Goal: Transaction & Acquisition: Obtain resource

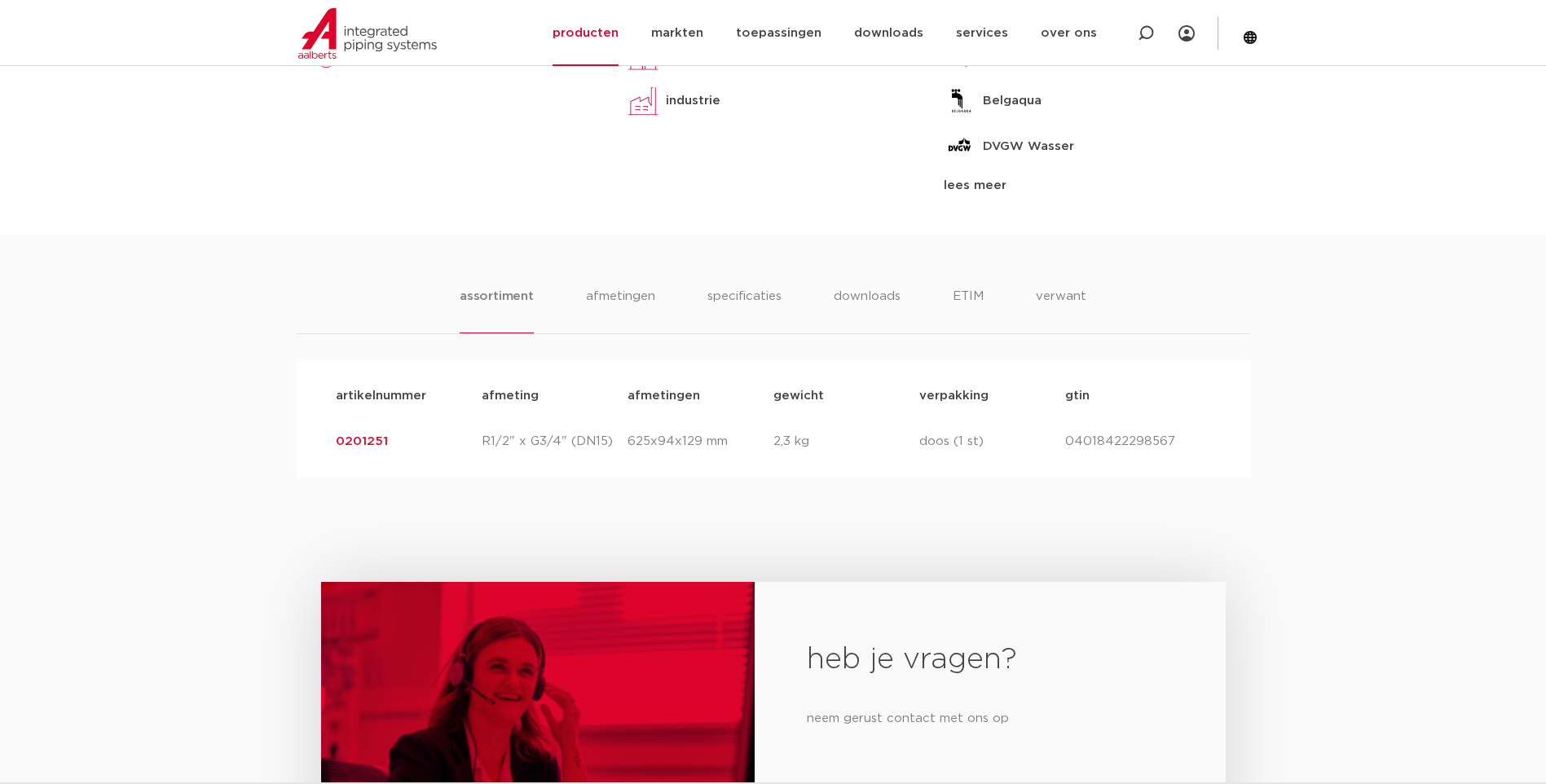
scroll to position [880, 0]
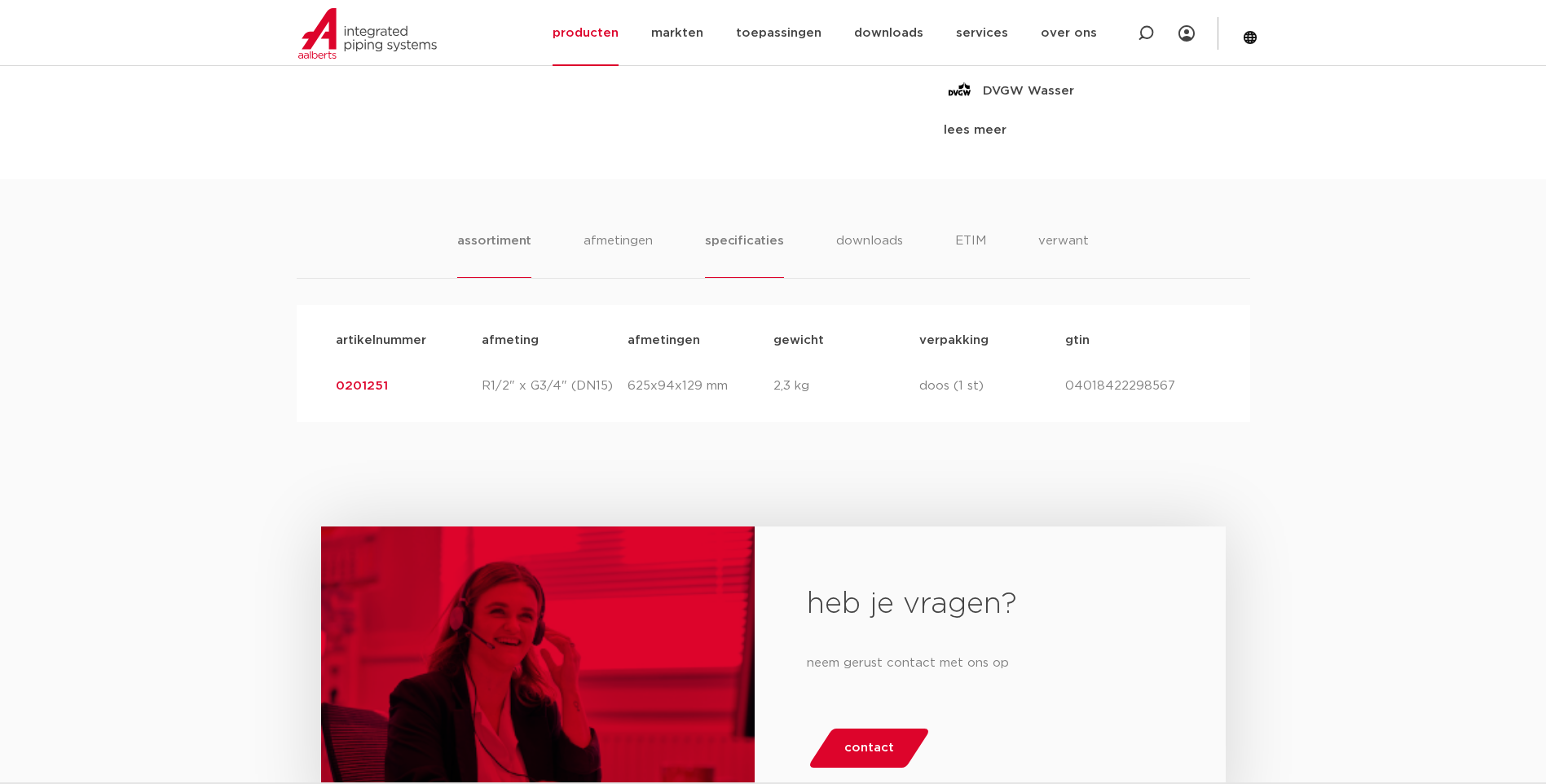
click at [748, 238] on li "specificaties" at bounding box center [744, 254] width 78 height 47
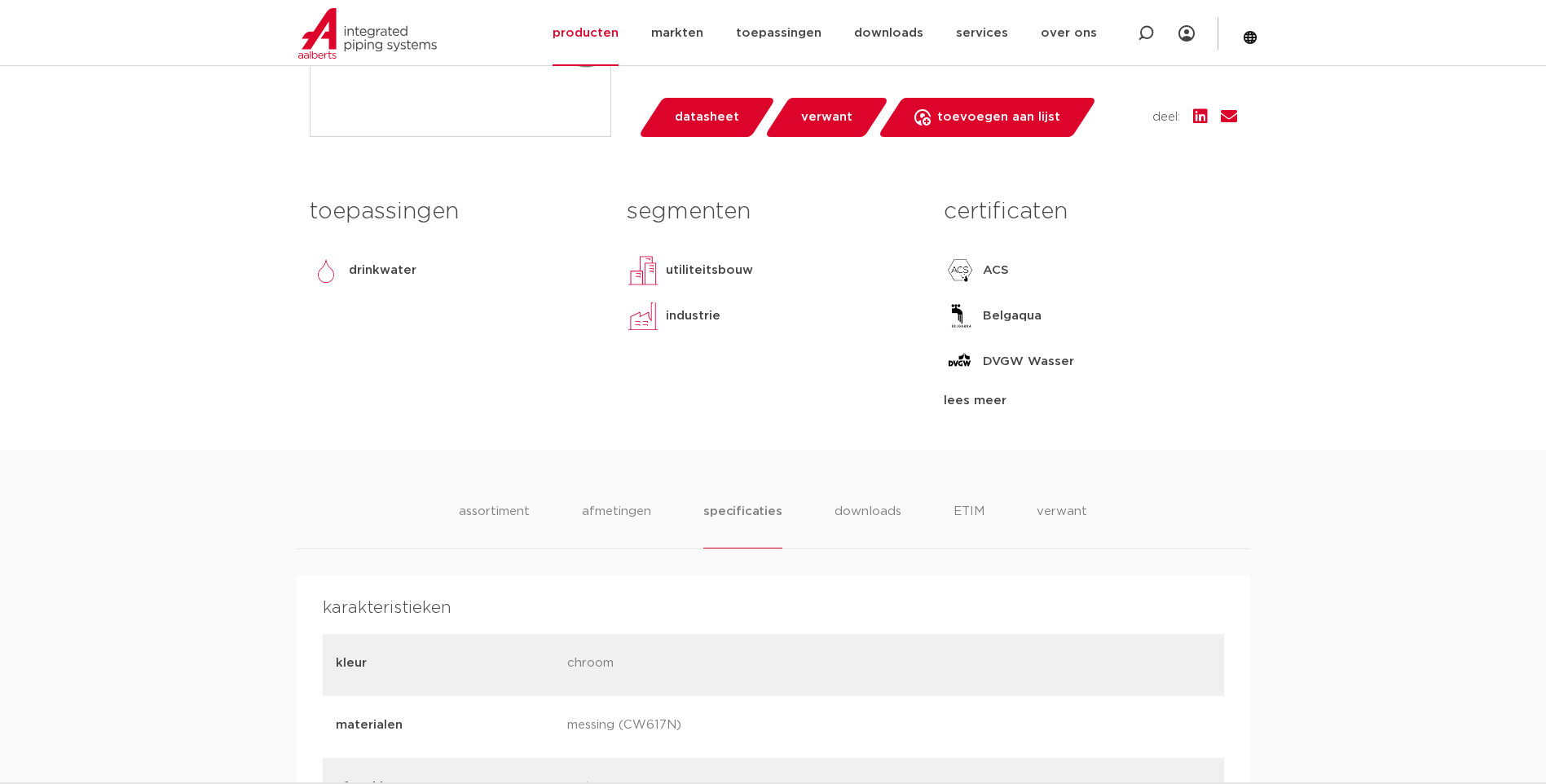
scroll to position [592, 0]
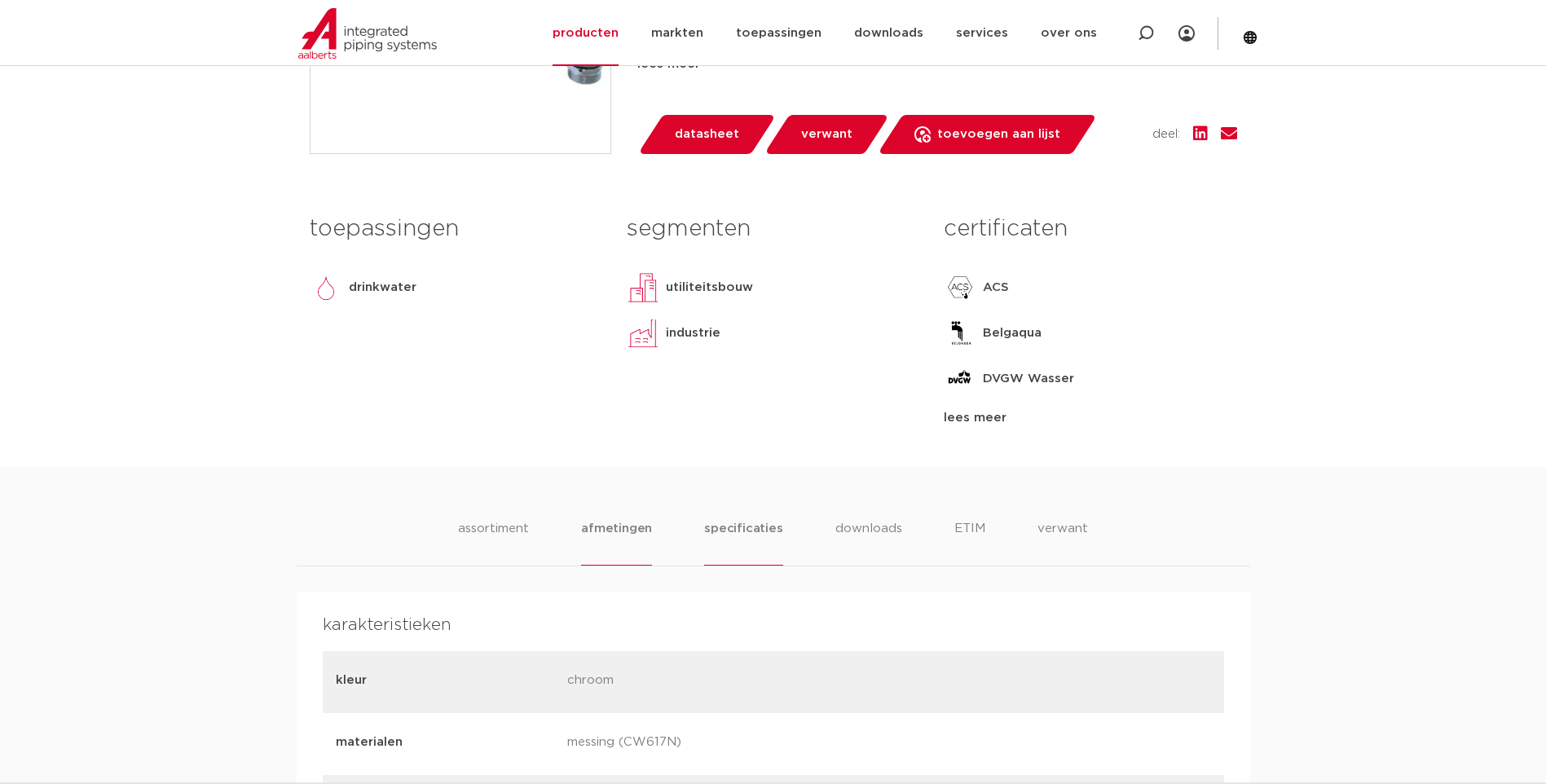
click at [620, 545] on li "afmetingen" at bounding box center [616, 541] width 70 height 47
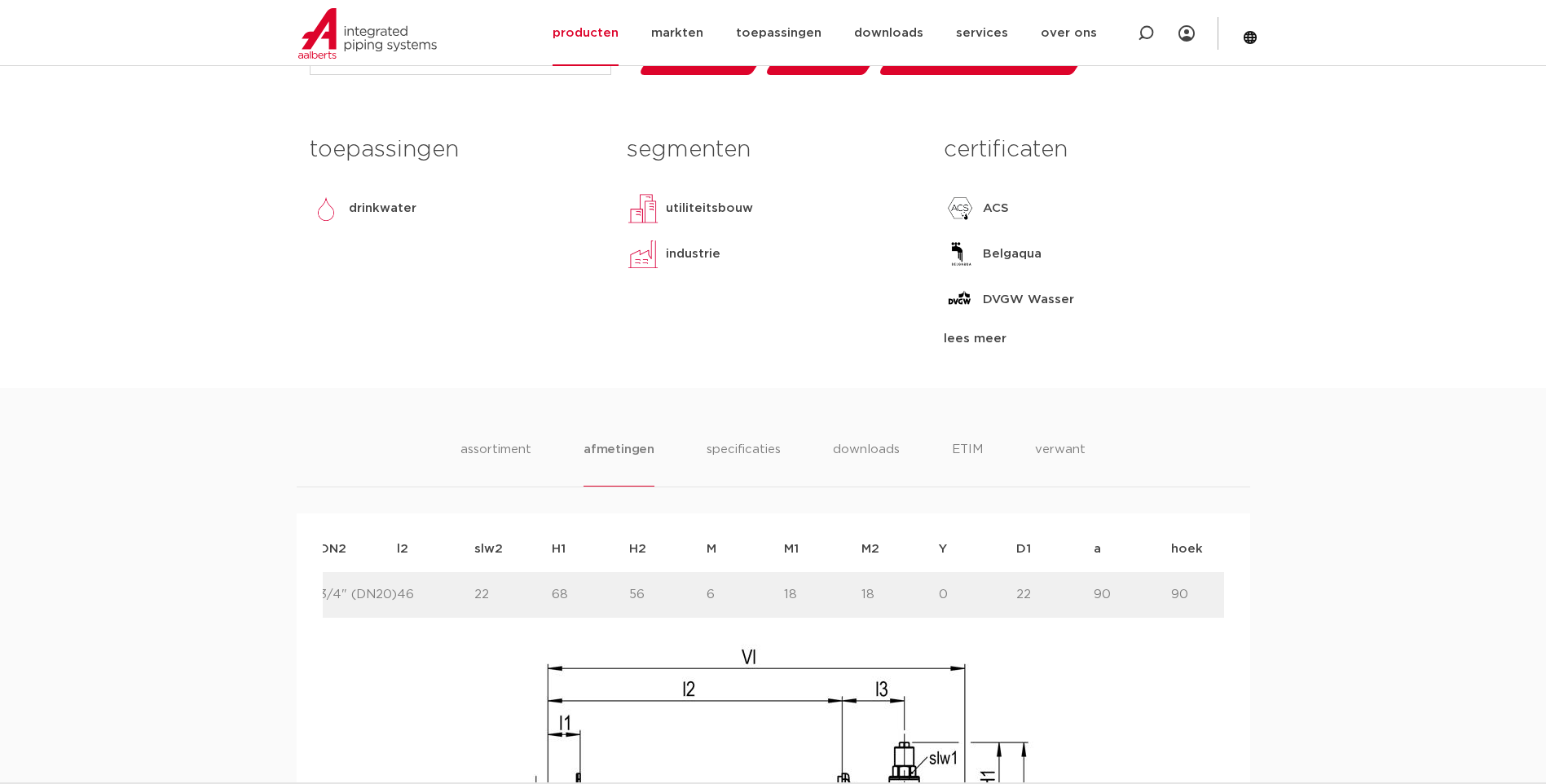
scroll to position [738, 0]
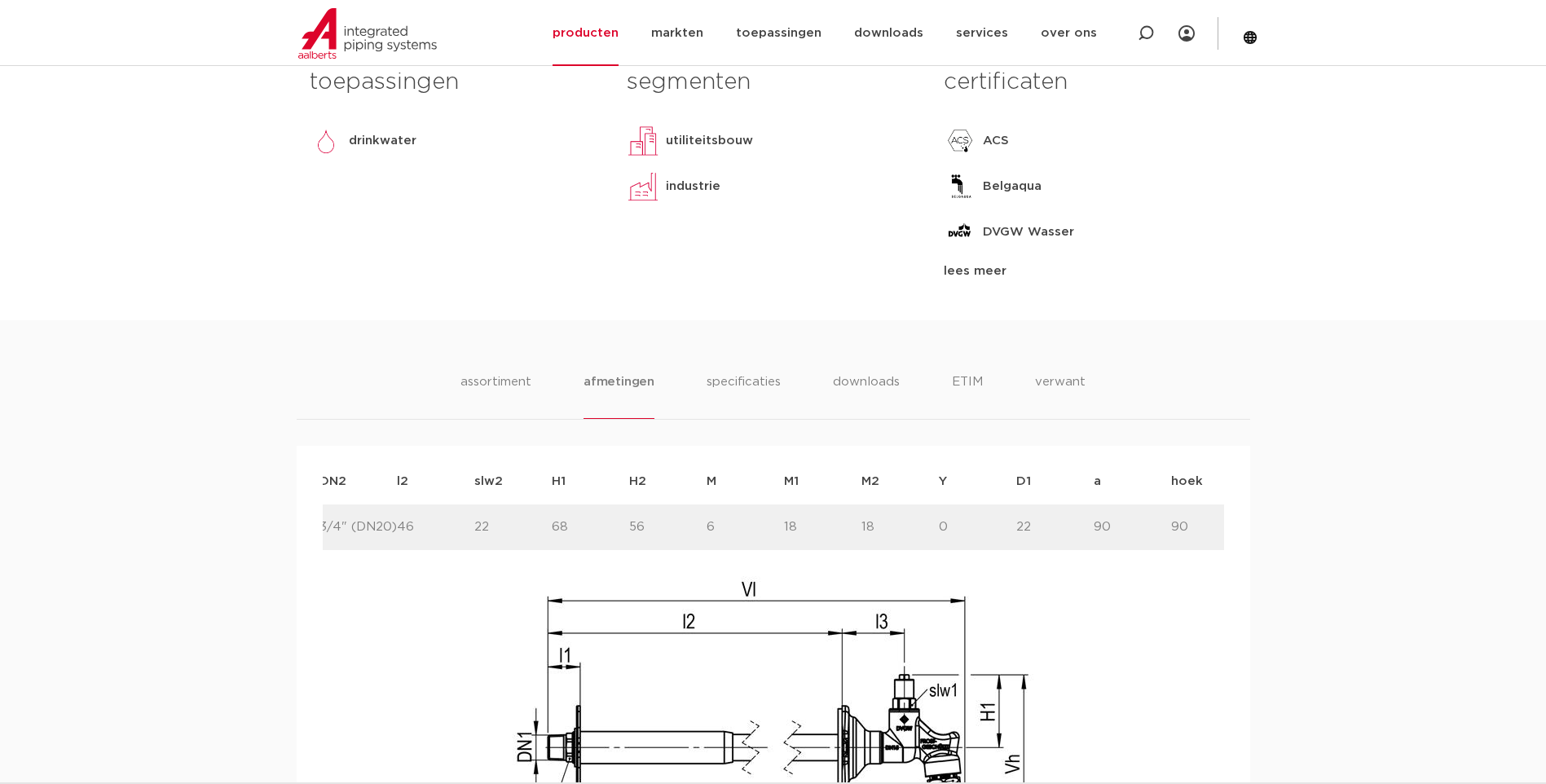
click at [735, 369] on div "assortiment afmetingen specificaties downloads ETIM verwant assortiment afmetin…" at bounding box center [773, 728] width 1546 height 816
click at [757, 379] on li "specificaties" at bounding box center [743, 395] width 78 height 47
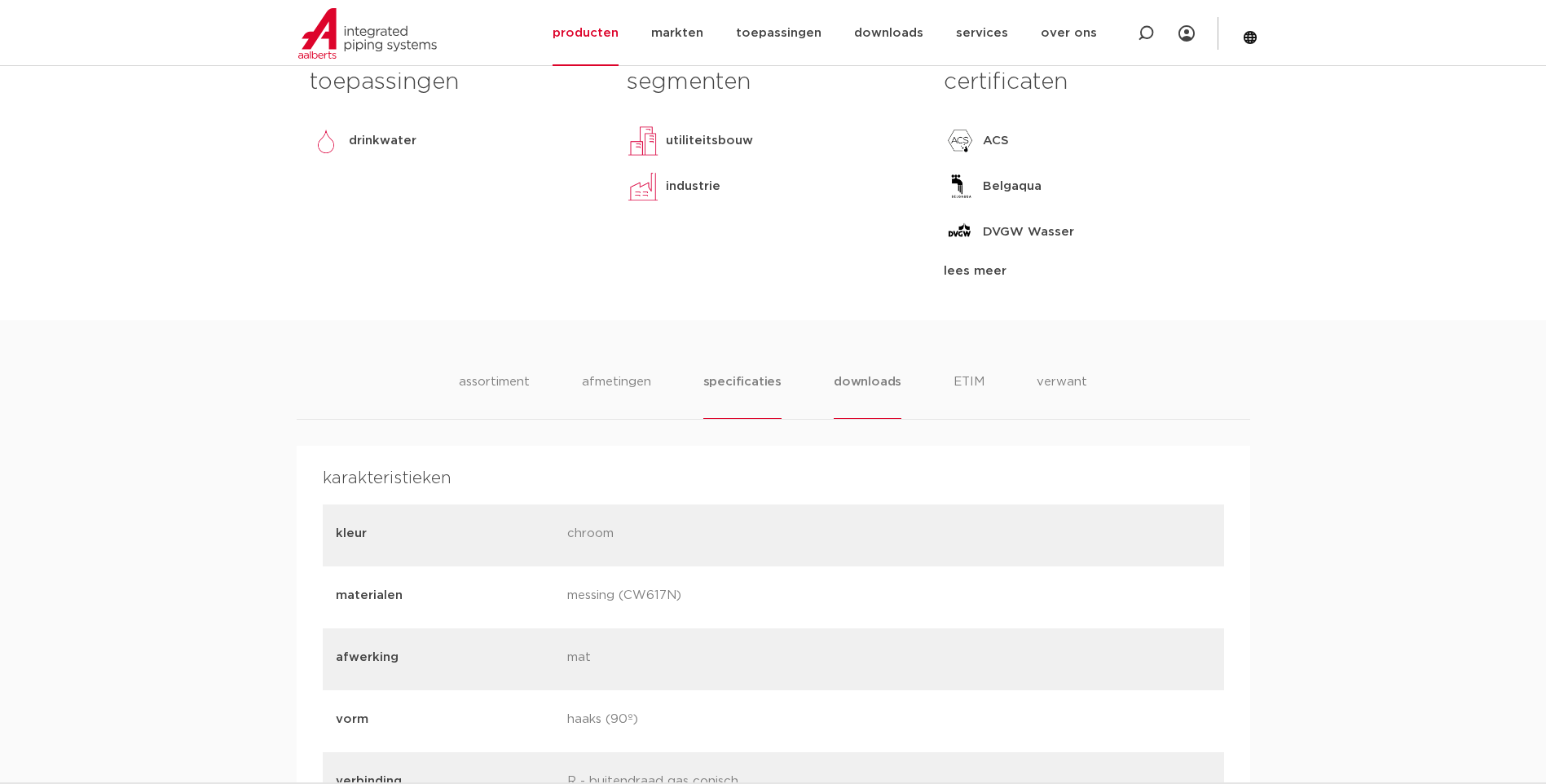
drag, startPoint x: 757, startPoint y: 379, endPoint x: 855, endPoint y: 380, distance: 98.0
click at [855, 380] on li "downloads" at bounding box center [867, 395] width 68 height 47
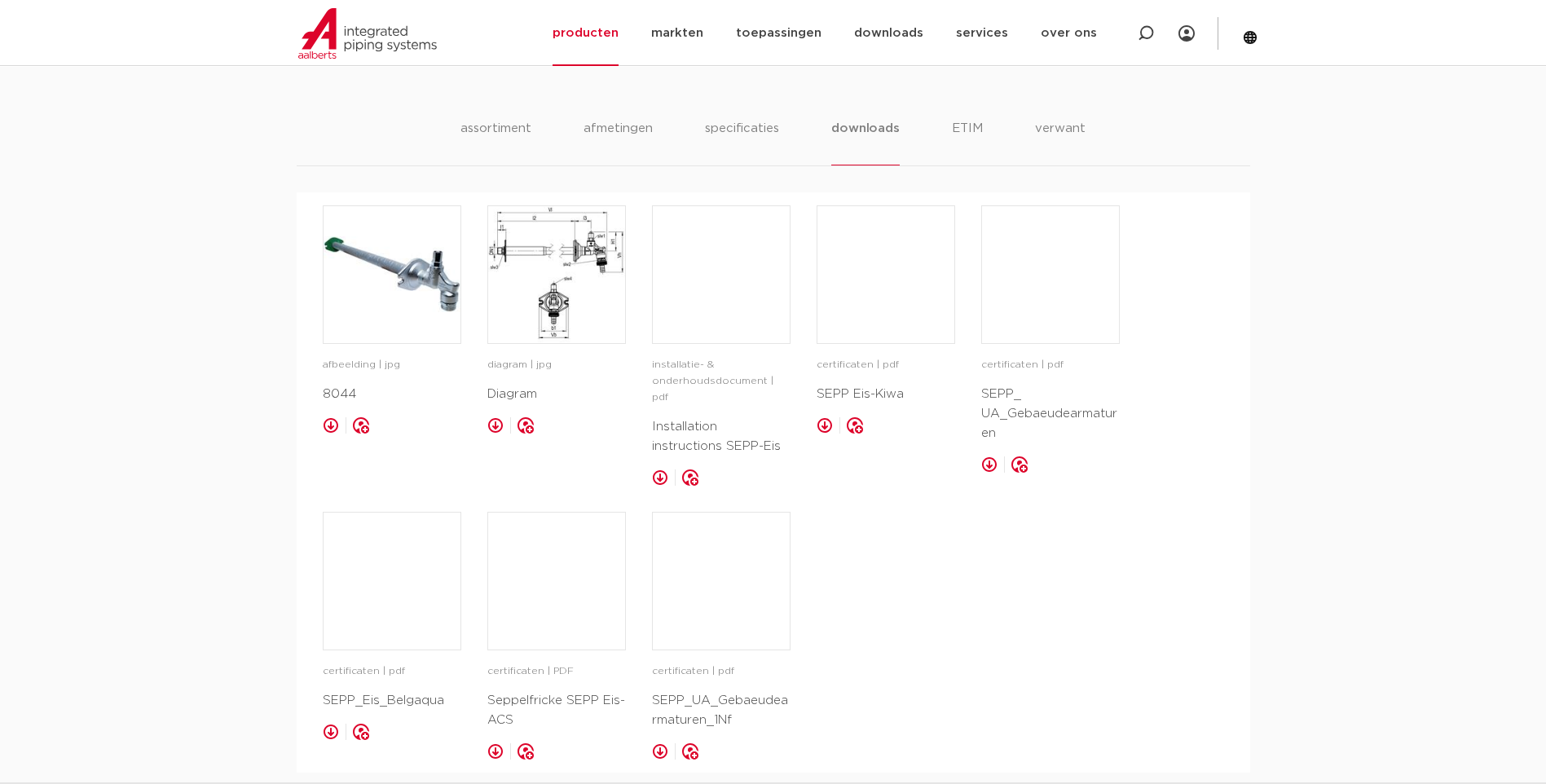
scroll to position [971, 0]
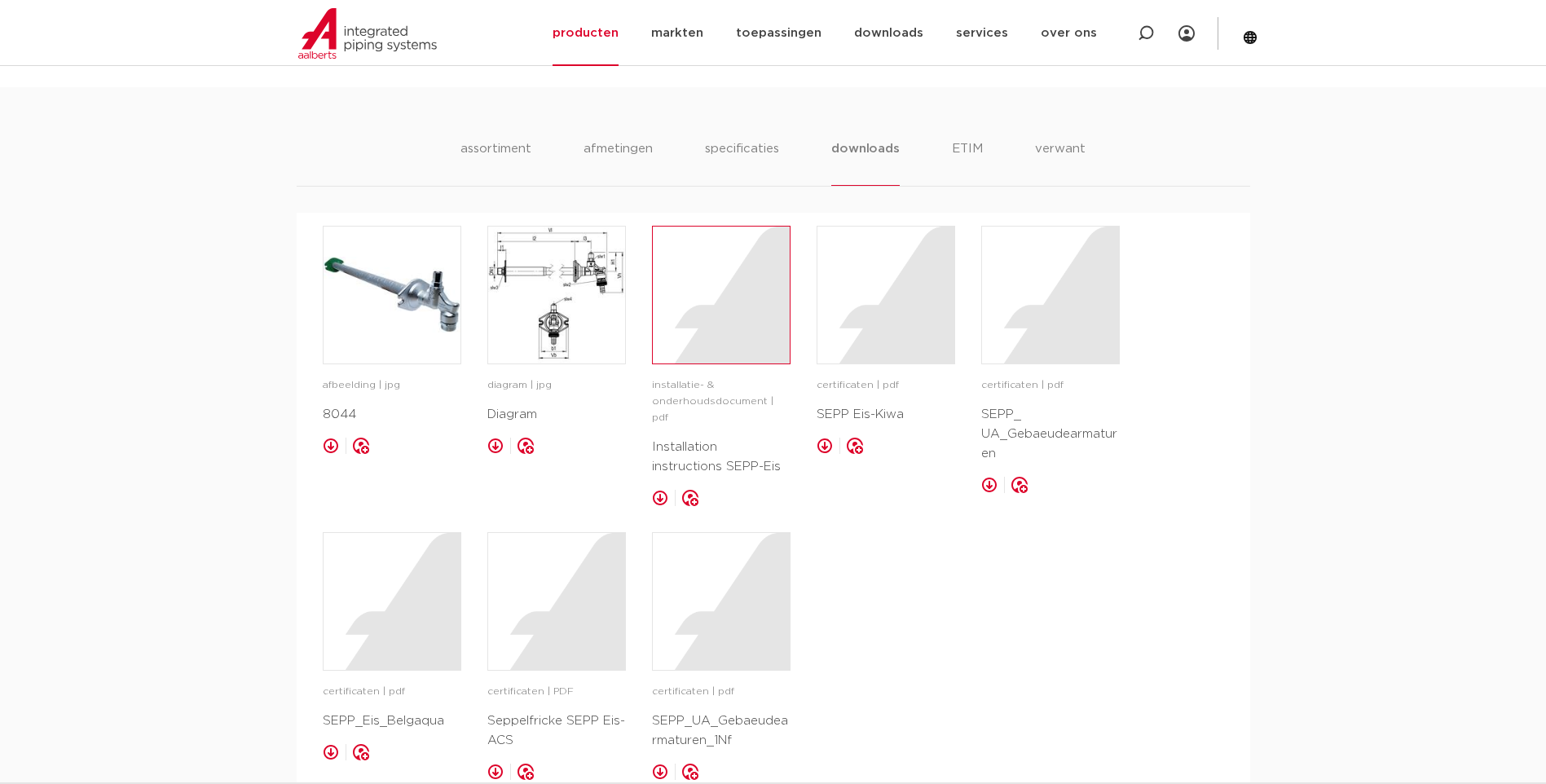
click at [743, 360] on div at bounding box center [722, 295] width 137 height 137
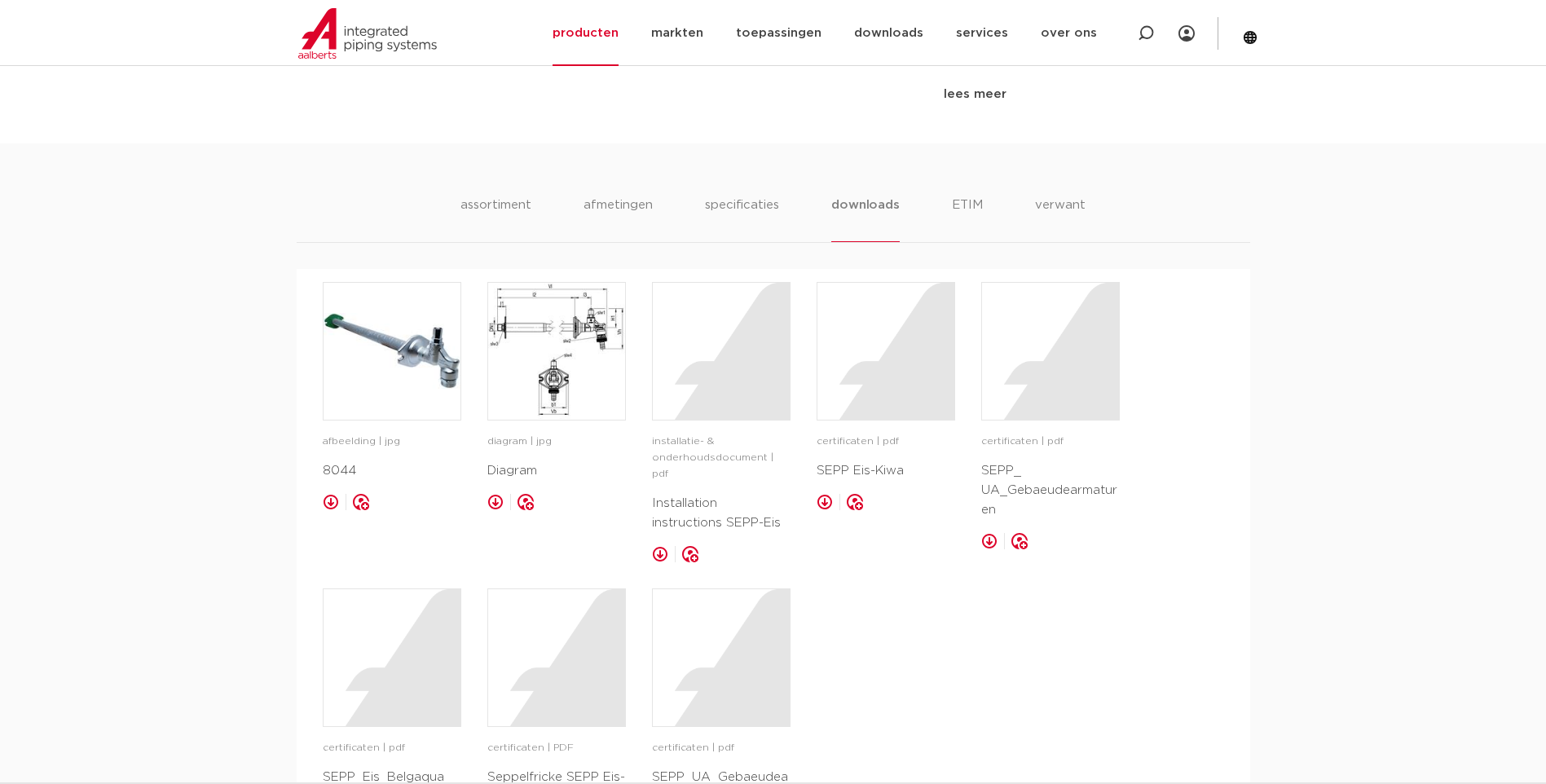
scroll to position [902, 0]
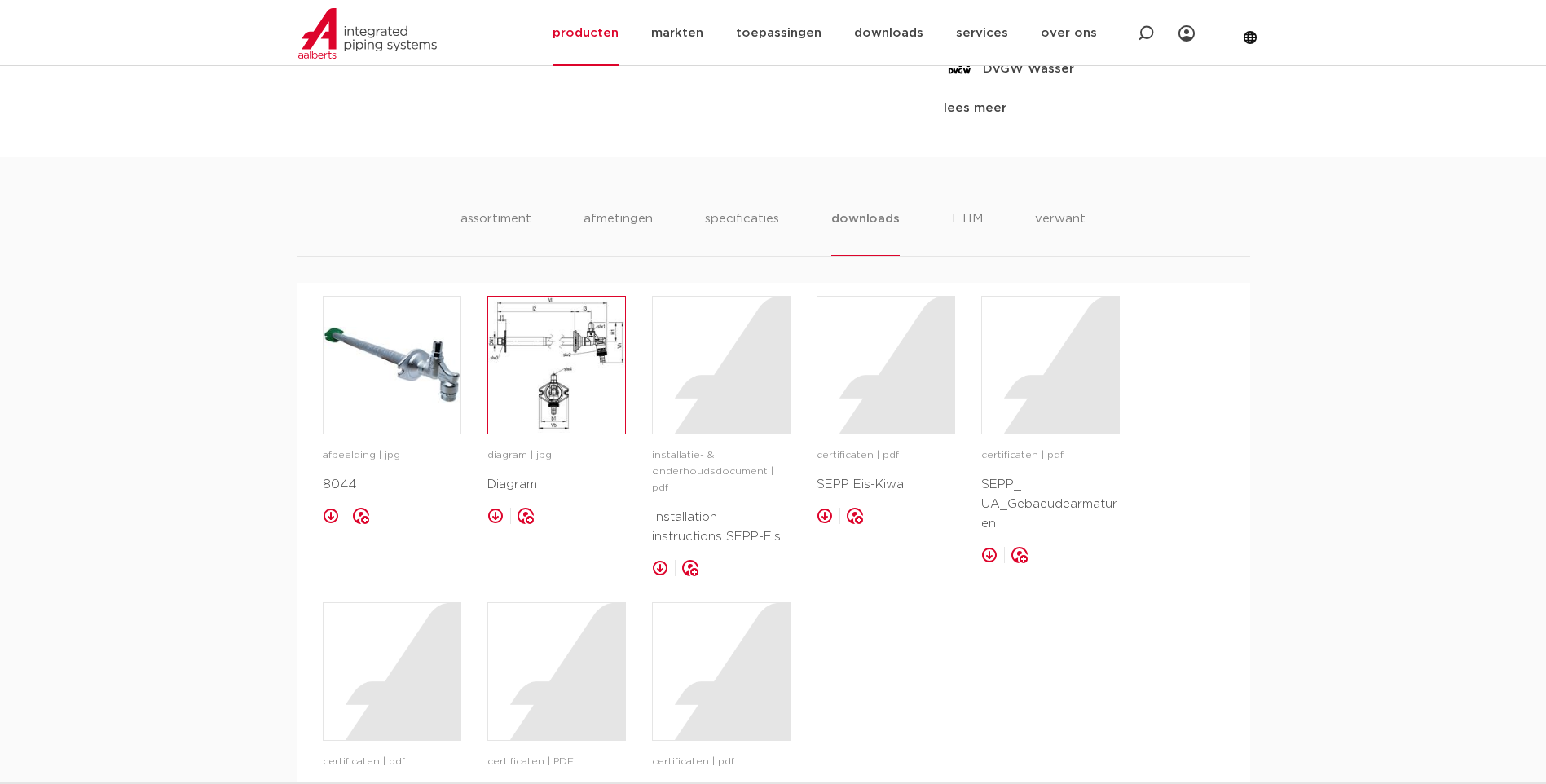
click at [545, 329] on img at bounding box center [557, 365] width 137 height 137
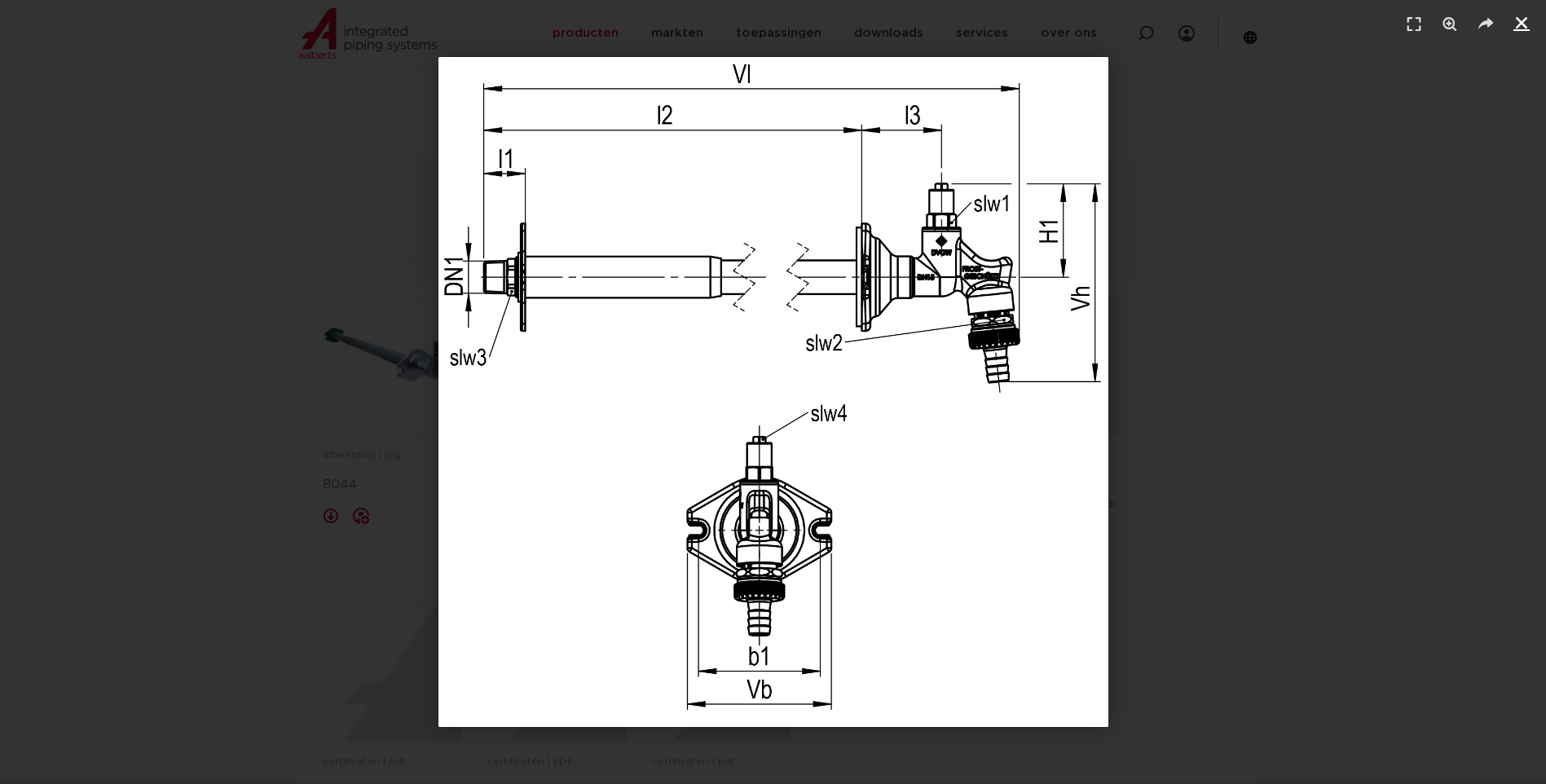
click at [1515, 24] on icon "Sluiten (Esc)" at bounding box center [1521, 22] width 16 height 16
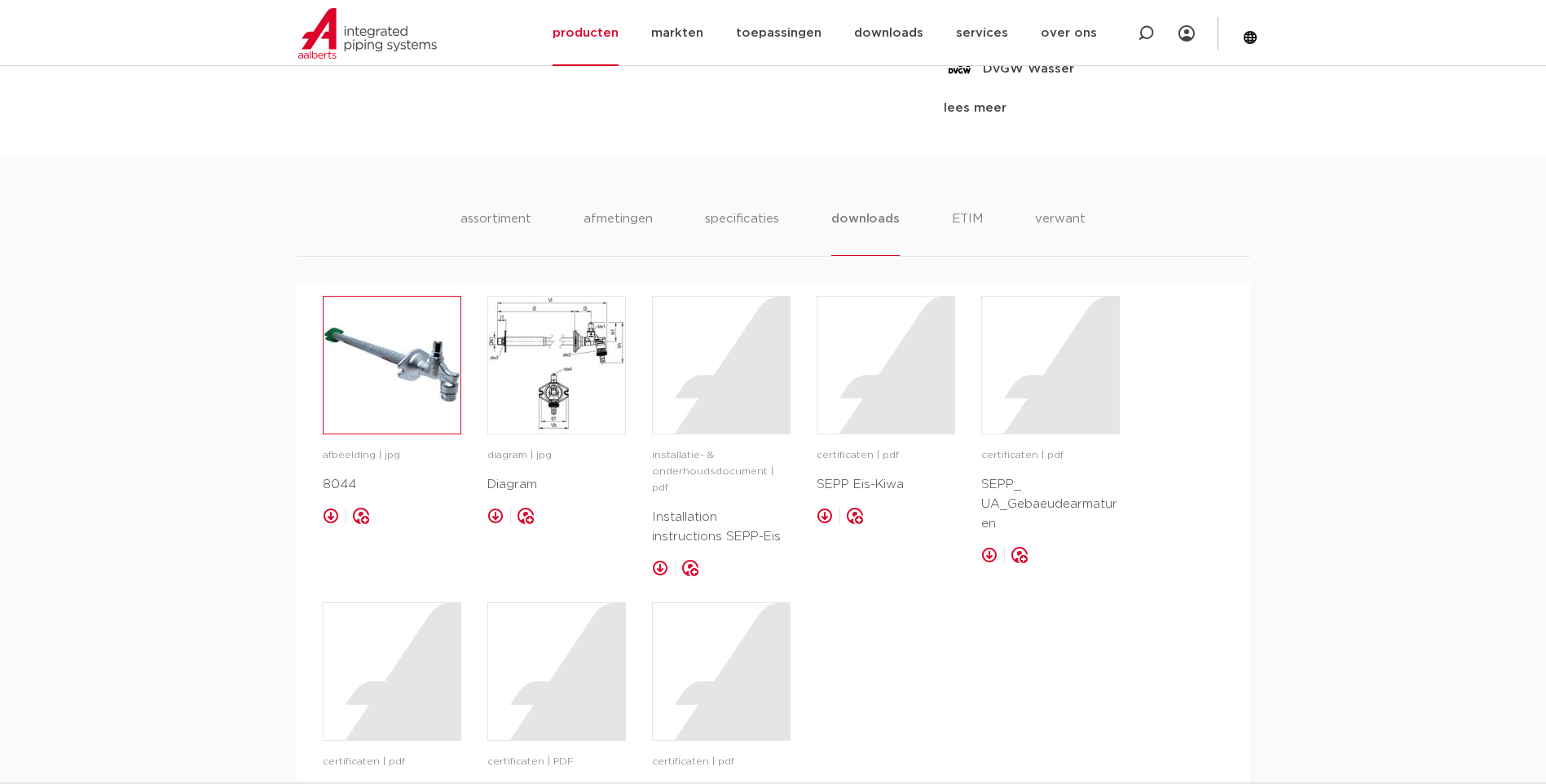
click at [419, 389] on img at bounding box center [392, 365] width 137 height 137
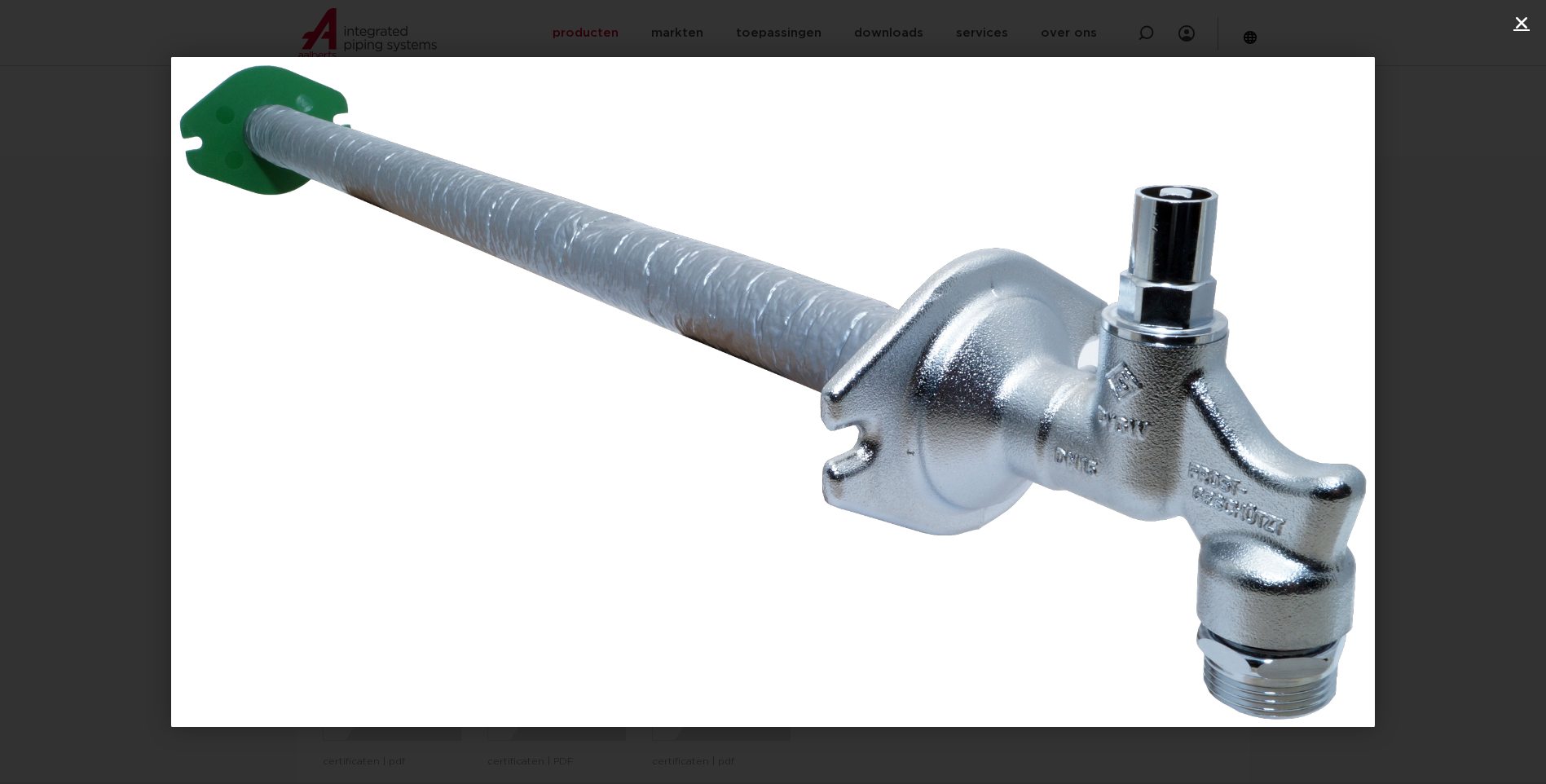
click at [1532, 13] on link "Sluiten (Esc)" at bounding box center [1521, 23] width 25 height 25
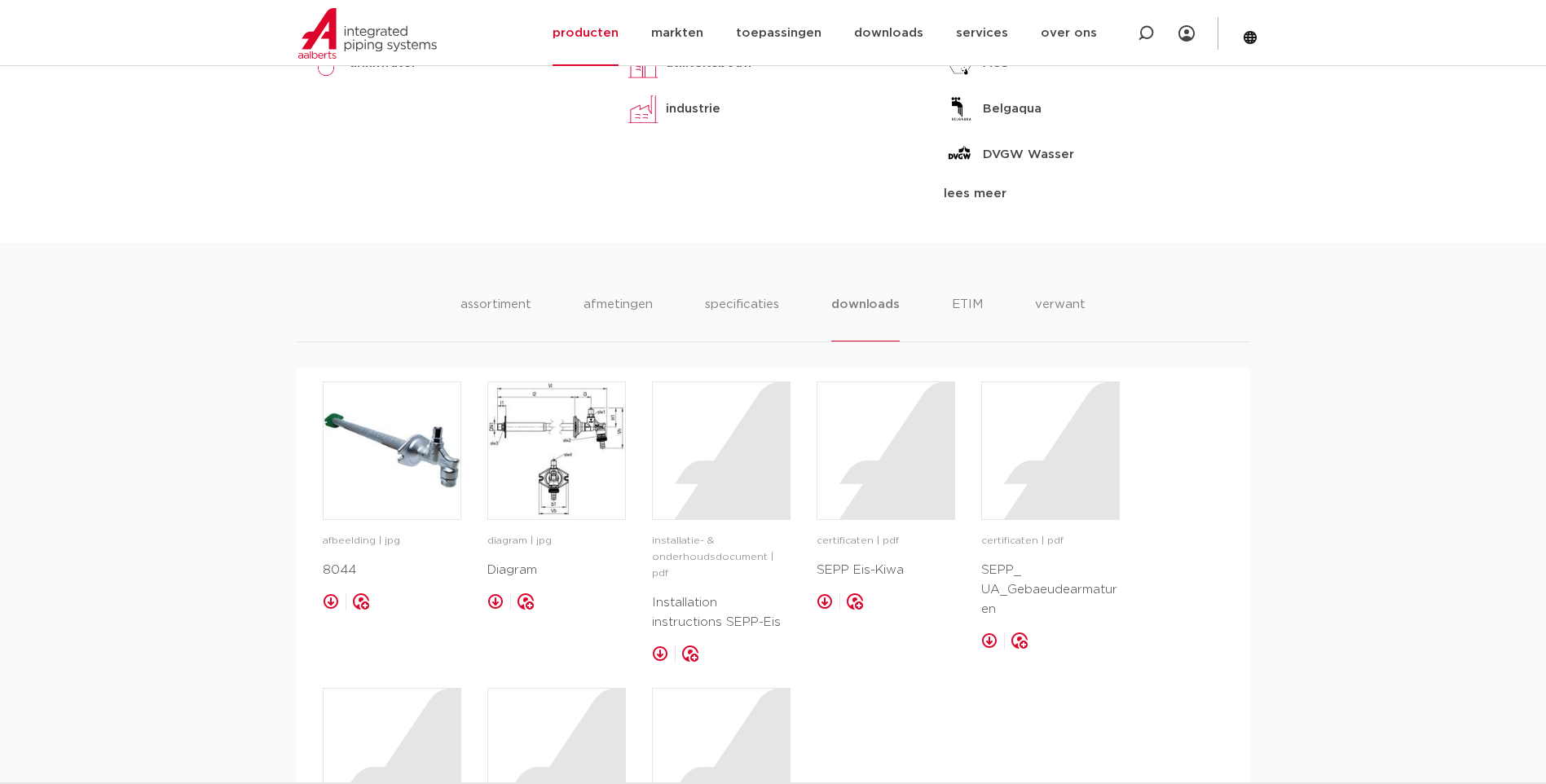
scroll to position [782, 0]
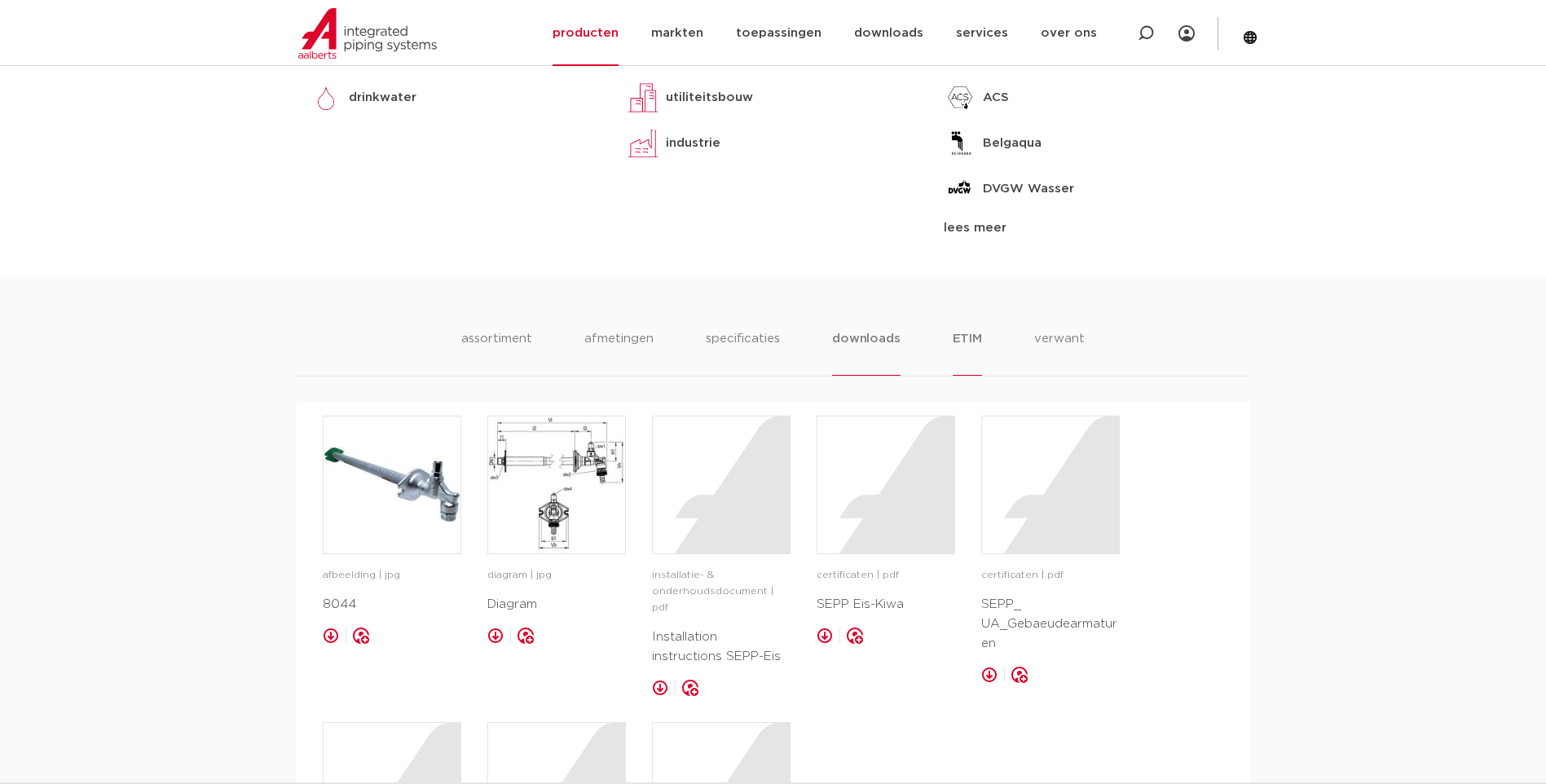
click at [974, 339] on li "ETIM" at bounding box center [967, 352] width 30 height 47
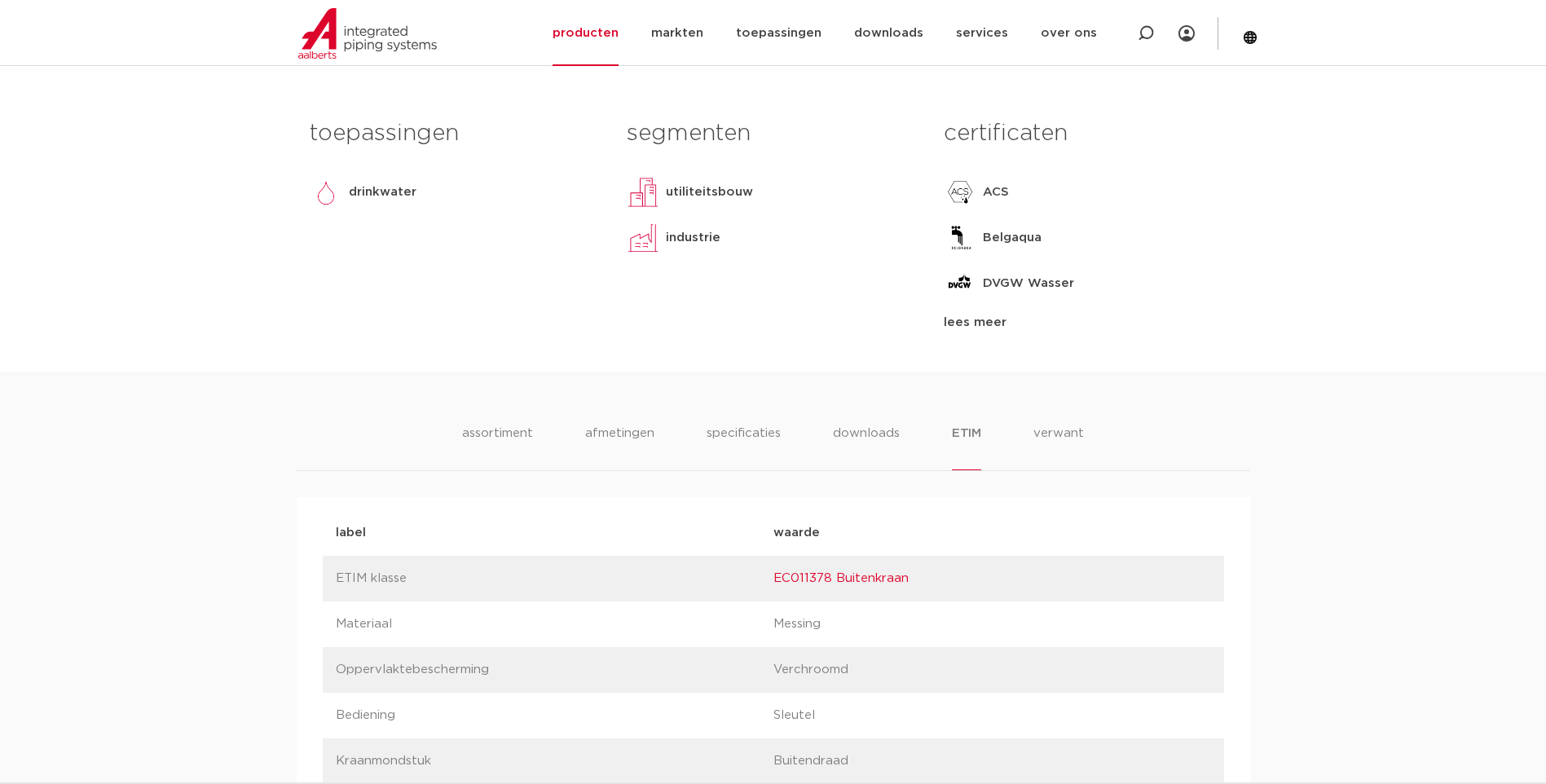
scroll to position [750, 0]
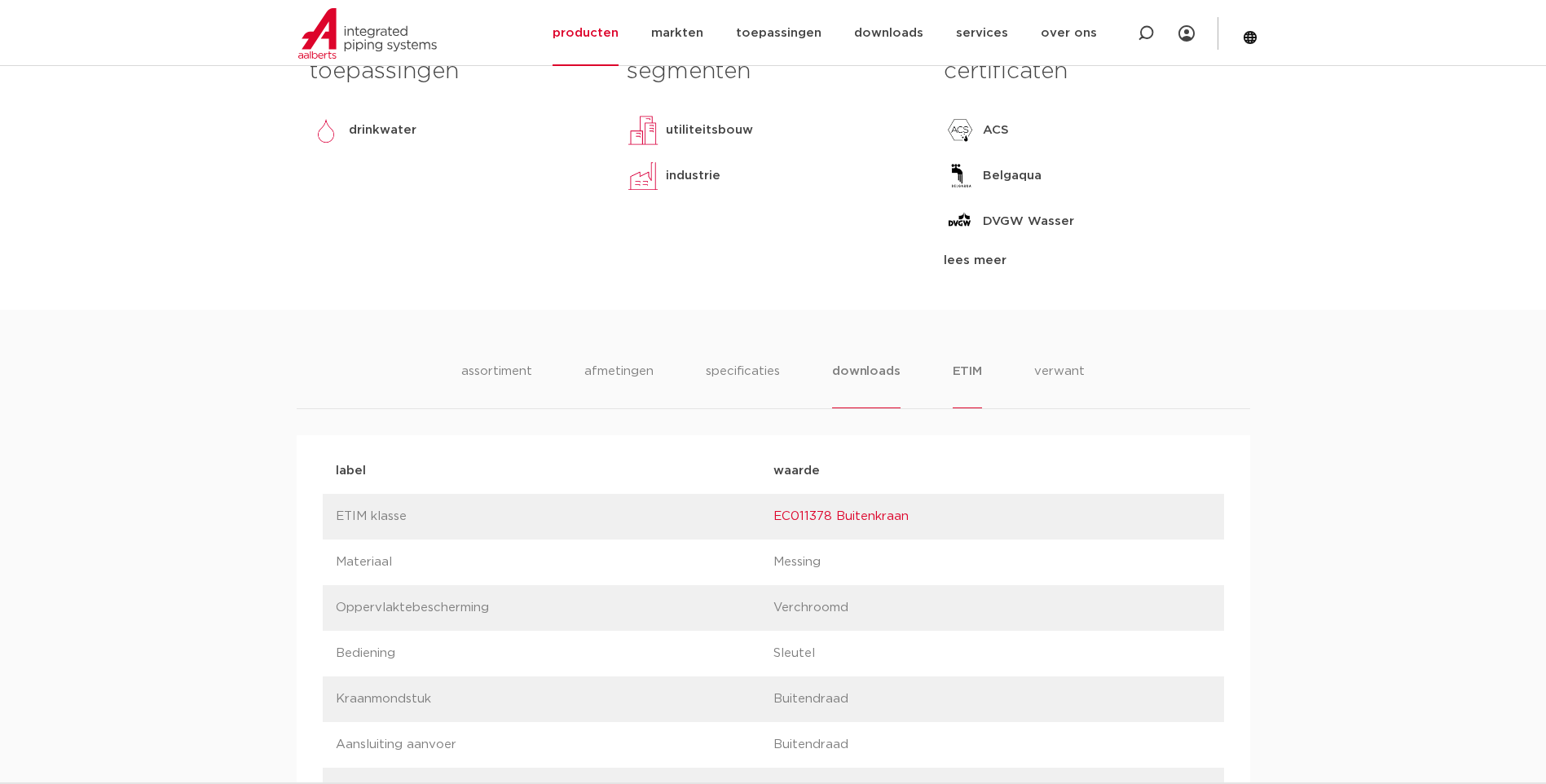
click at [864, 395] on li "downloads" at bounding box center [865, 384] width 68 height 47
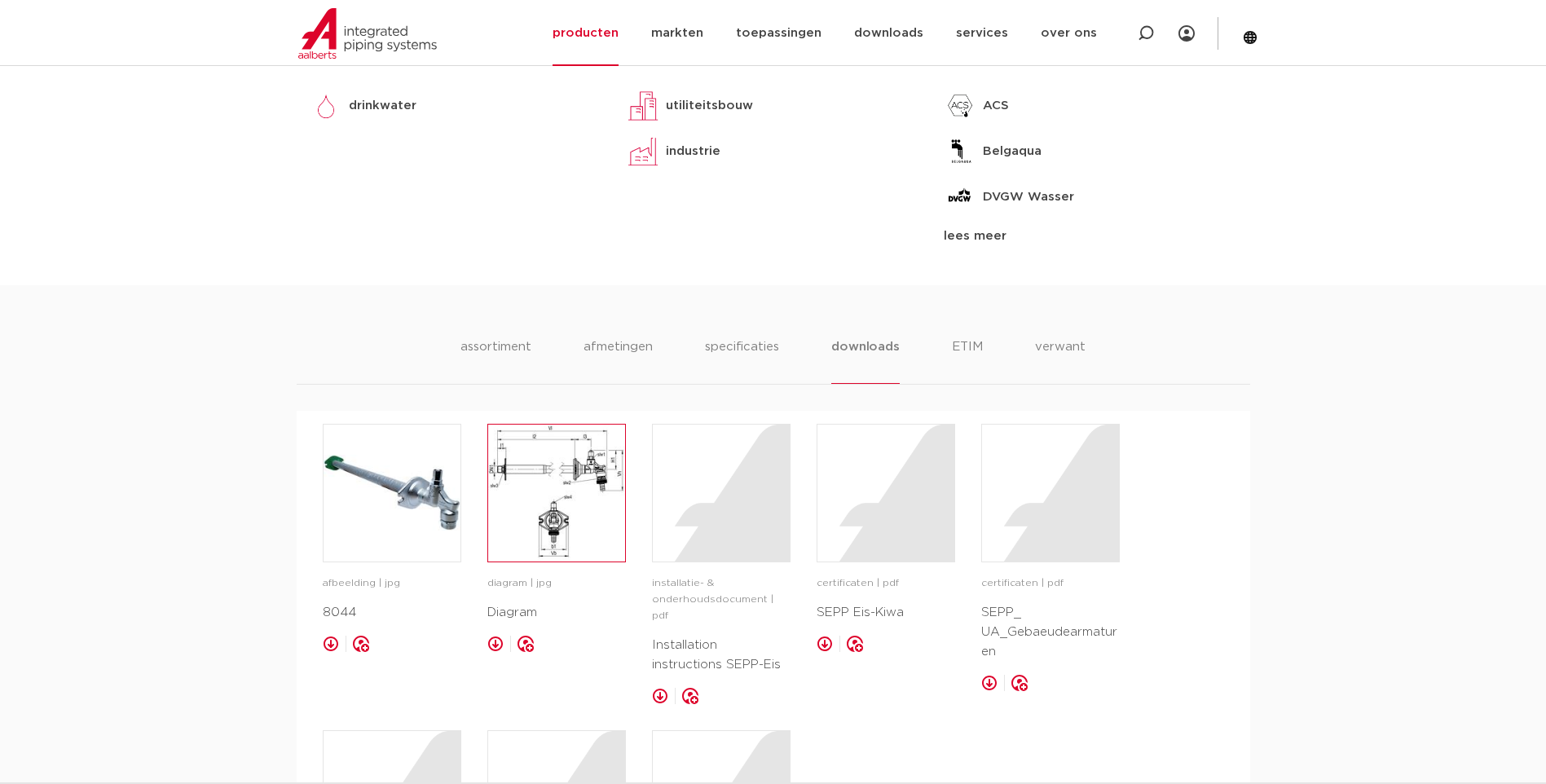
scroll to position [836, 0]
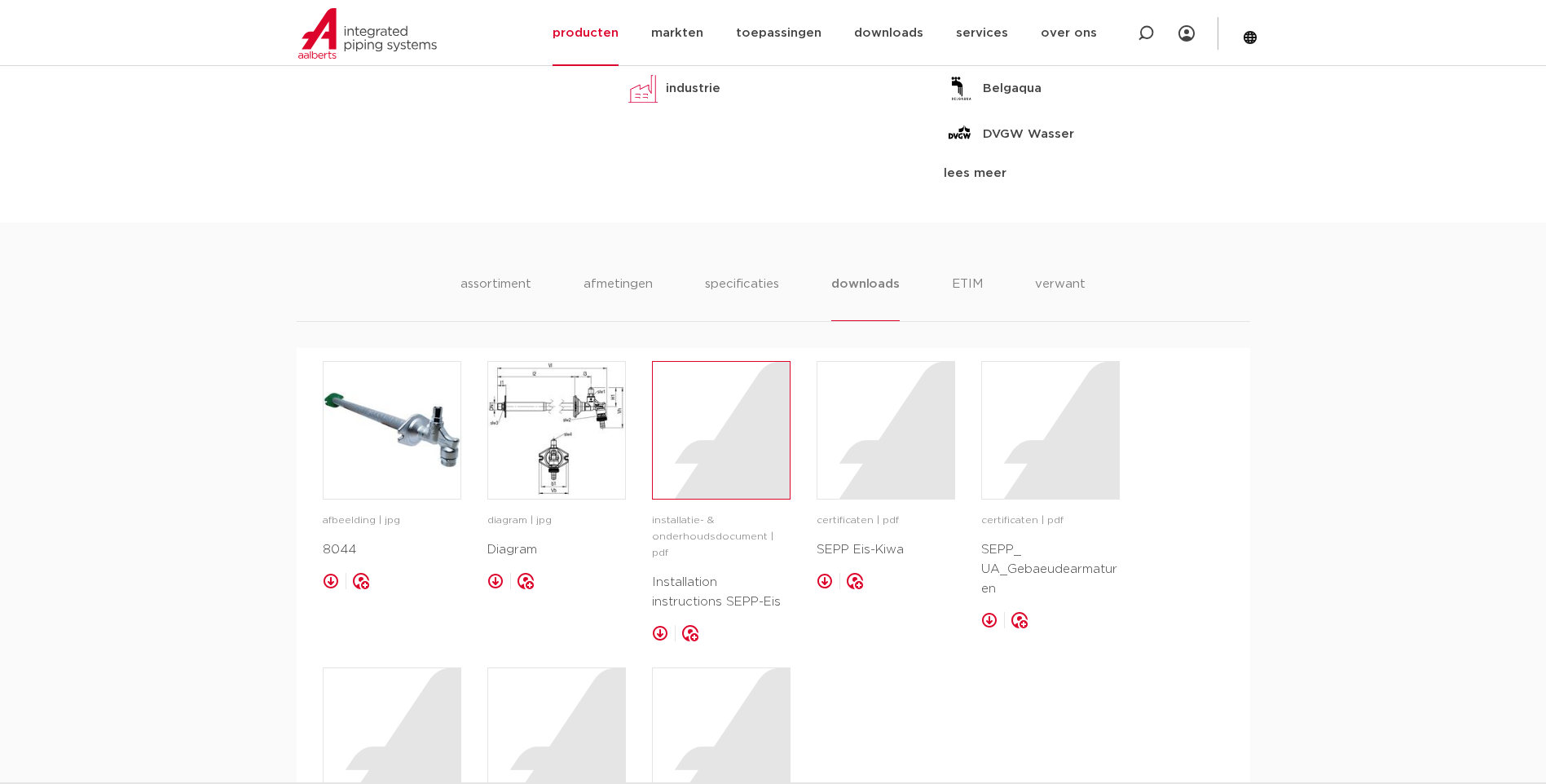
click at [744, 414] on div at bounding box center [722, 430] width 137 height 137
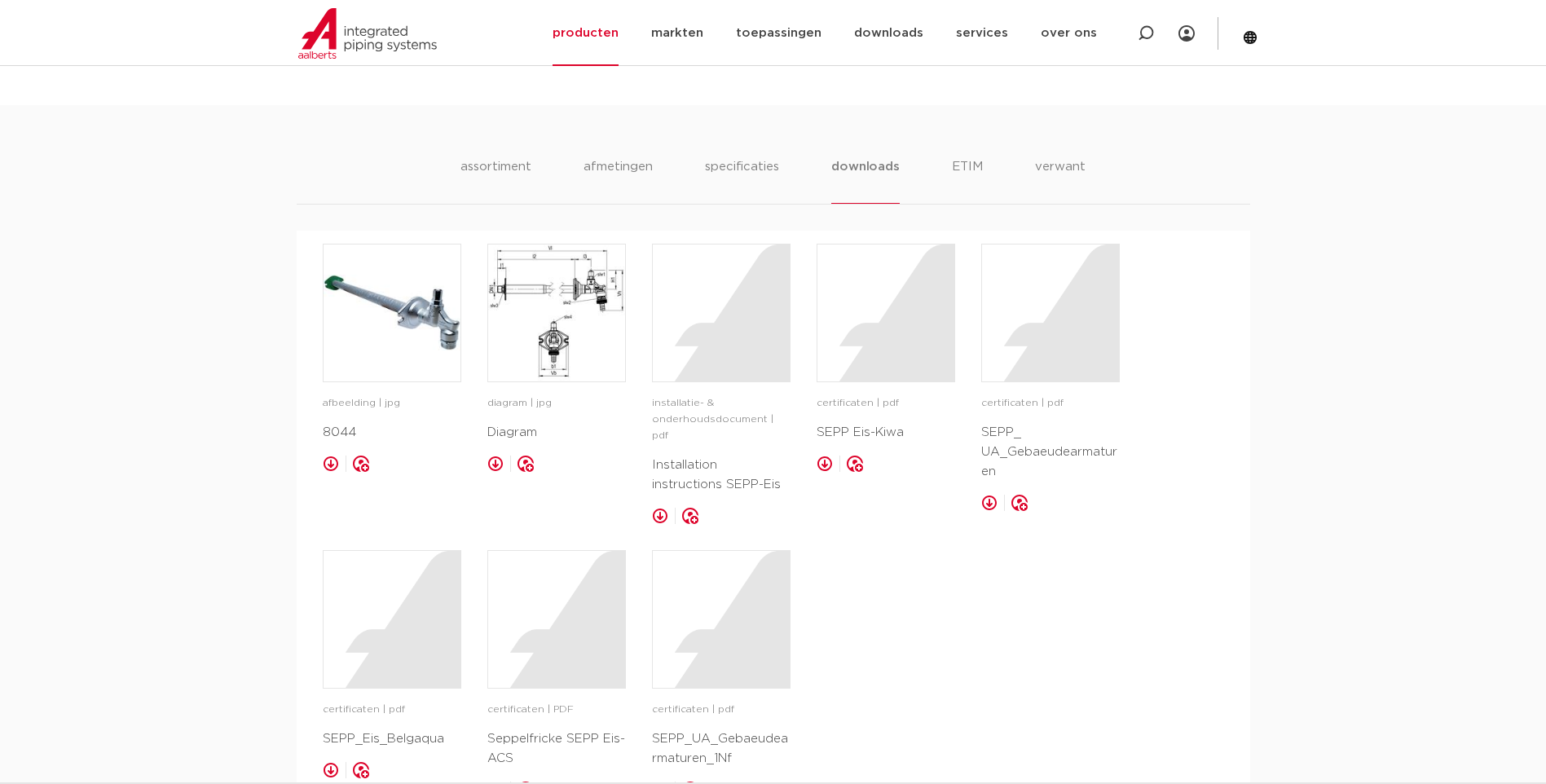
scroll to position [951, 0]
click at [494, 181] on li "assortiment" at bounding box center [496, 184] width 74 height 47
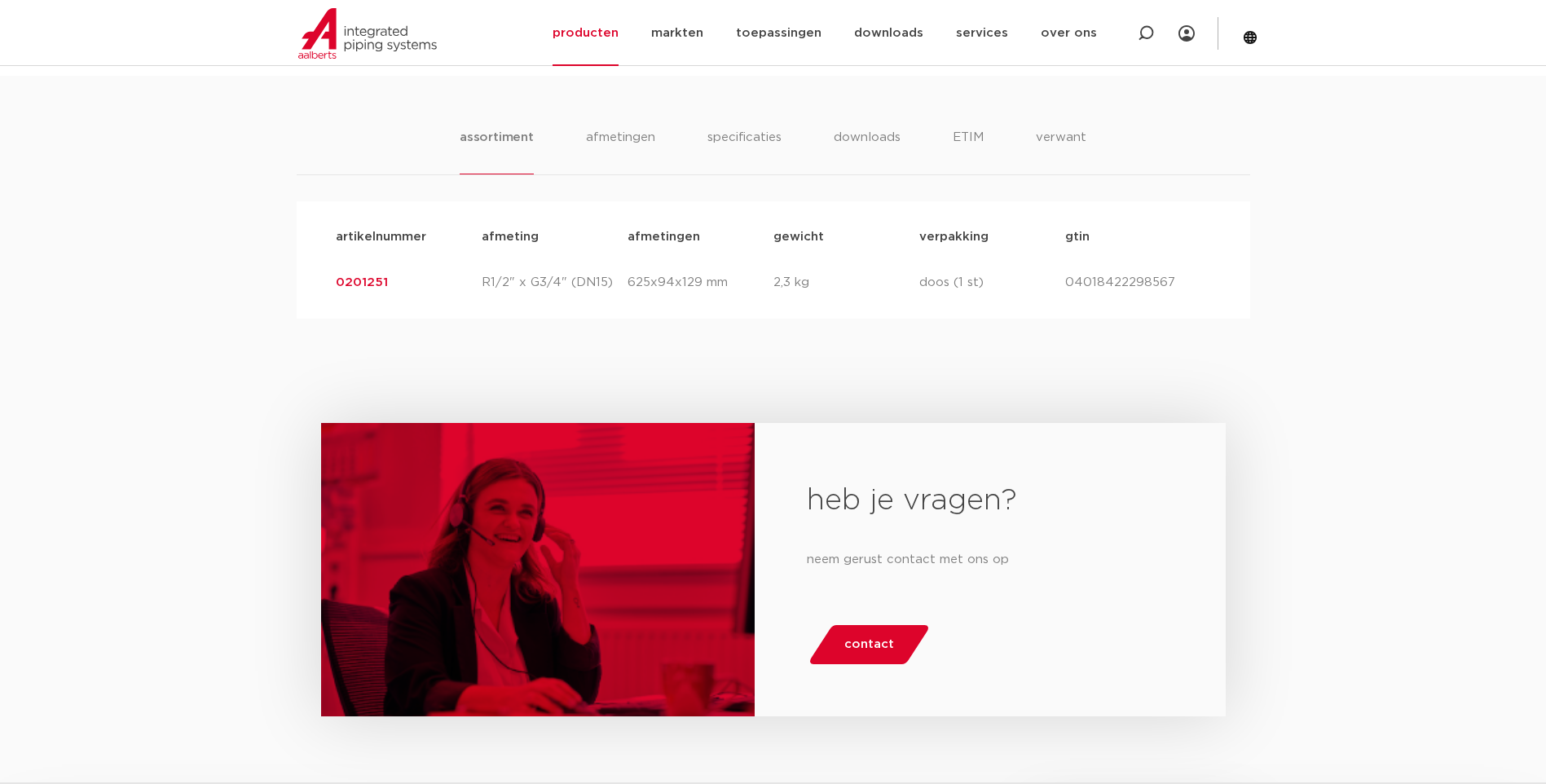
scroll to position [961, 0]
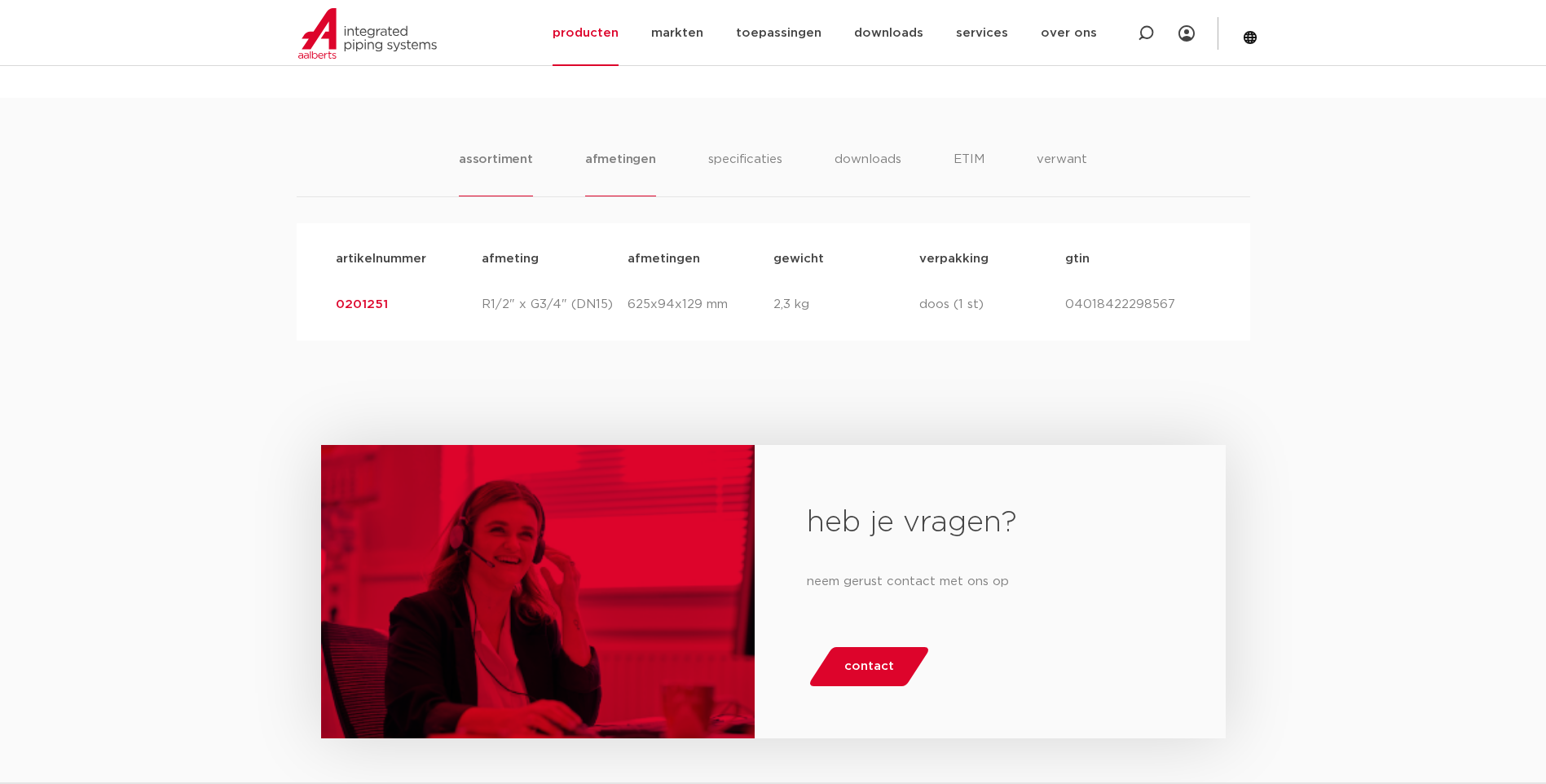
click at [626, 162] on li "afmetingen" at bounding box center [621, 173] width 70 height 47
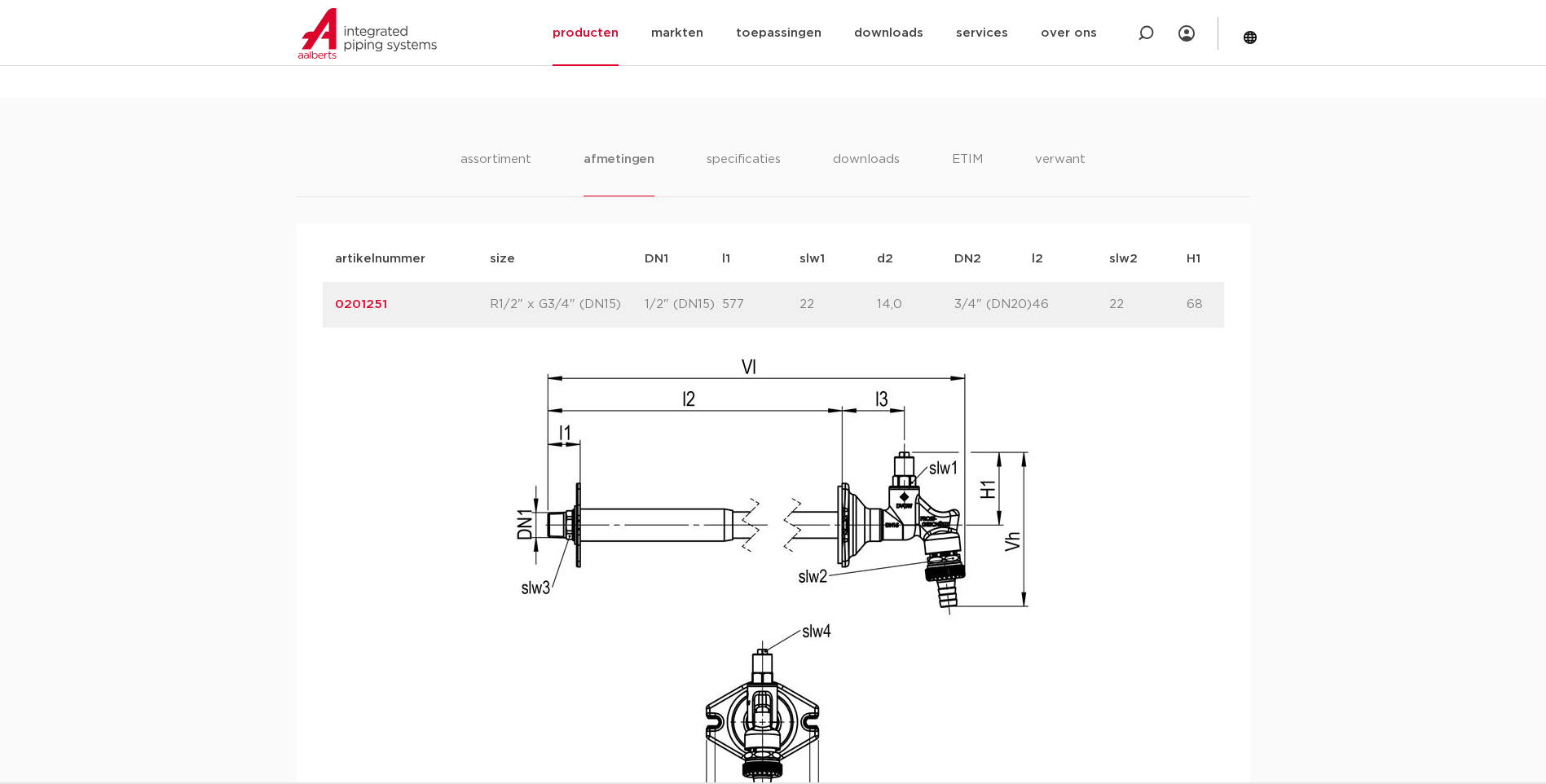
scroll to position [0, 0]
click at [759, 167] on li "specificaties" at bounding box center [743, 173] width 78 height 47
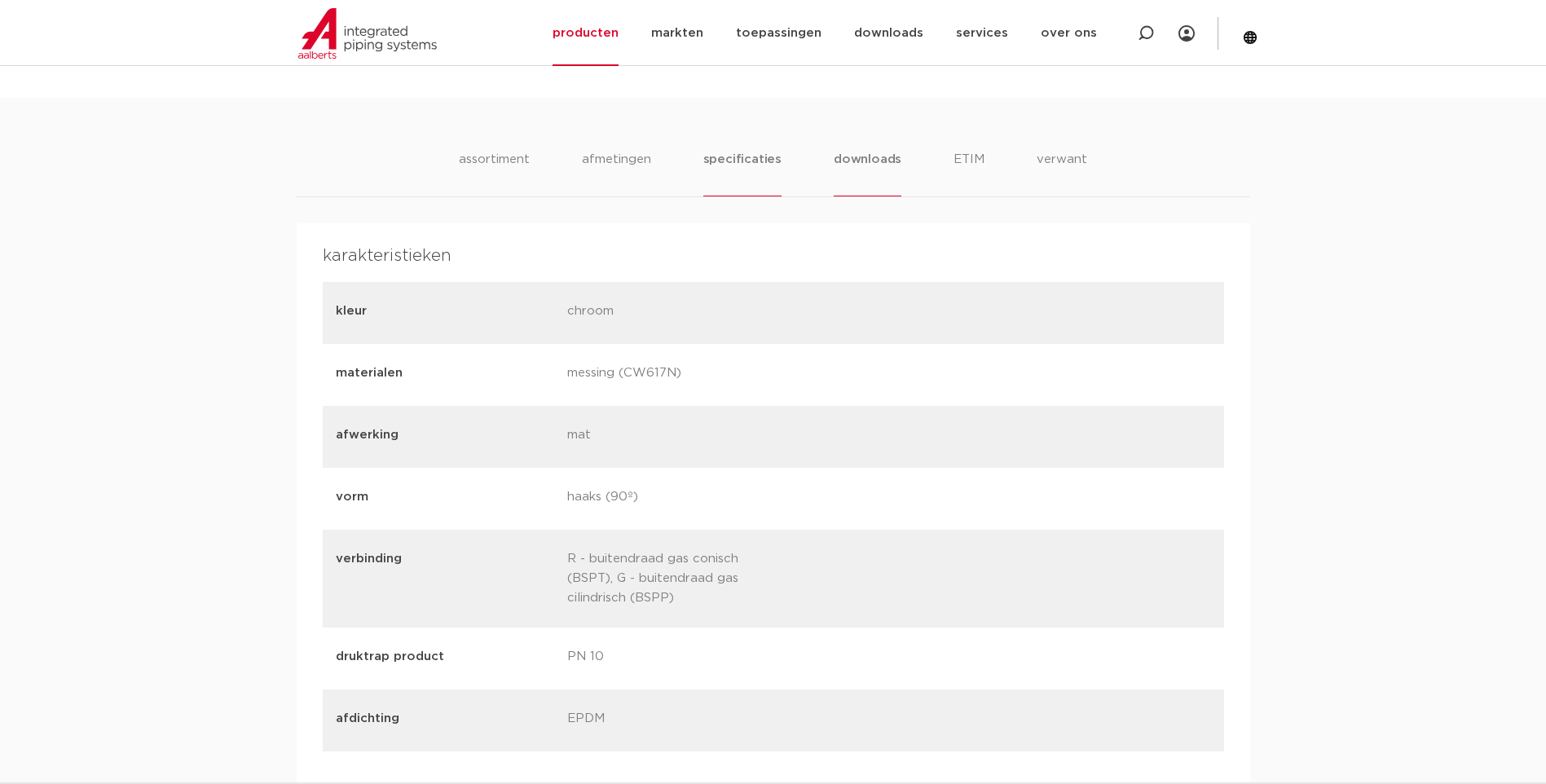
click at [850, 159] on li "downloads" at bounding box center [867, 173] width 68 height 47
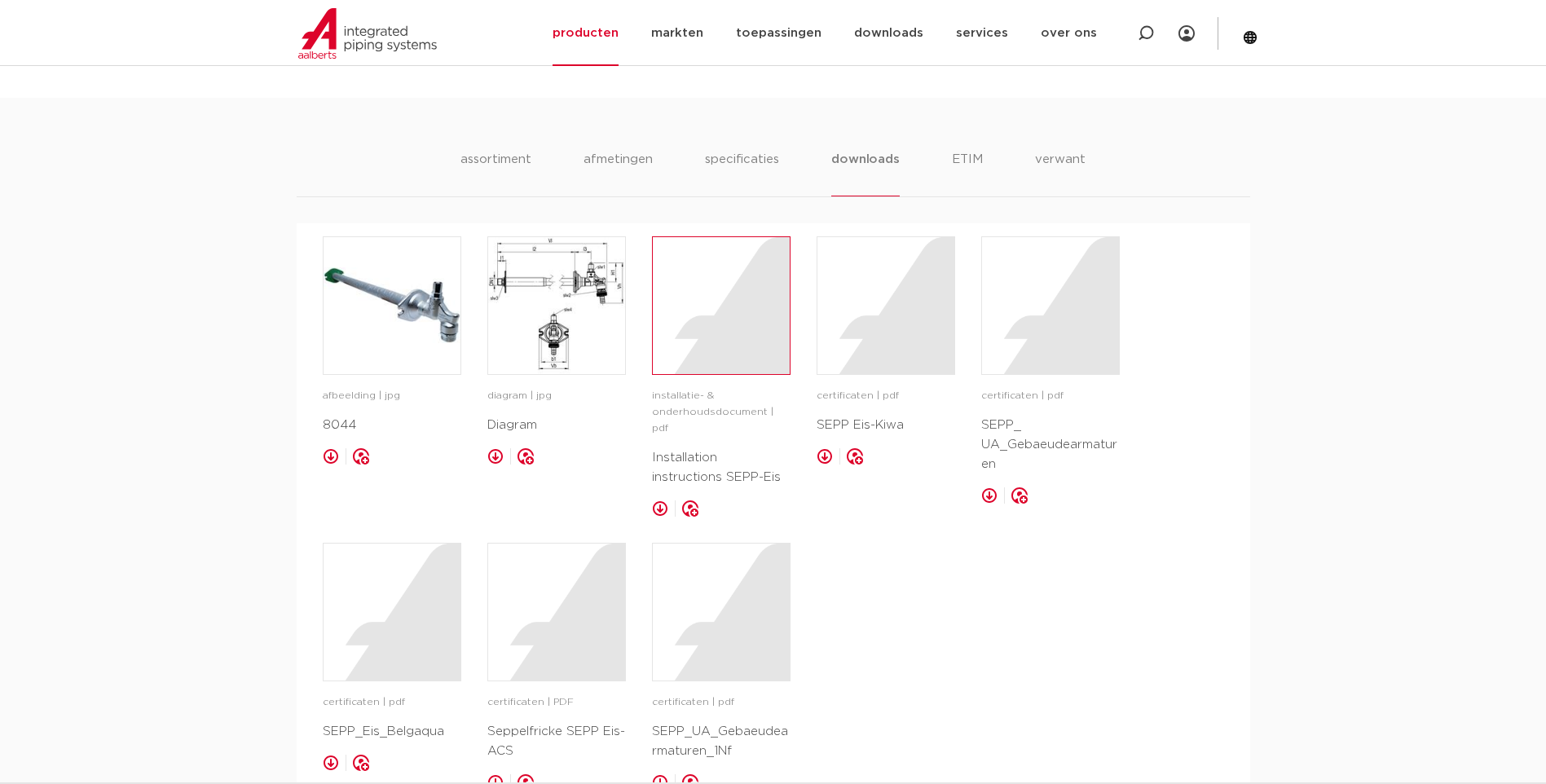
click at [728, 314] on div at bounding box center [722, 305] width 137 height 137
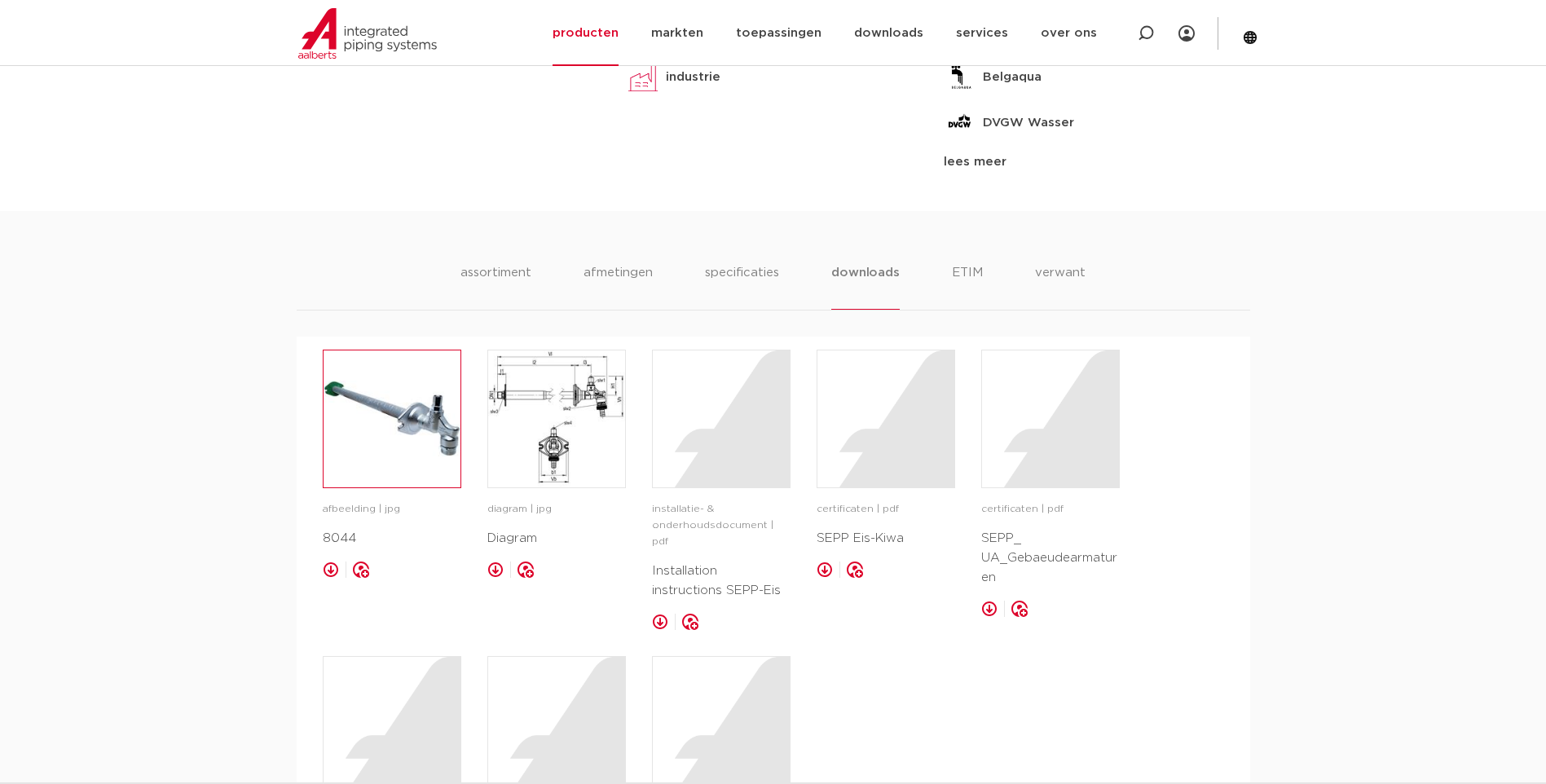
scroll to position [847, 0]
click at [446, 374] on img at bounding box center [392, 420] width 137 height 137
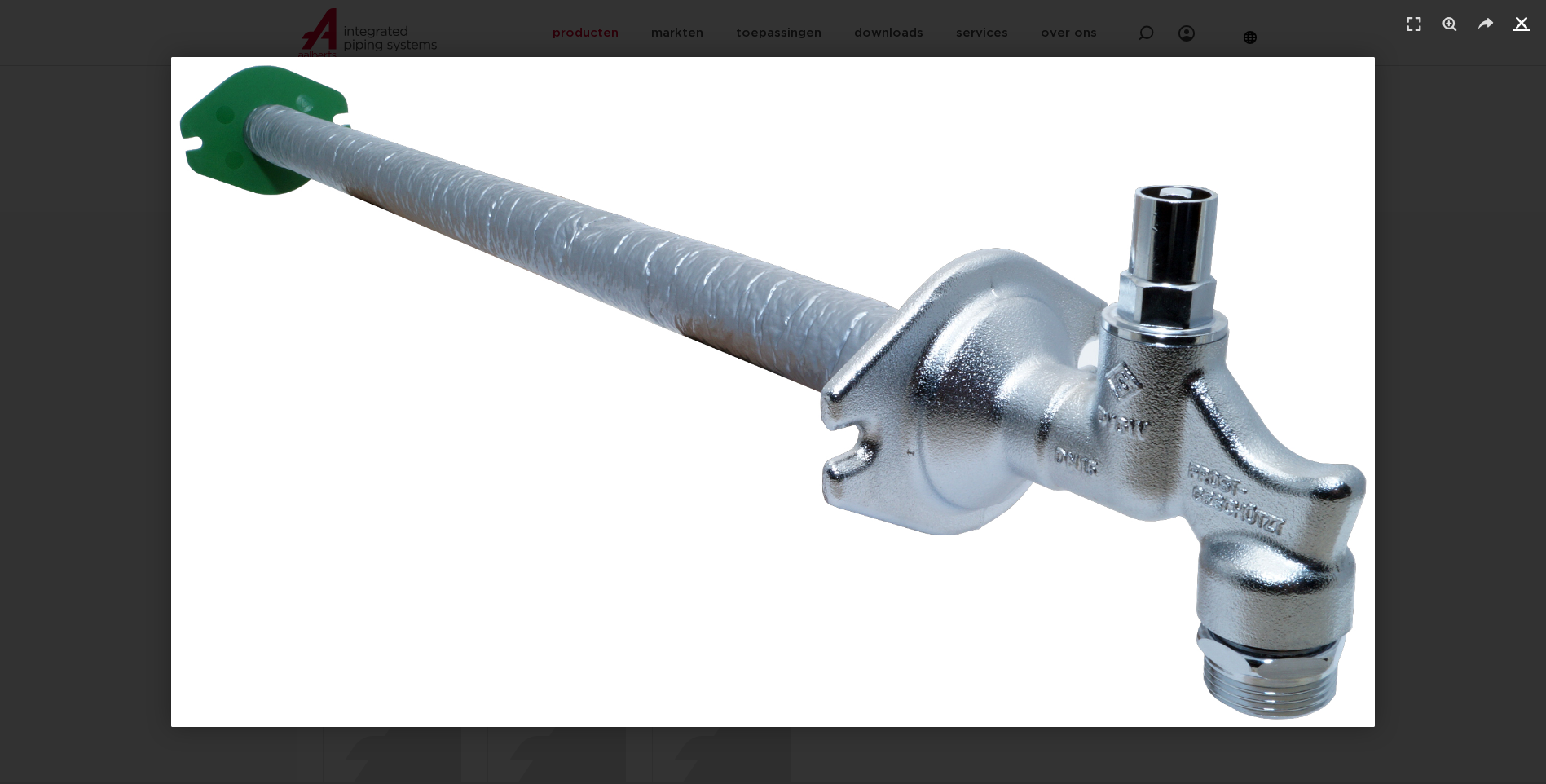
click at [1524, 25] on icon "Sluiten (Esc)" at bounding box center [1521, 22] width 16 height 16
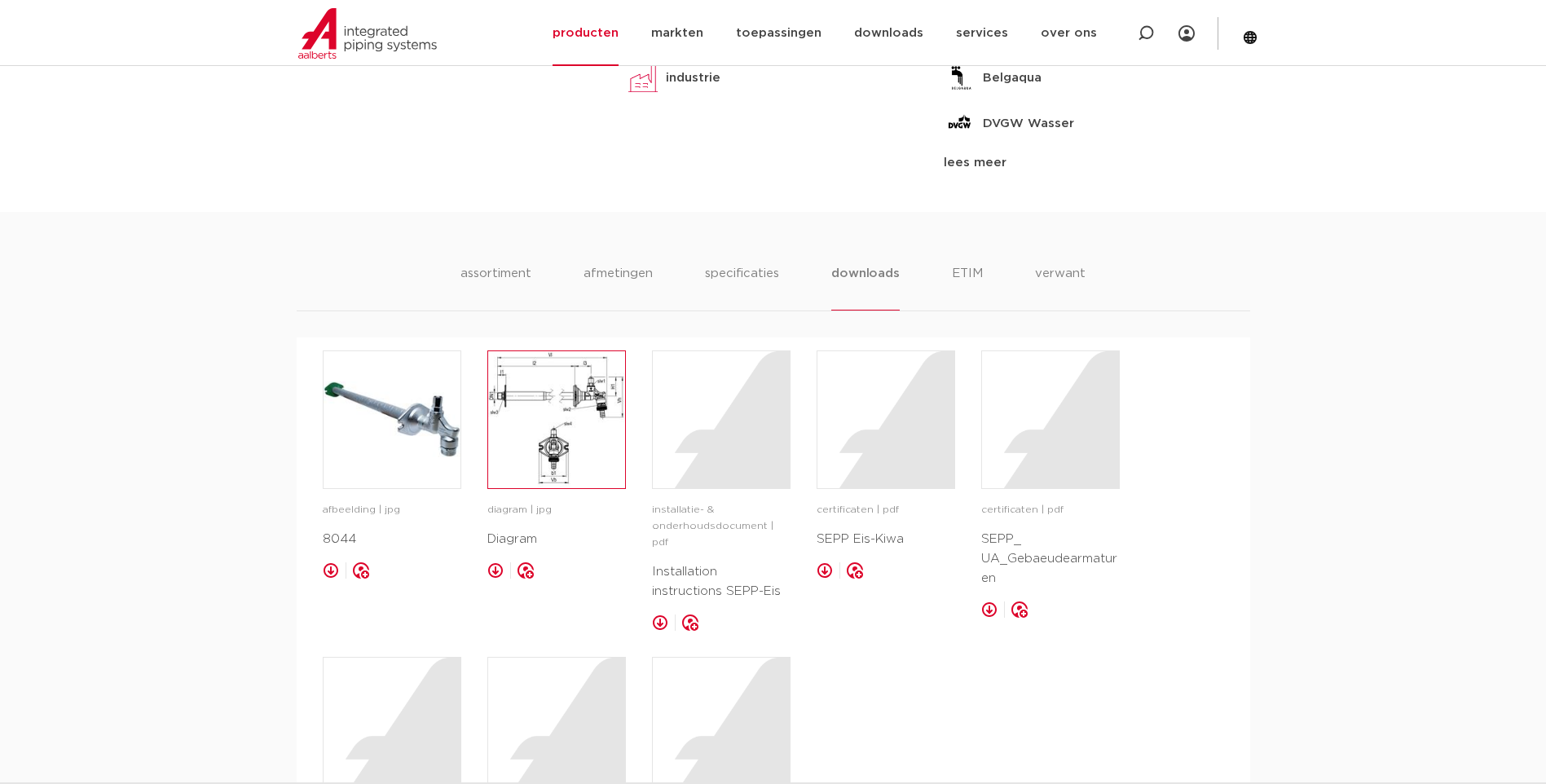
click at [535, 433] on img at bounding box center [557, 420] width 137 height 137
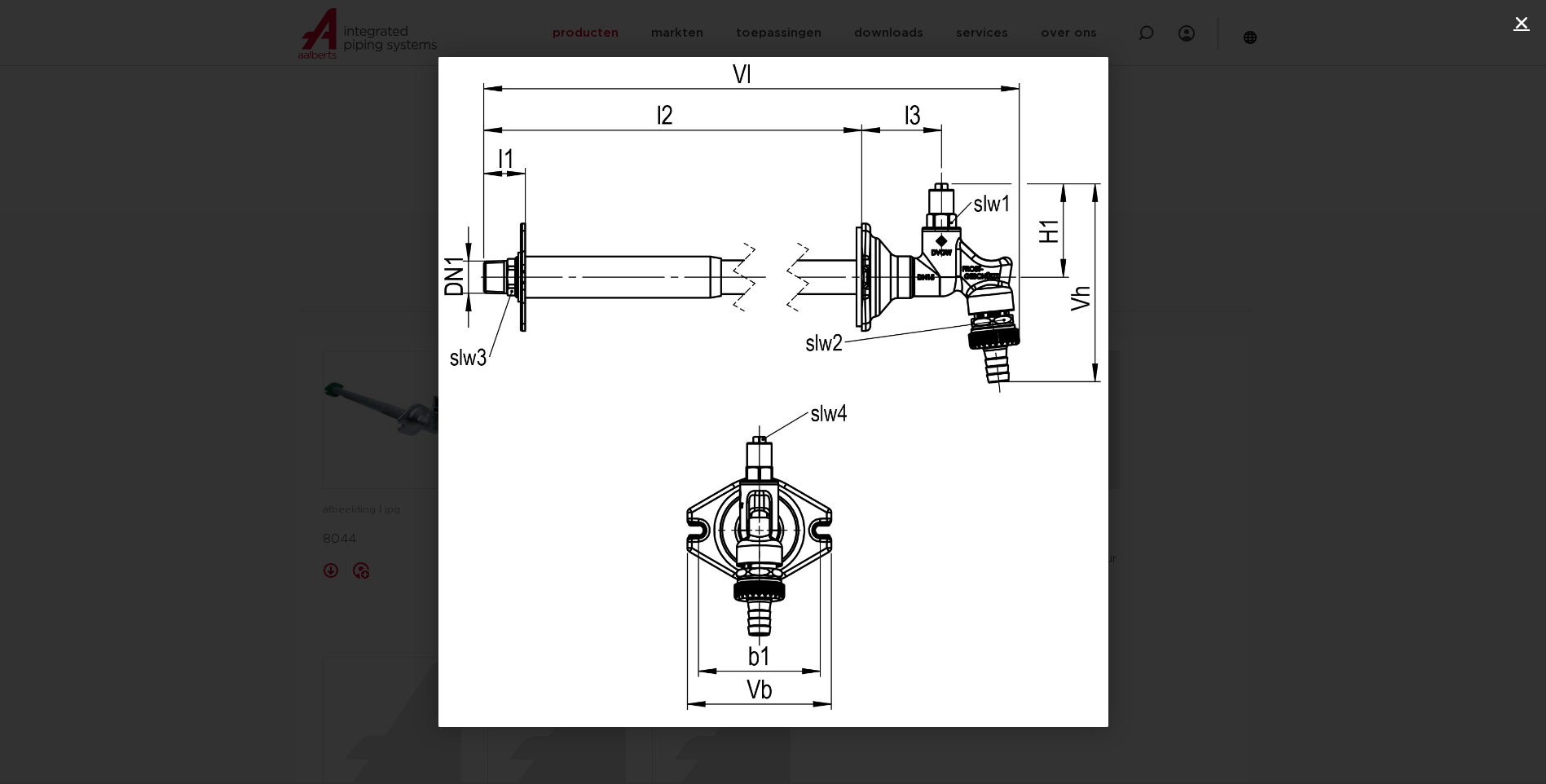
click at [1521, 24] on icon "Sluiten (Esc)" at bounding box center [1521, 22] width 16 height 16
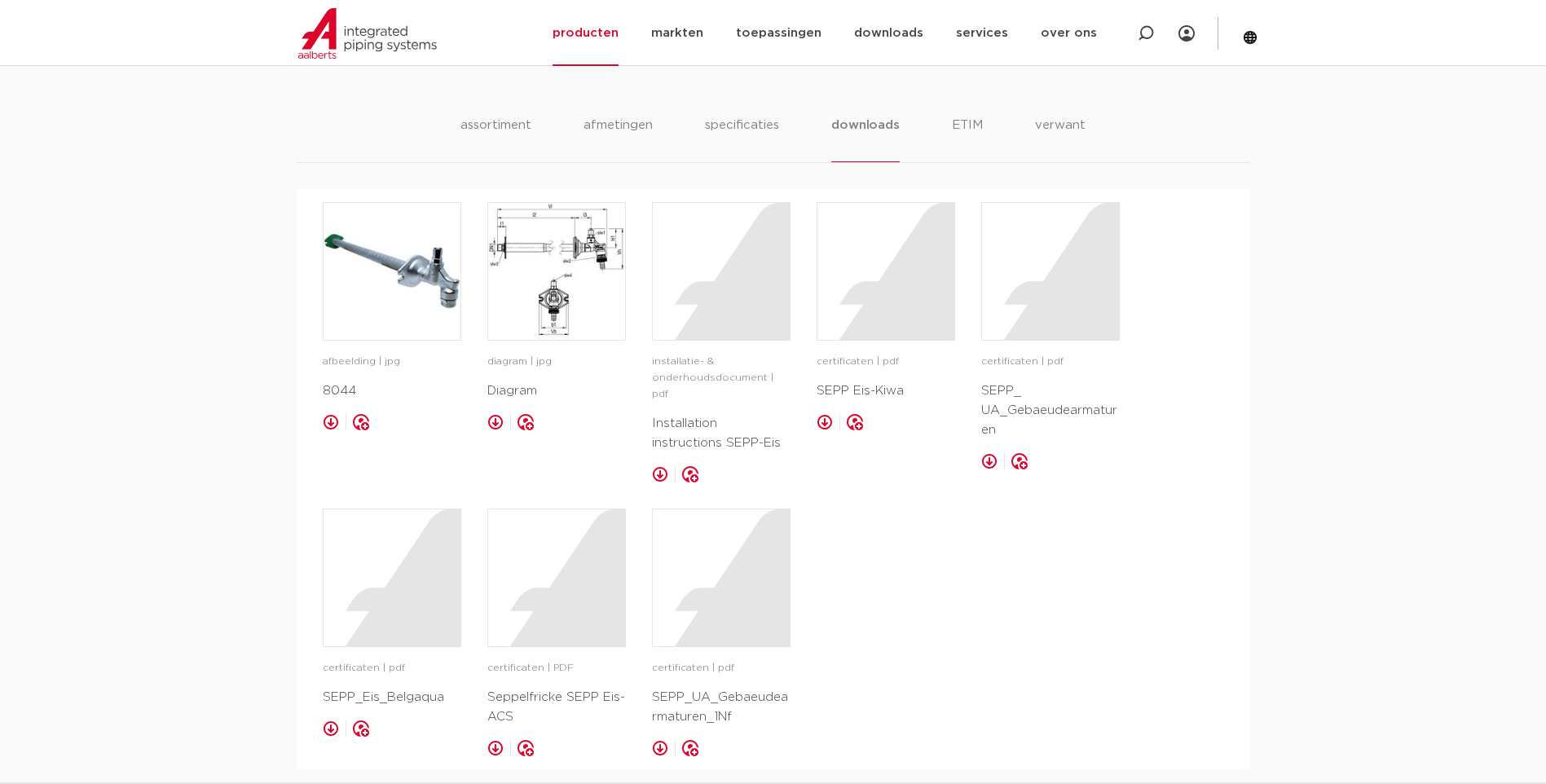
scroll to position [918, 0]
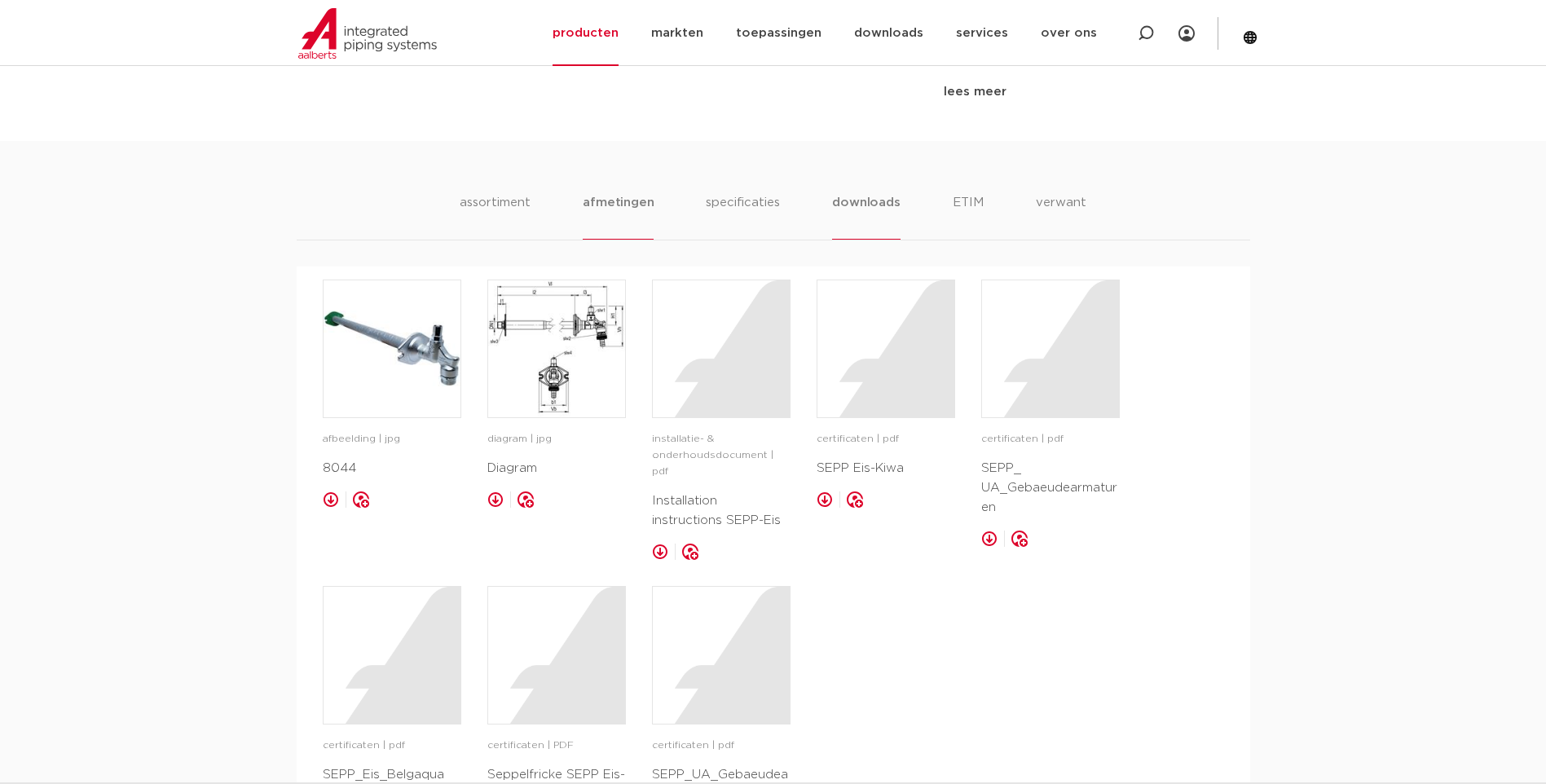
click at [619, 224] on li "afmetingen" at bounding box center [618, 216] width 70 height 47
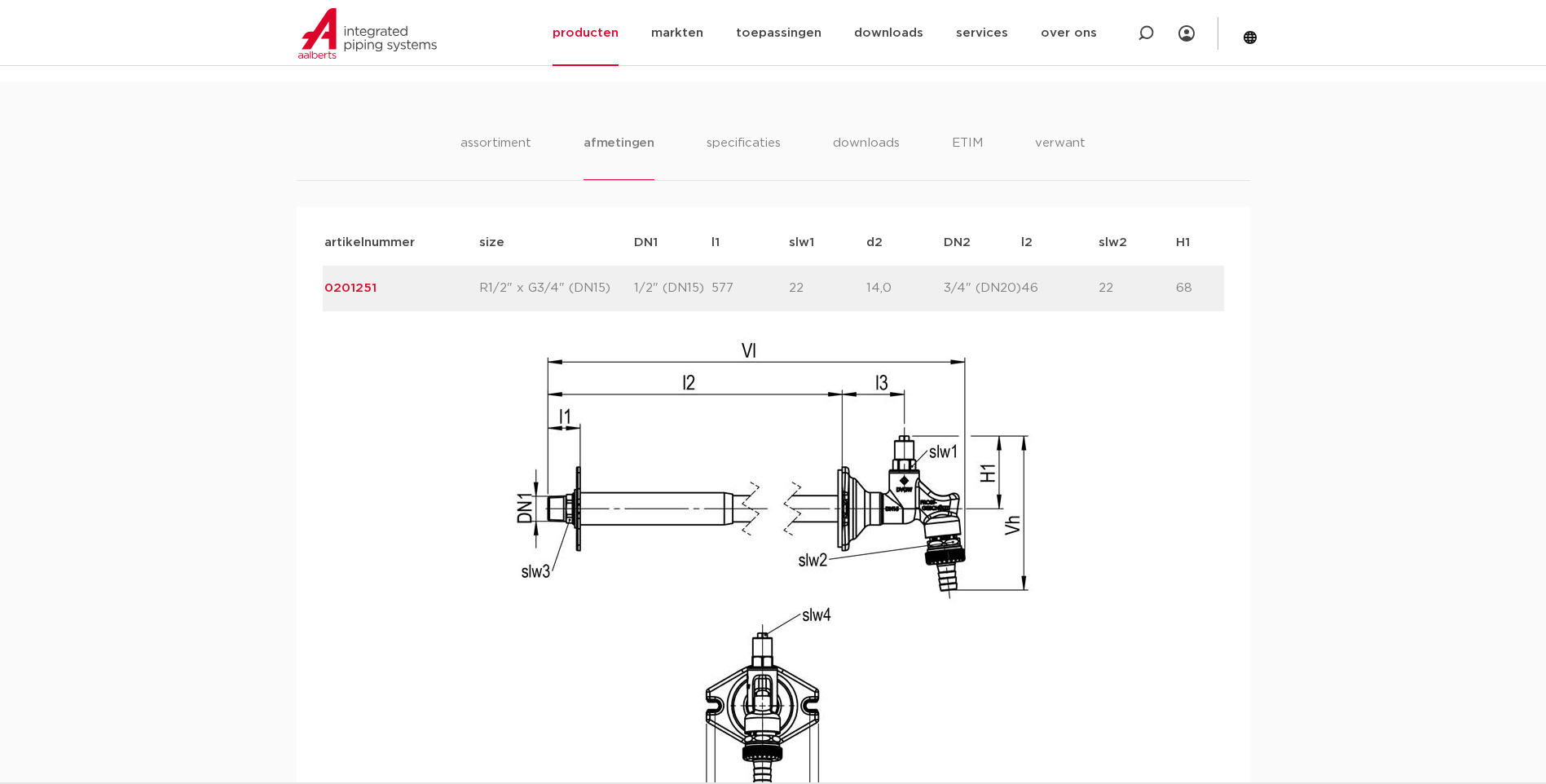
scroll to position [0, 0]
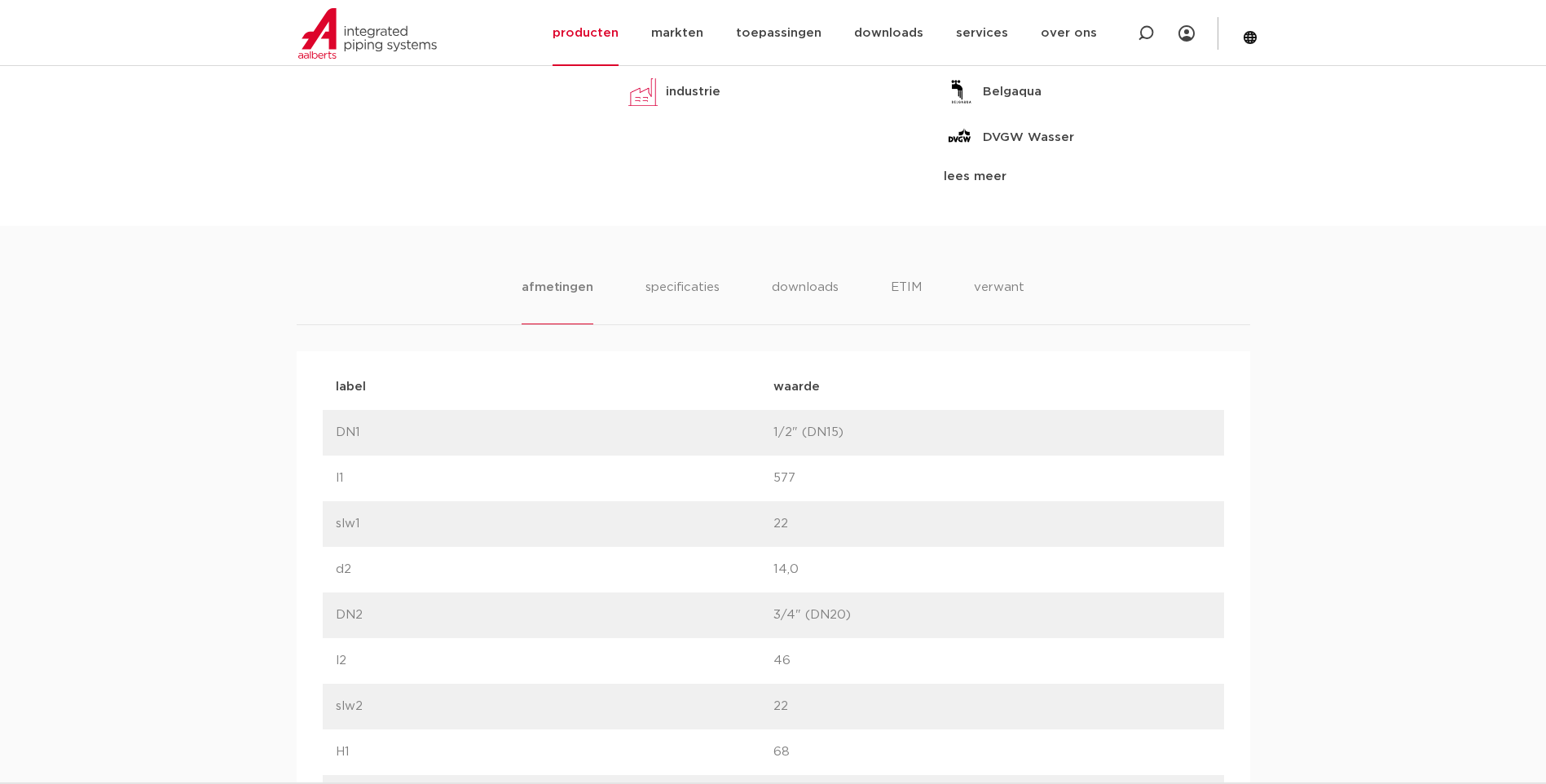
scroll to position [896, 0]
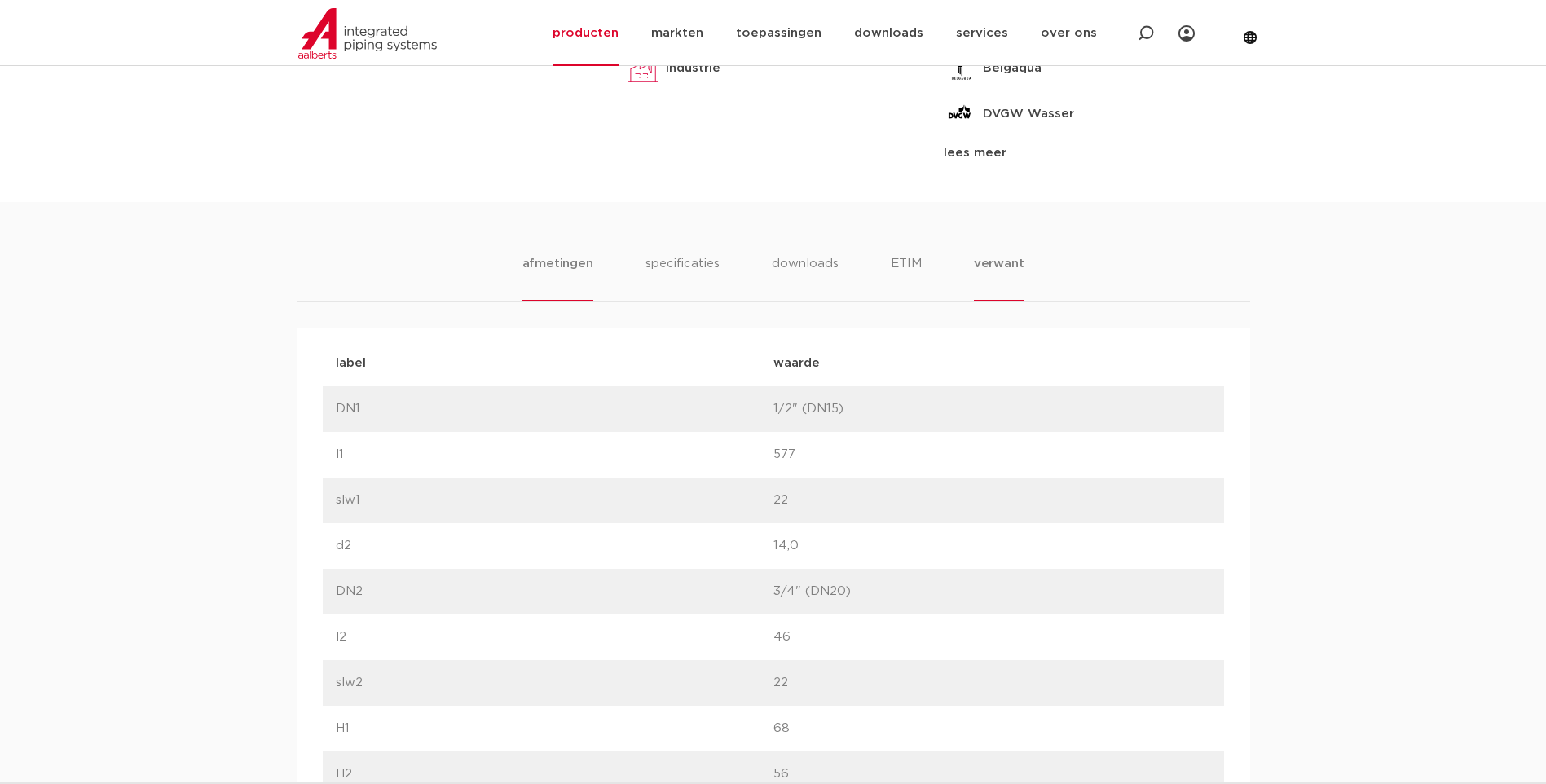
click at [992, 257] on li "verwant" at bounding box center [999, 277] width 50 height 47
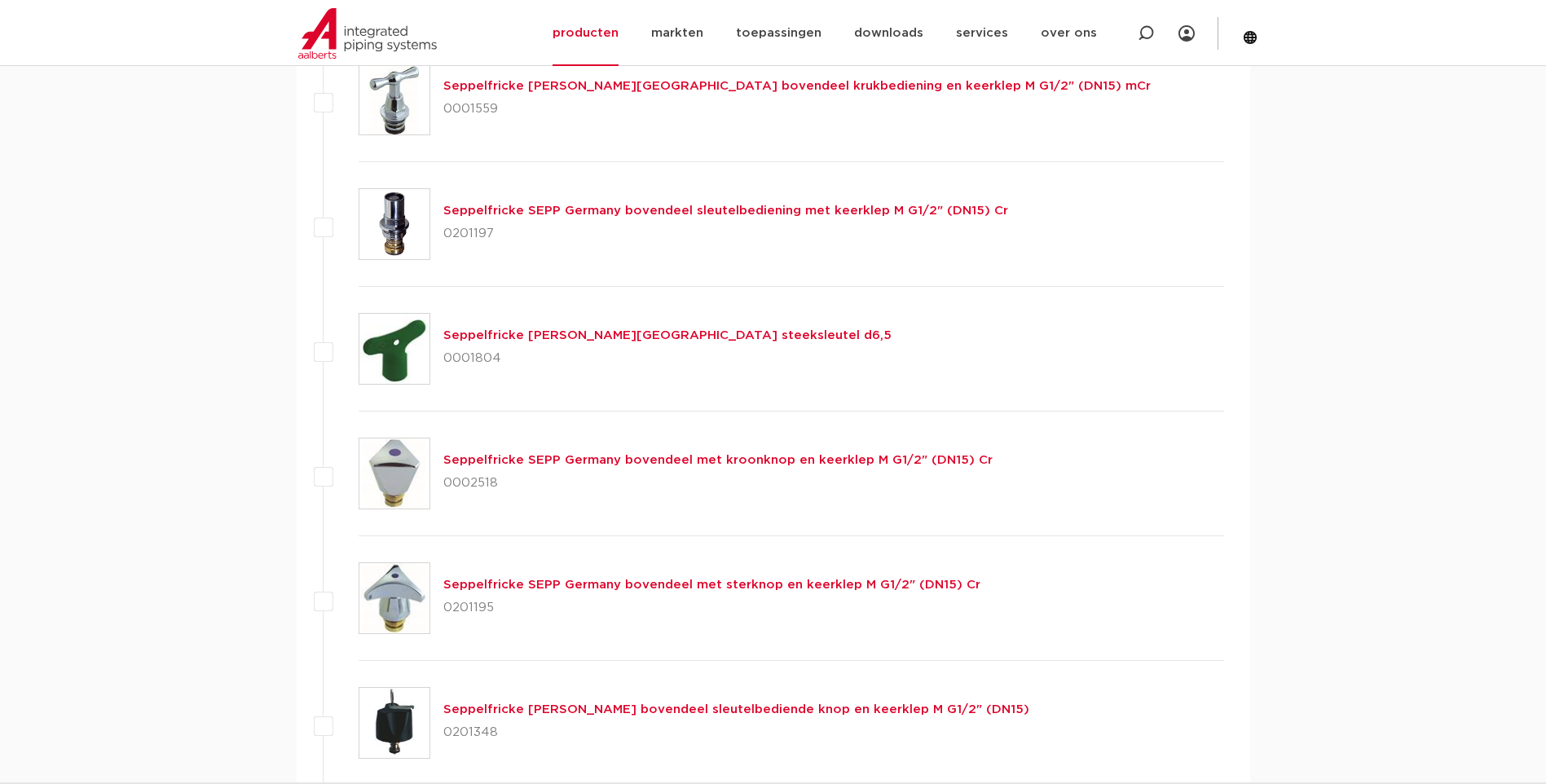
scroll to position [1775, 0]
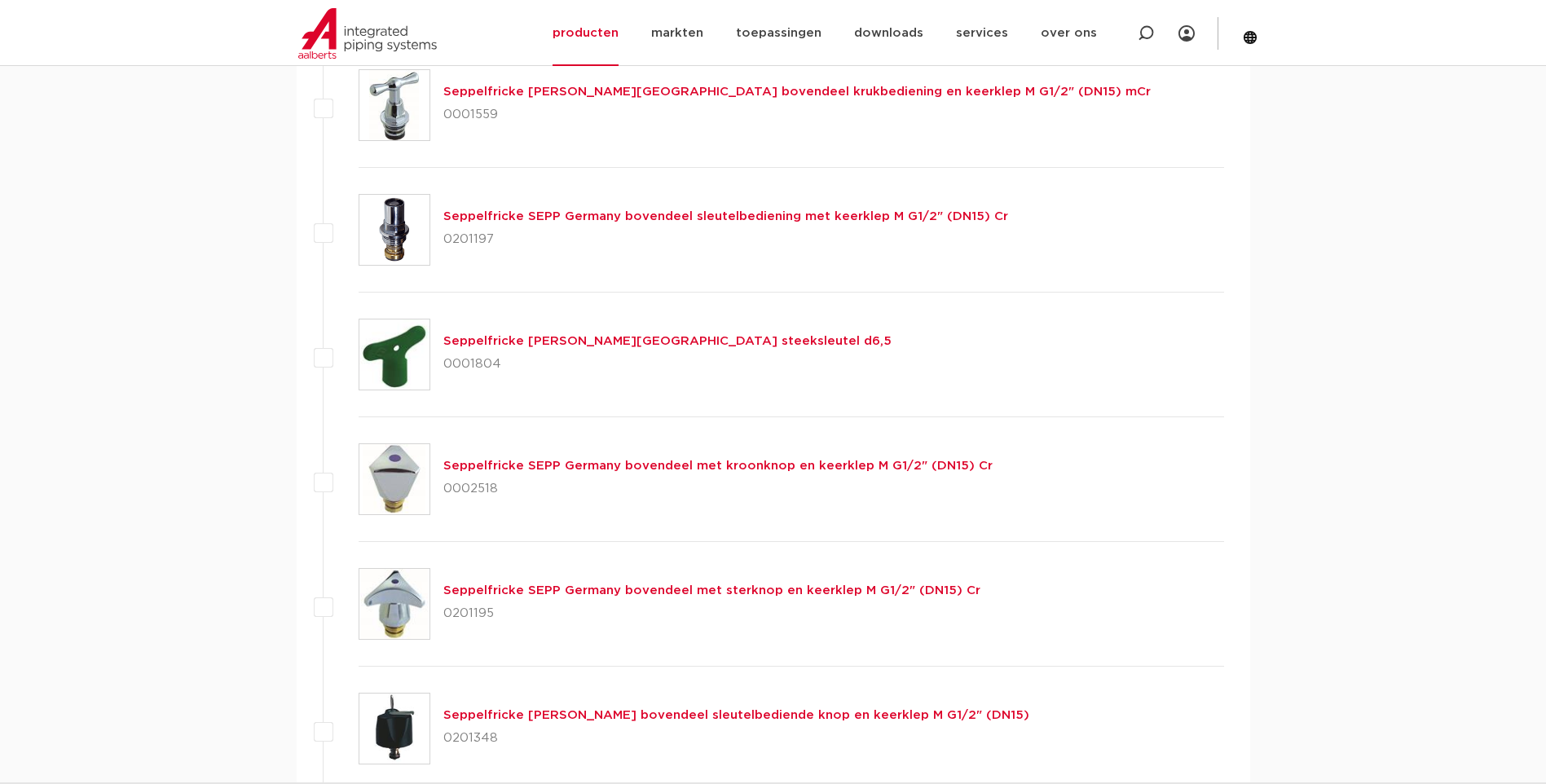
click at [575, 337] on link "Seppelfricke [PERSON_NAME][GEOGRAPHIC_DATA] steeksleutel d6,5" at bounding box center [667, 341] width 448 height 12
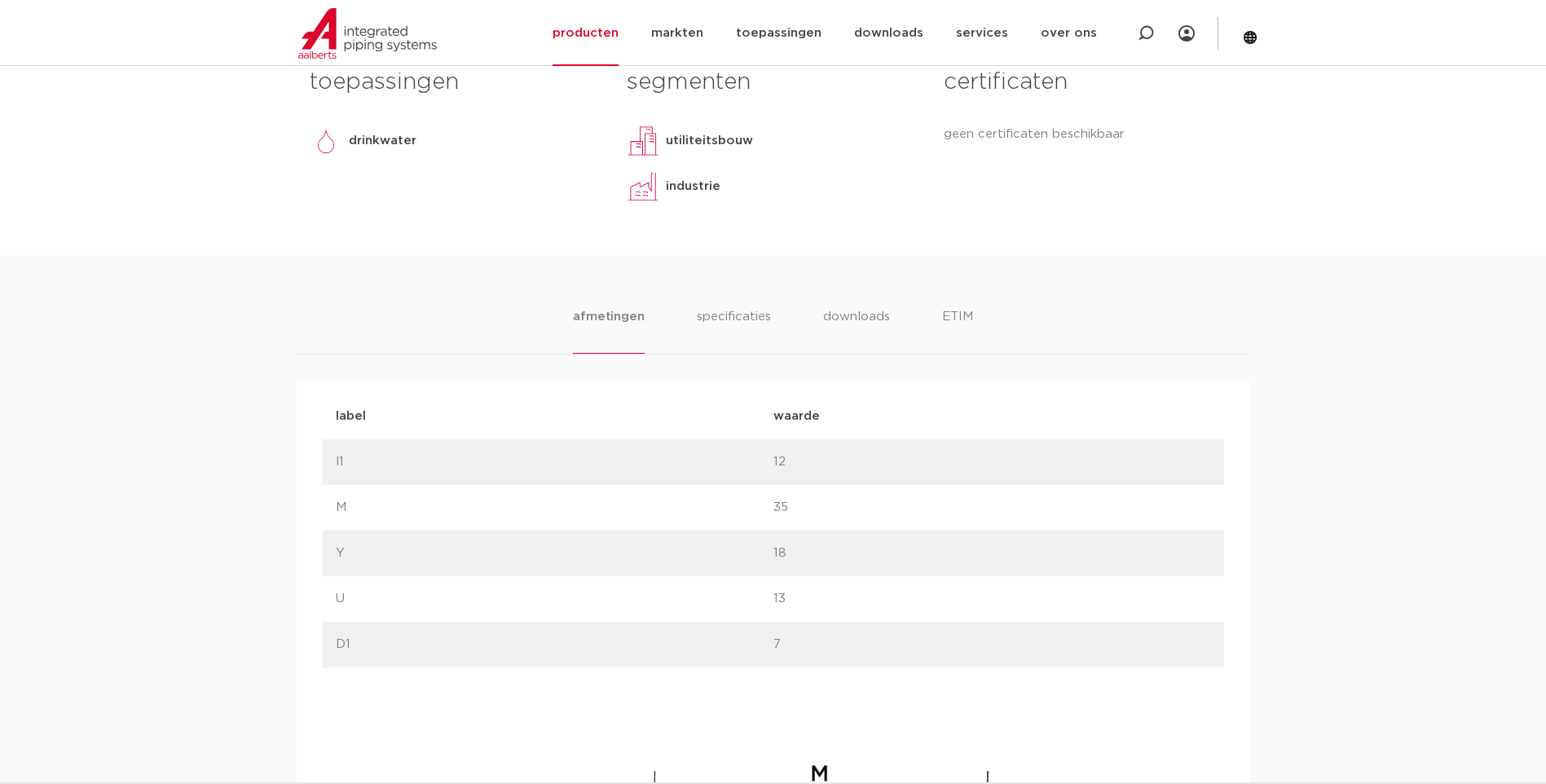
scroll to position [711, 0]
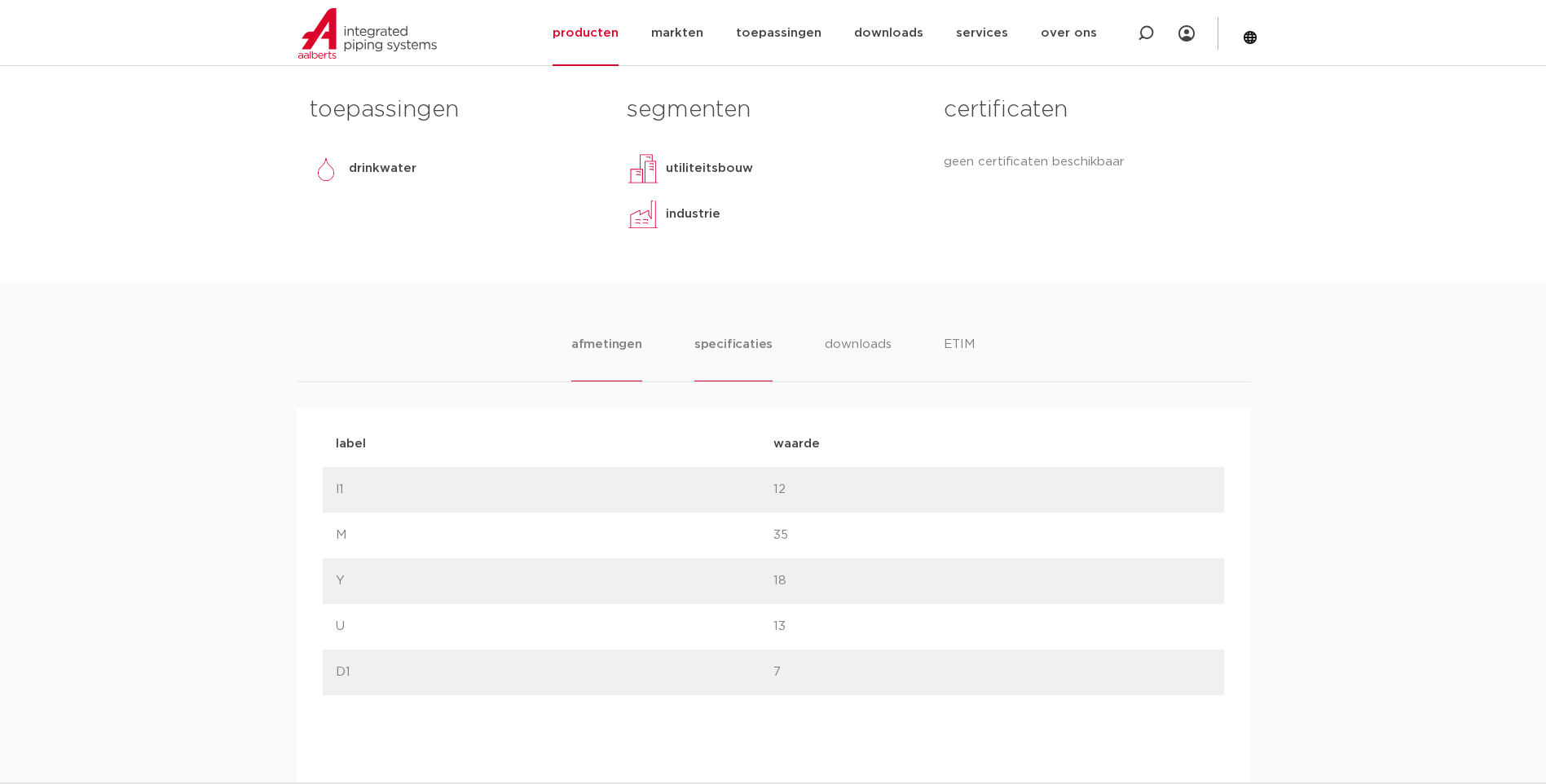
click at [727, 340] on li "specificaties" at bounding box center [733, 358] width 78 height 47
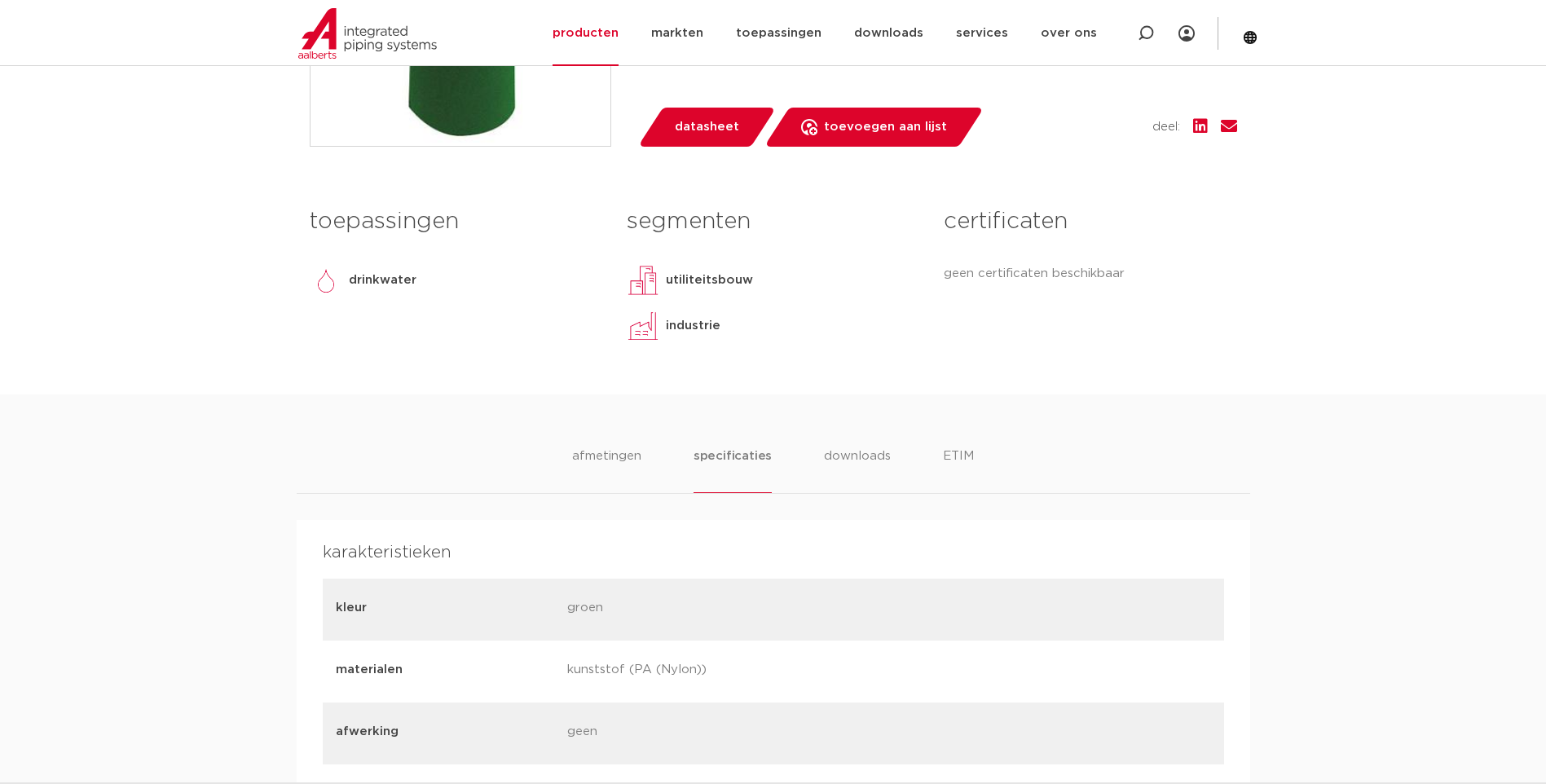
scroll to position [586, 0]
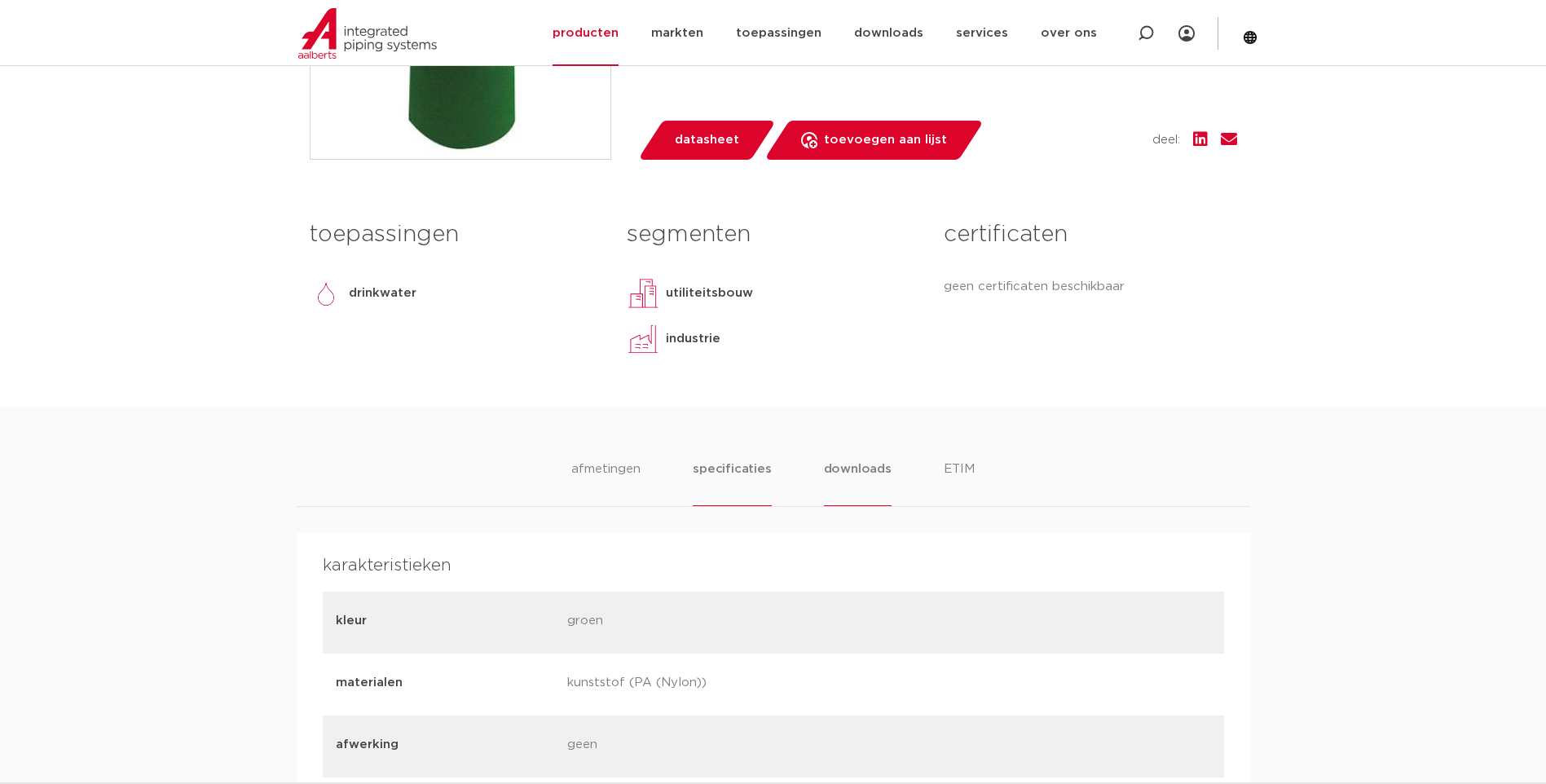
click at [850, 475] on li "downloads" at bounding box center [857, 482] width 68 height 47
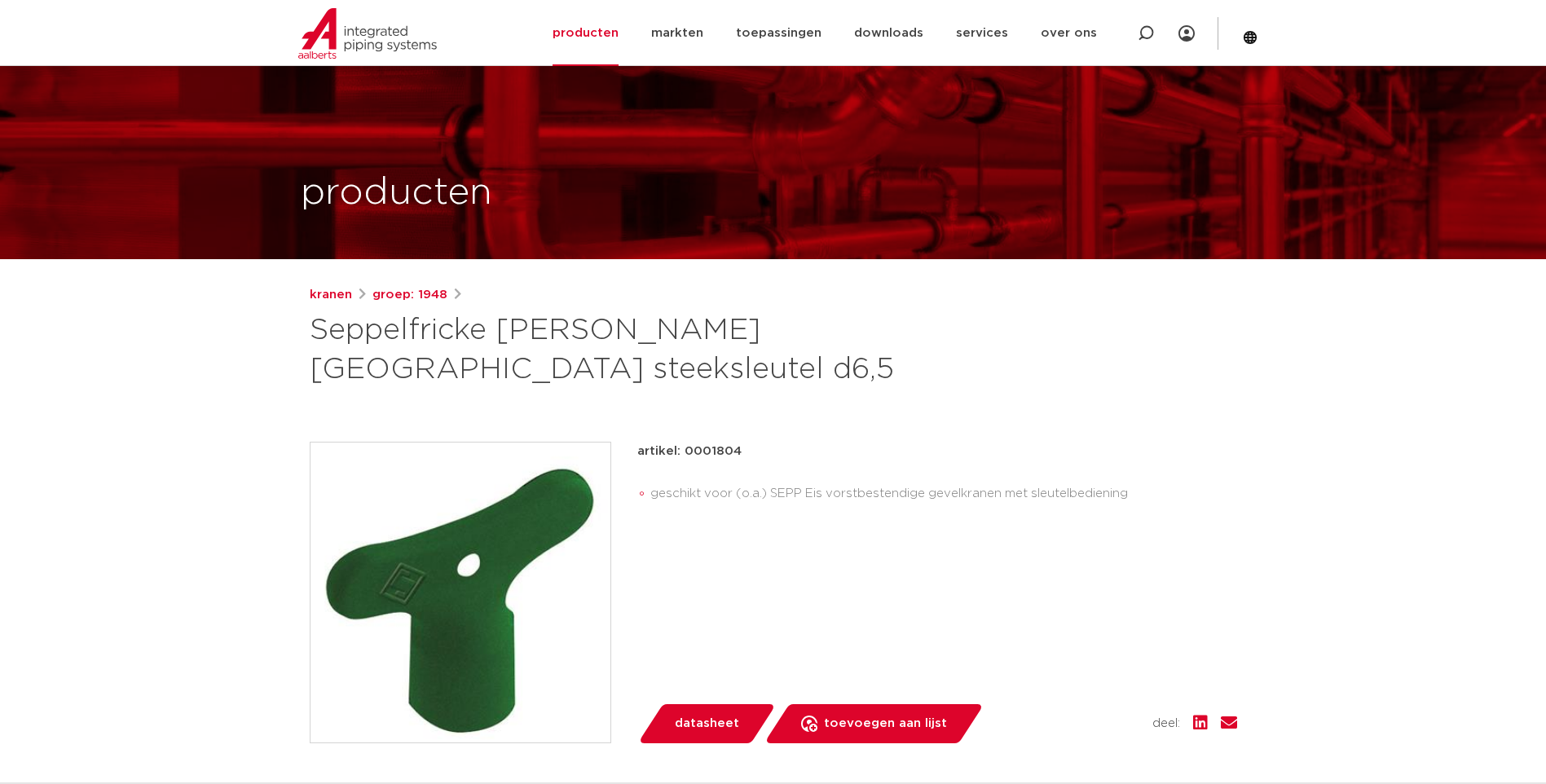
scroll to position [0, 0]
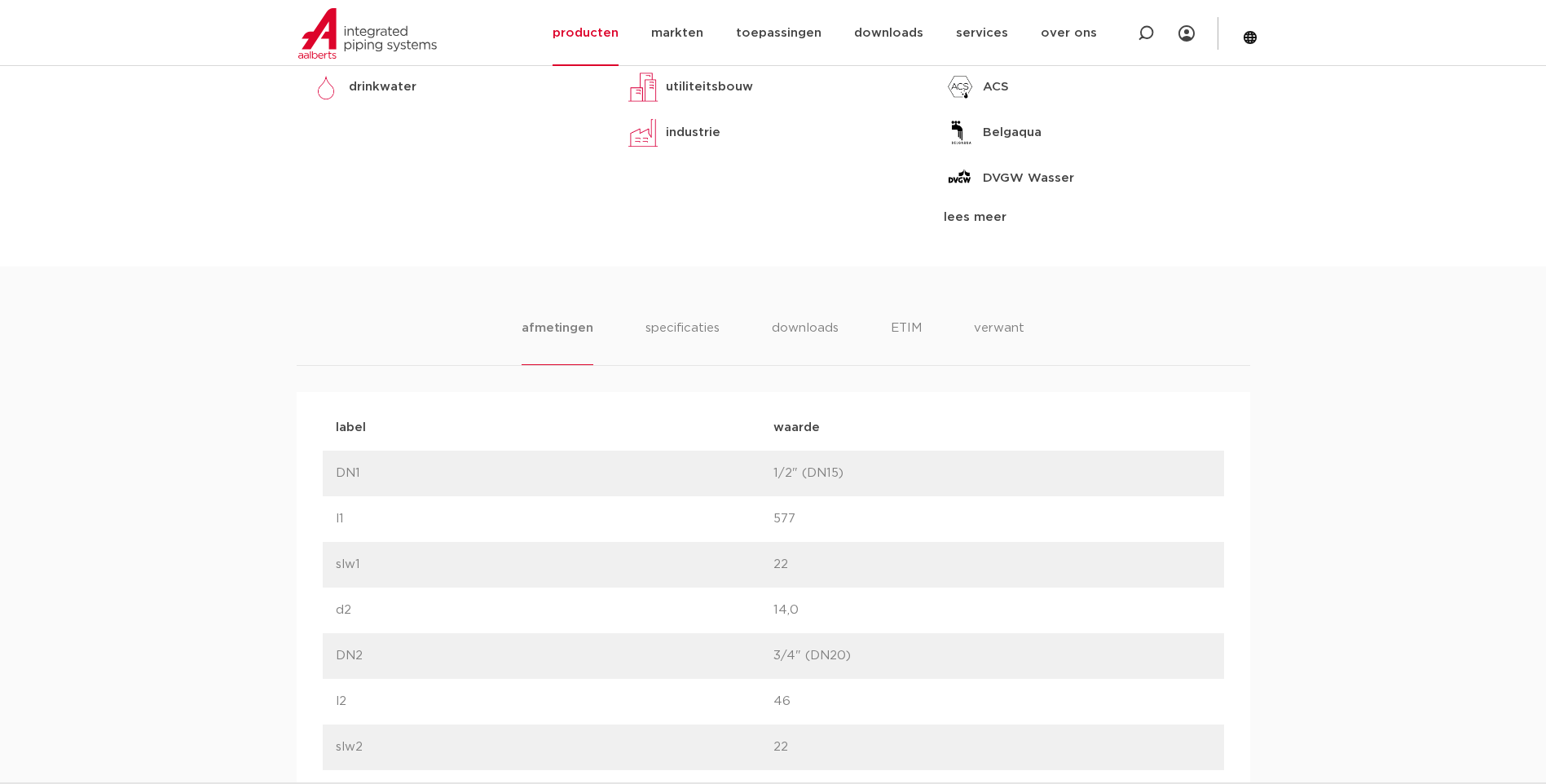
scroll to position [831, 0]
drag, startPoint x: 962, startPoint y: 326, endPoint x: 978, endPoint y: 326, distance: 16.0
click at [978, 326] on ul "afmetingen specificaties downloads ETIM verwant" at bounding box center [773, 343] width 502 height 47
click at [978, 326] on li "verwant" at bounding box center [999, 343] width 50 height 47
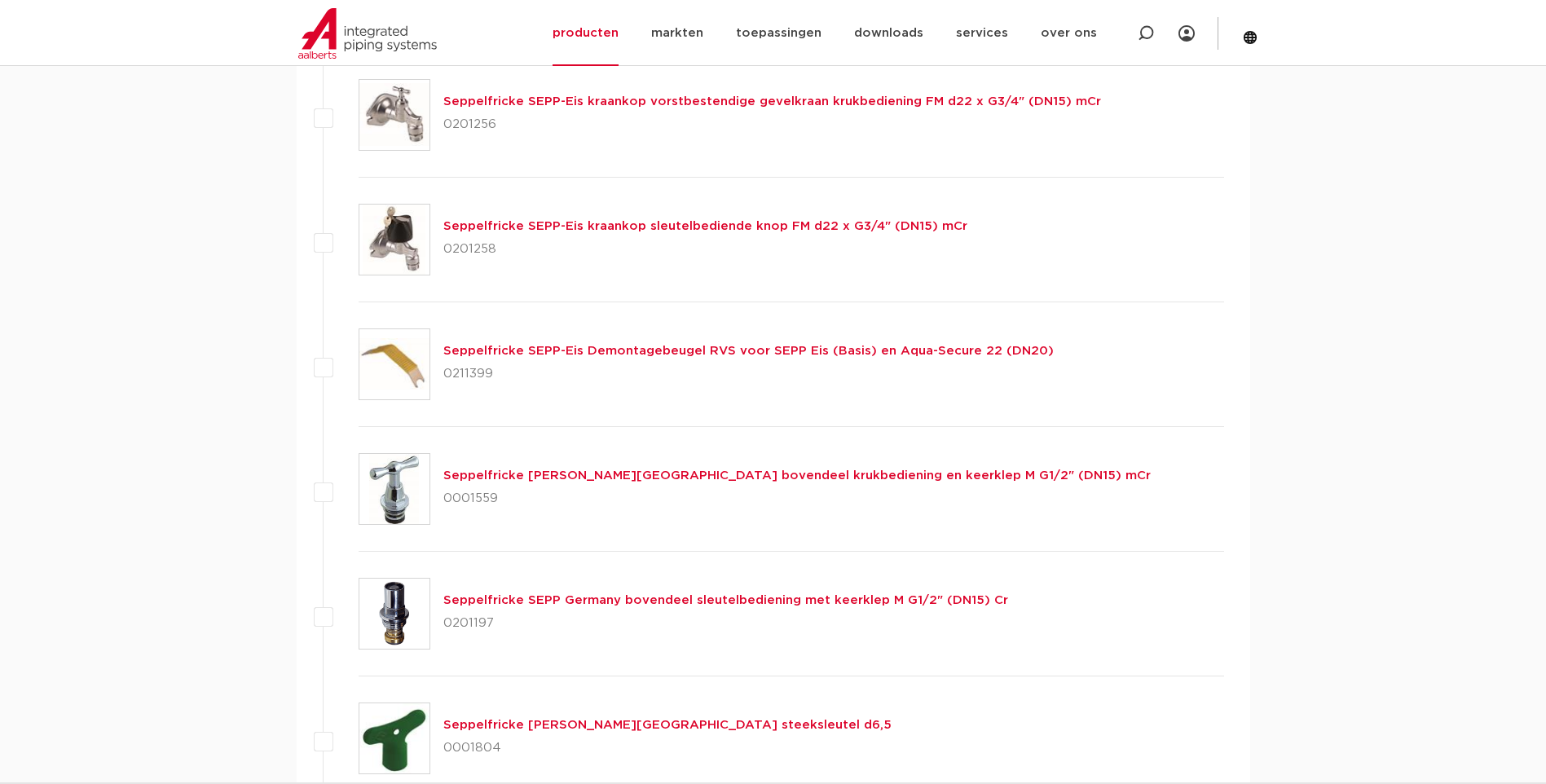
scroll to position [1395, 0]
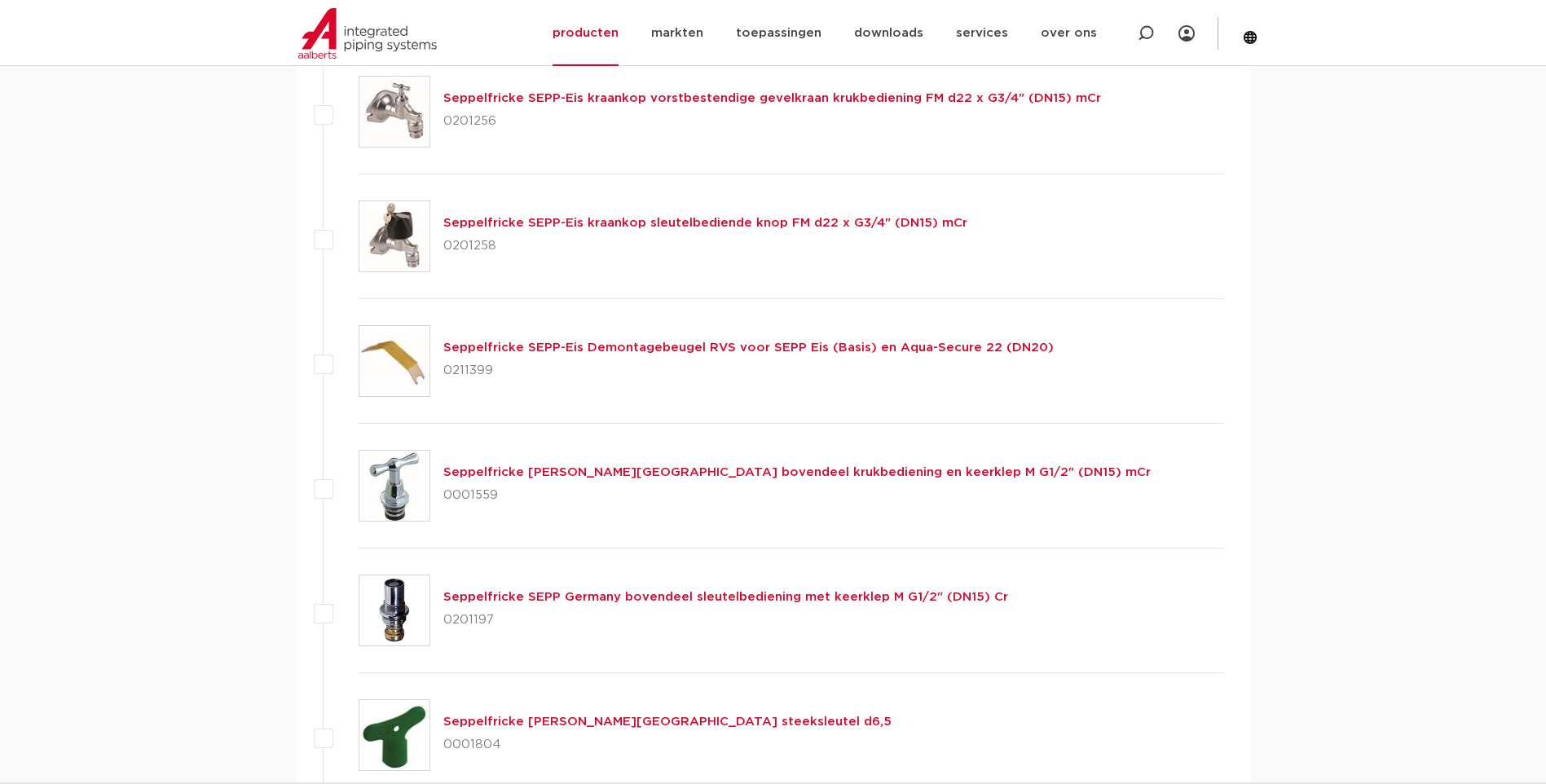
click at [618, 463] on div "Seppelfricke SEPP Germany bovendeel krukbediening en keerklep M G1/2" (DN15) mC…" at bounding box center [797, 485] width 707 height 46
click at [582, 469] on link "Seppelfricke [PERSON_NAME][GEOGRAPHIC_DATA] bovendeel krukbediening en keerklep…" at bounding box center [797, 472] width 707 height 12
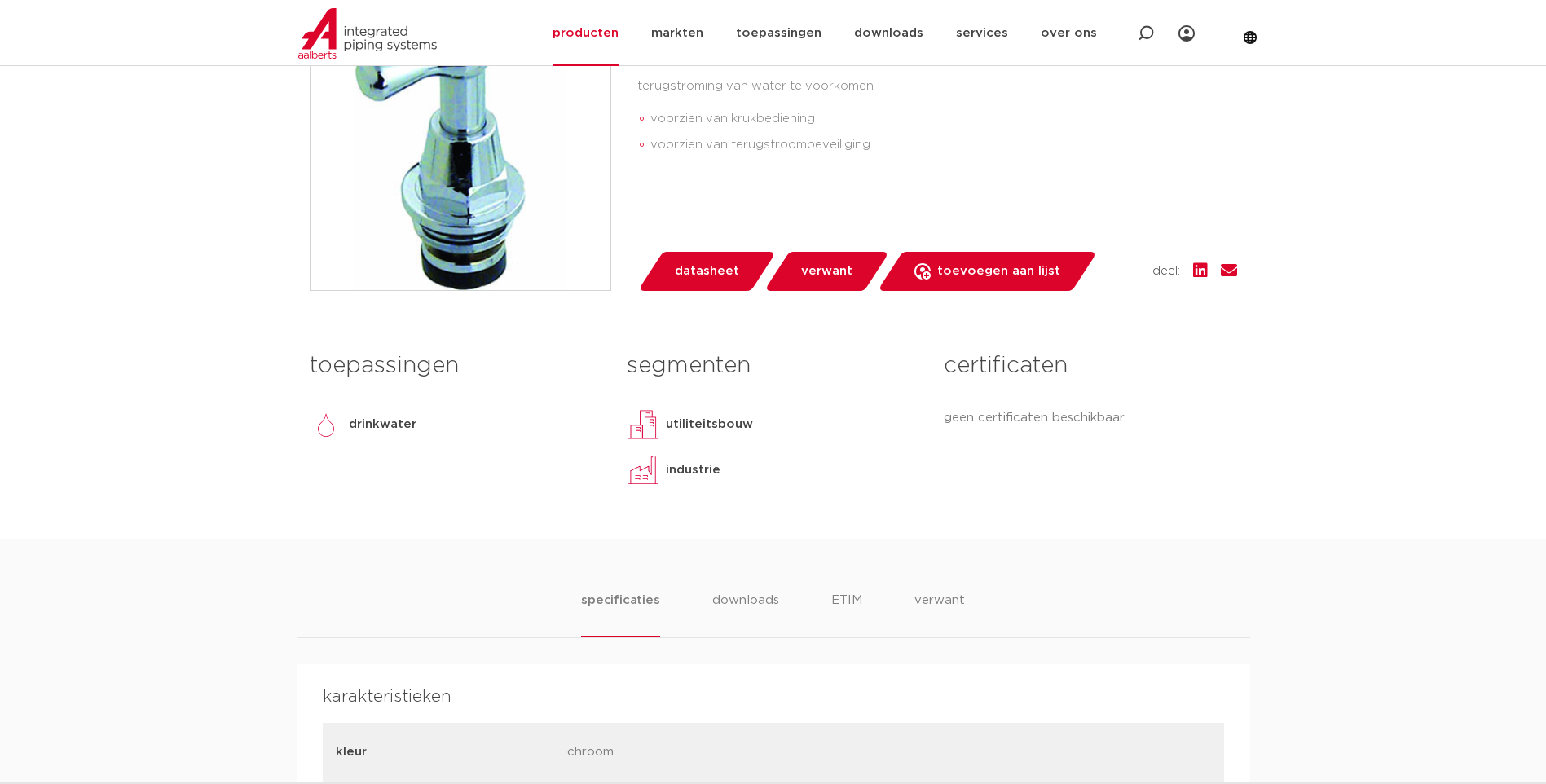
scroll to position [521, 0]
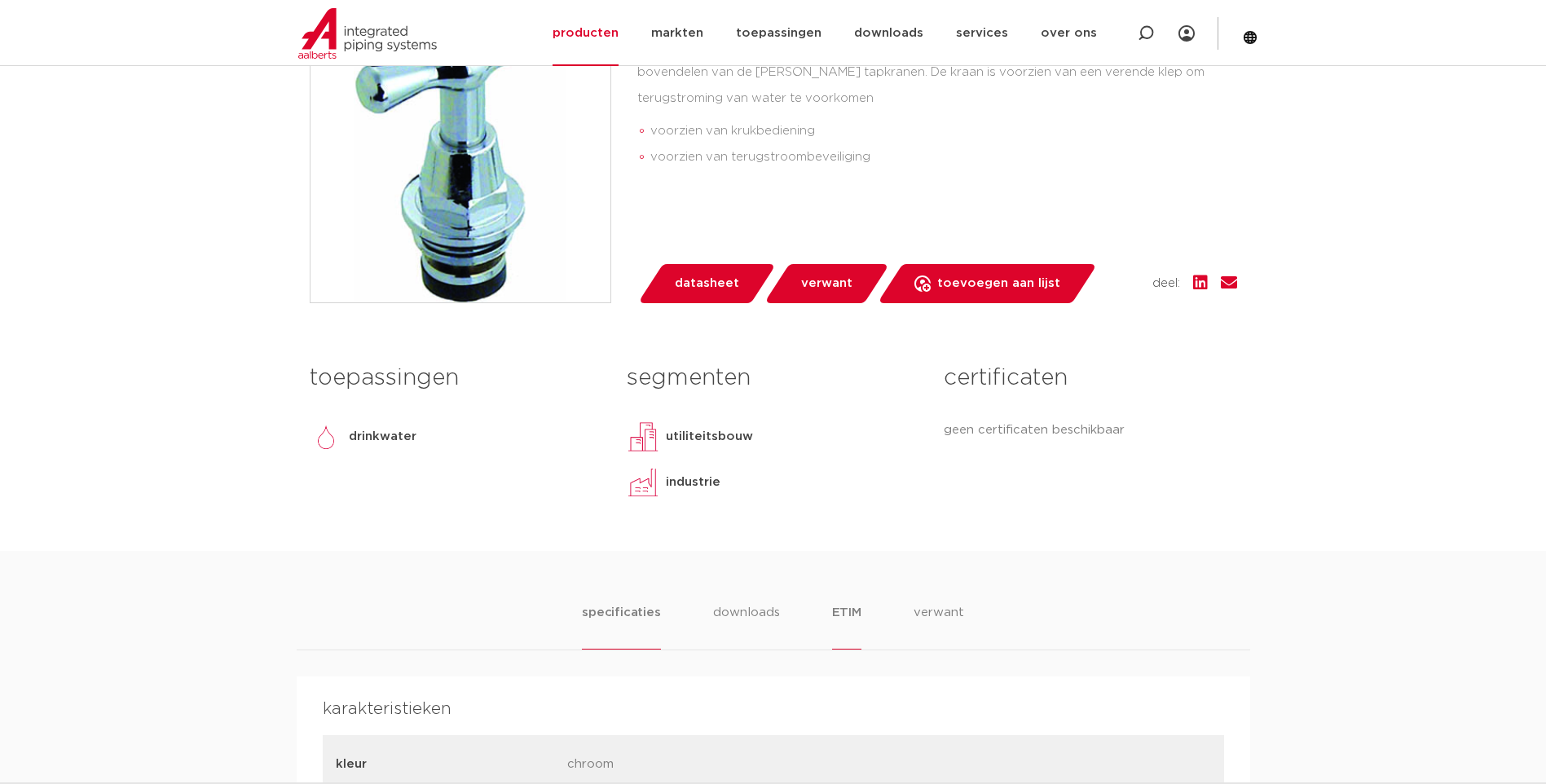
click at [833, 603] on li "ETIM" at bounding box center [846, 626] width 30 height 47
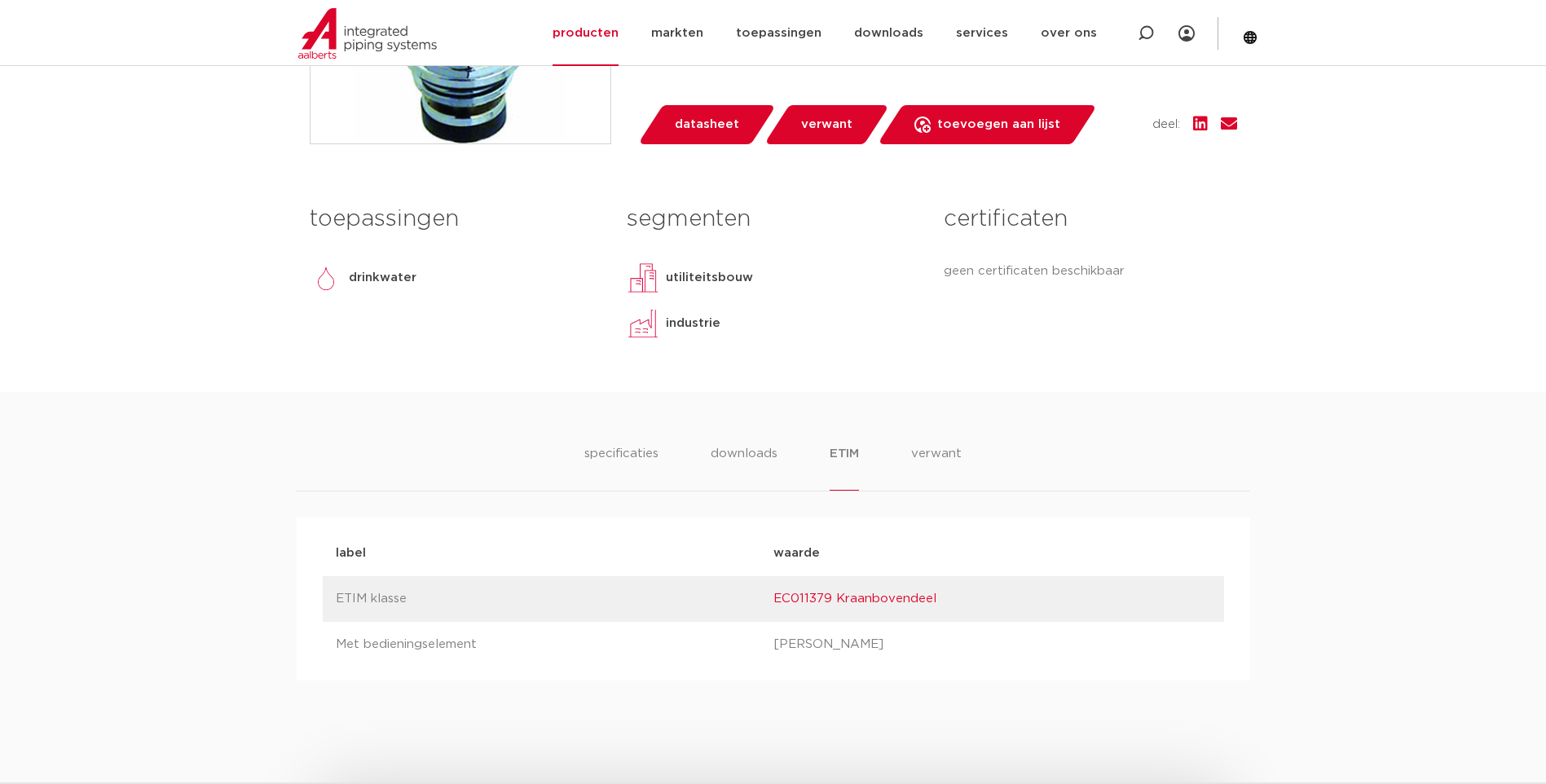
scroll to position [684, 0]
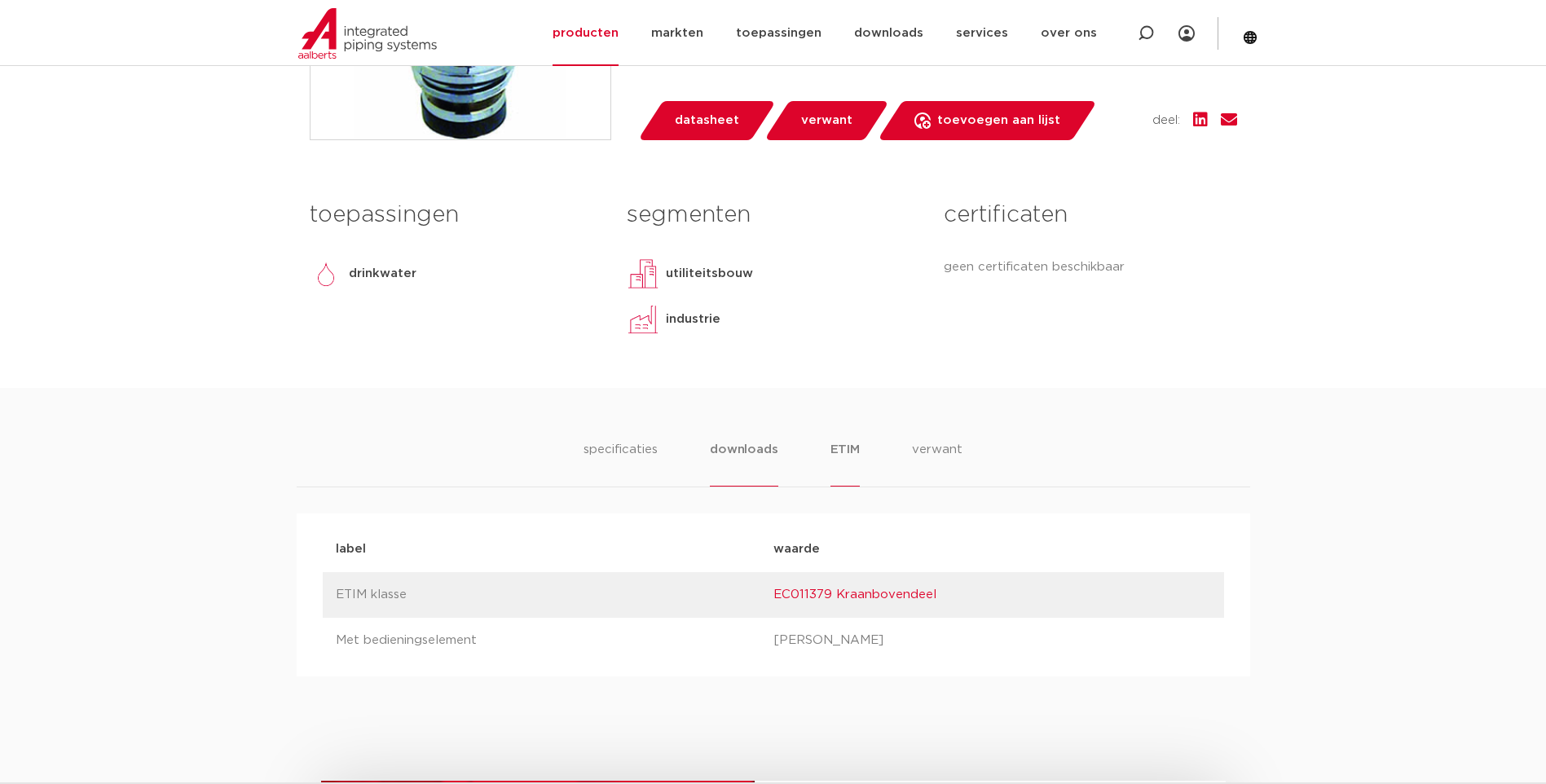
click at [739, 440] on li "downloads" at bounding box center [743, 462] width 68 height 47
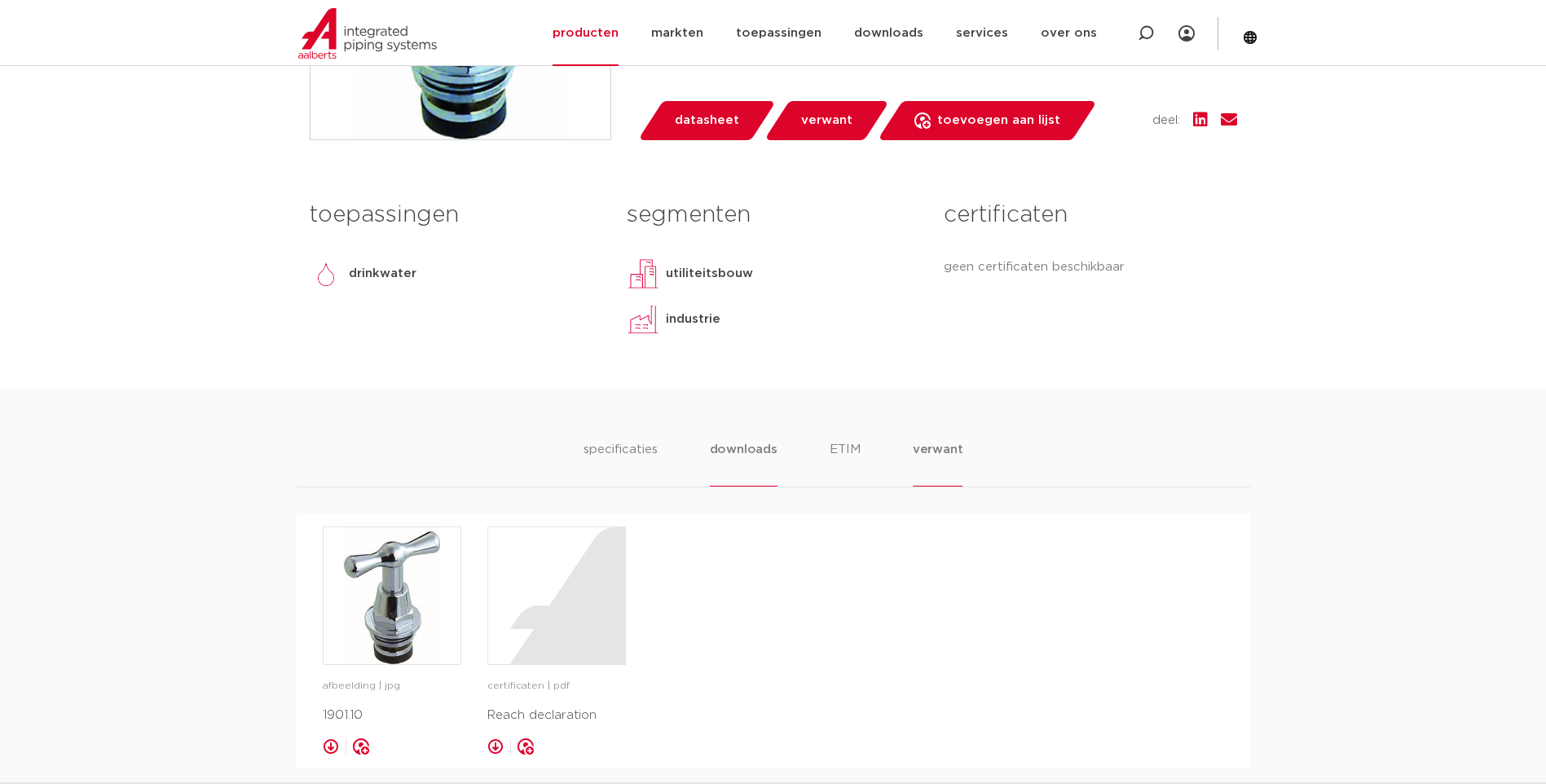
click at [918, 440] on li "verwant" at bounding box center [938, 462] width 50 height 47
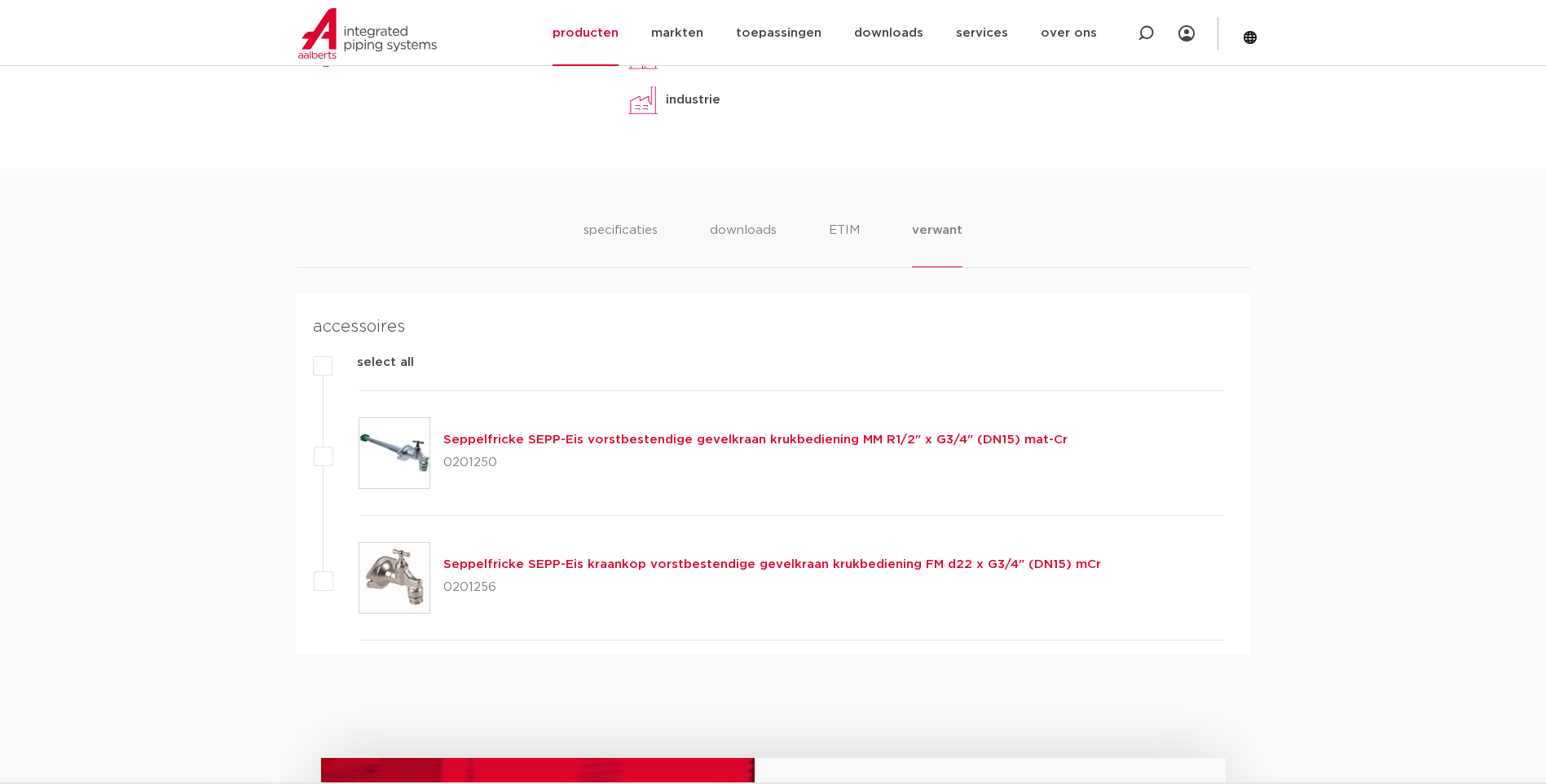
scroll to position [983, 0]
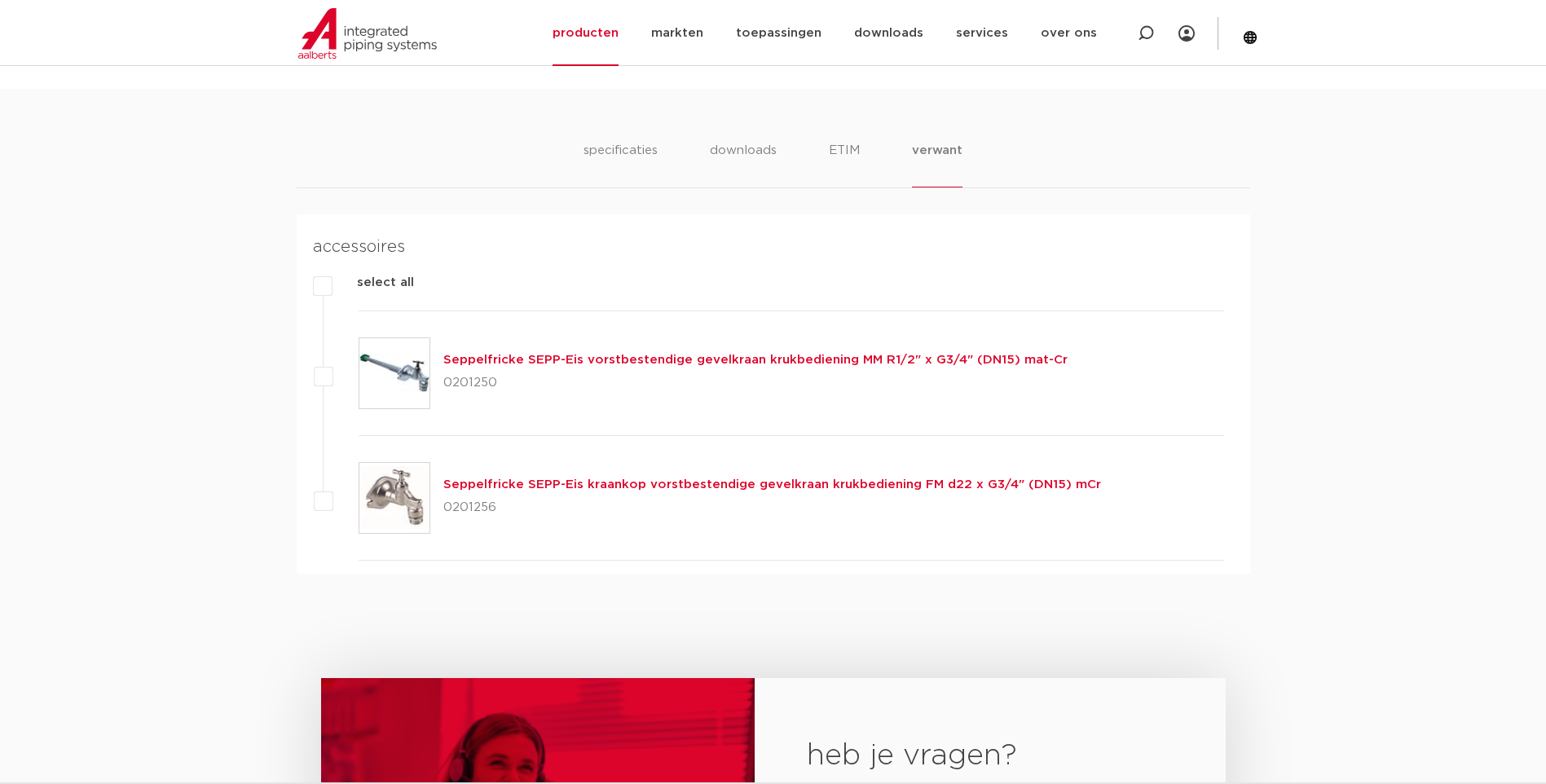
click at [666, 479] on link "Seppelfricke SEPP-Eis kraankop vorstbestendige gevelkraan krukbediening FM d22 …" at bounding box center [772, 484] width 658 height 12
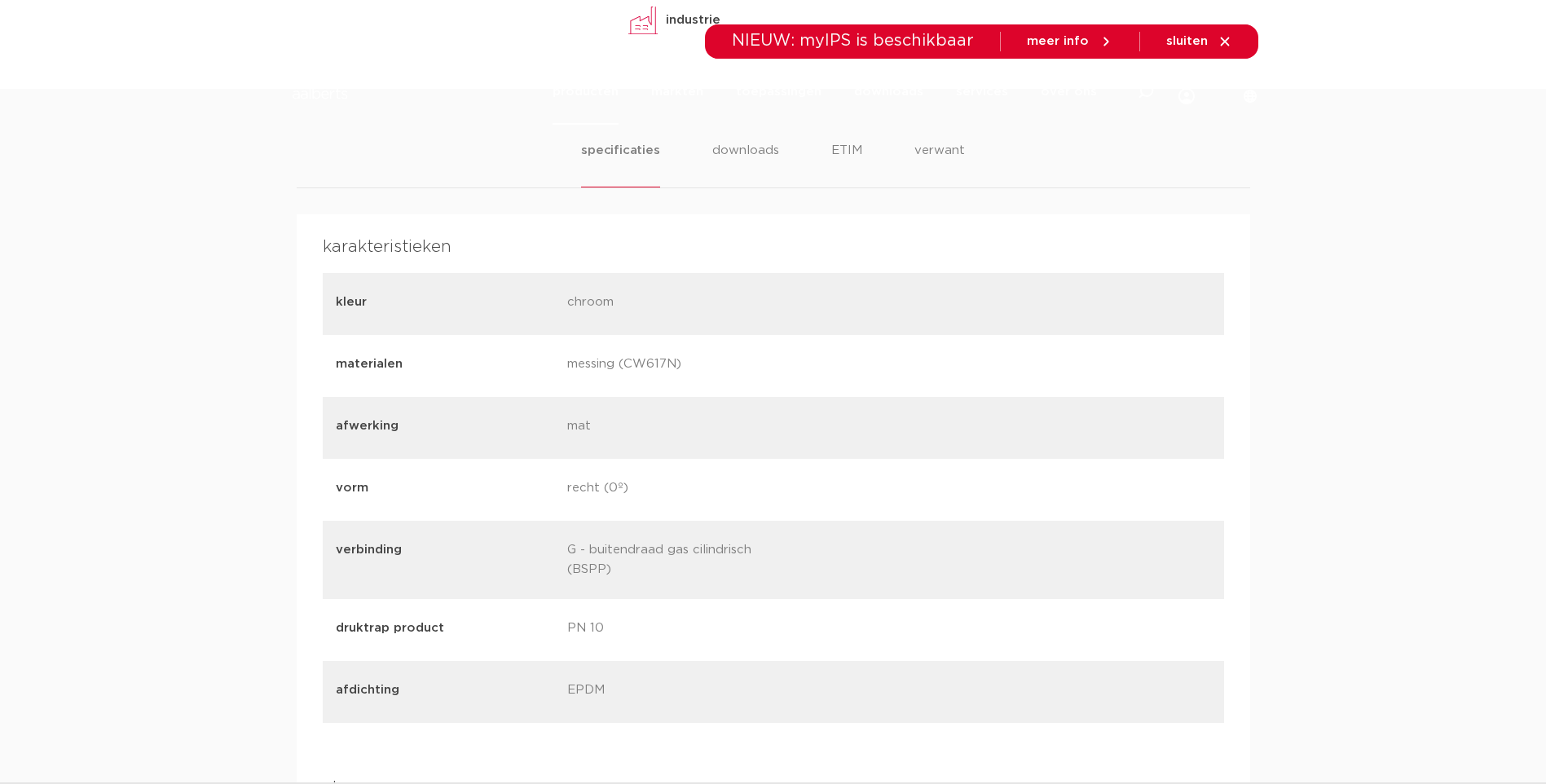
click at [756, 479] on p "recht (0º)" at bounding box center [677, 490] width 219 height 23
click at [936, 119] on li "downloads alle downloads certificaten cad en andere software epd documentatie t…" at bounding box center [888, 91] width 102 height 66
click at [947, 108] on li "services services overzicht Aalberts IPS design service Aalberts IPS Revit plug…" at bounding box center [981, 91] width 85 height 66
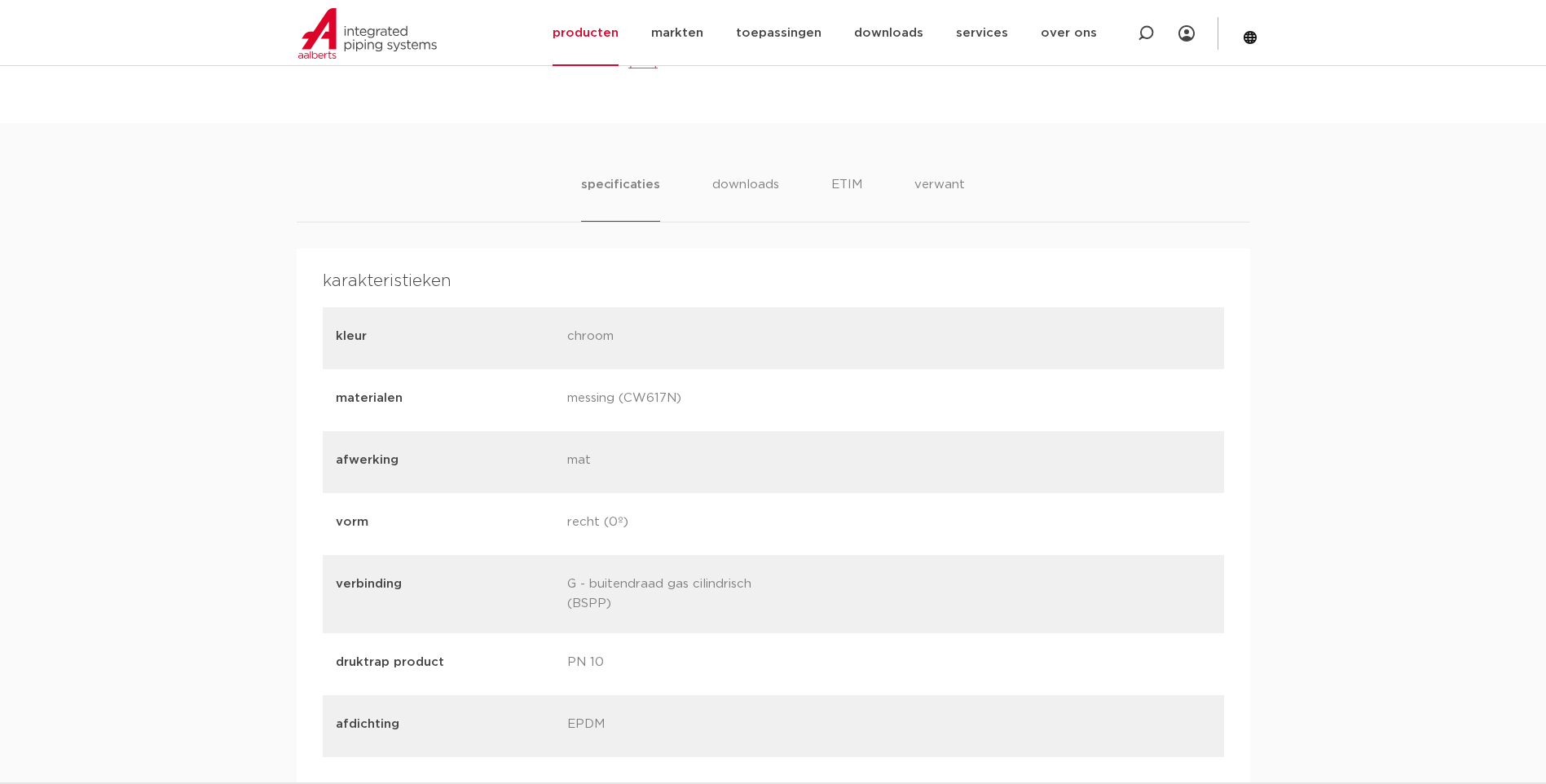
scroll to position [929, 0]
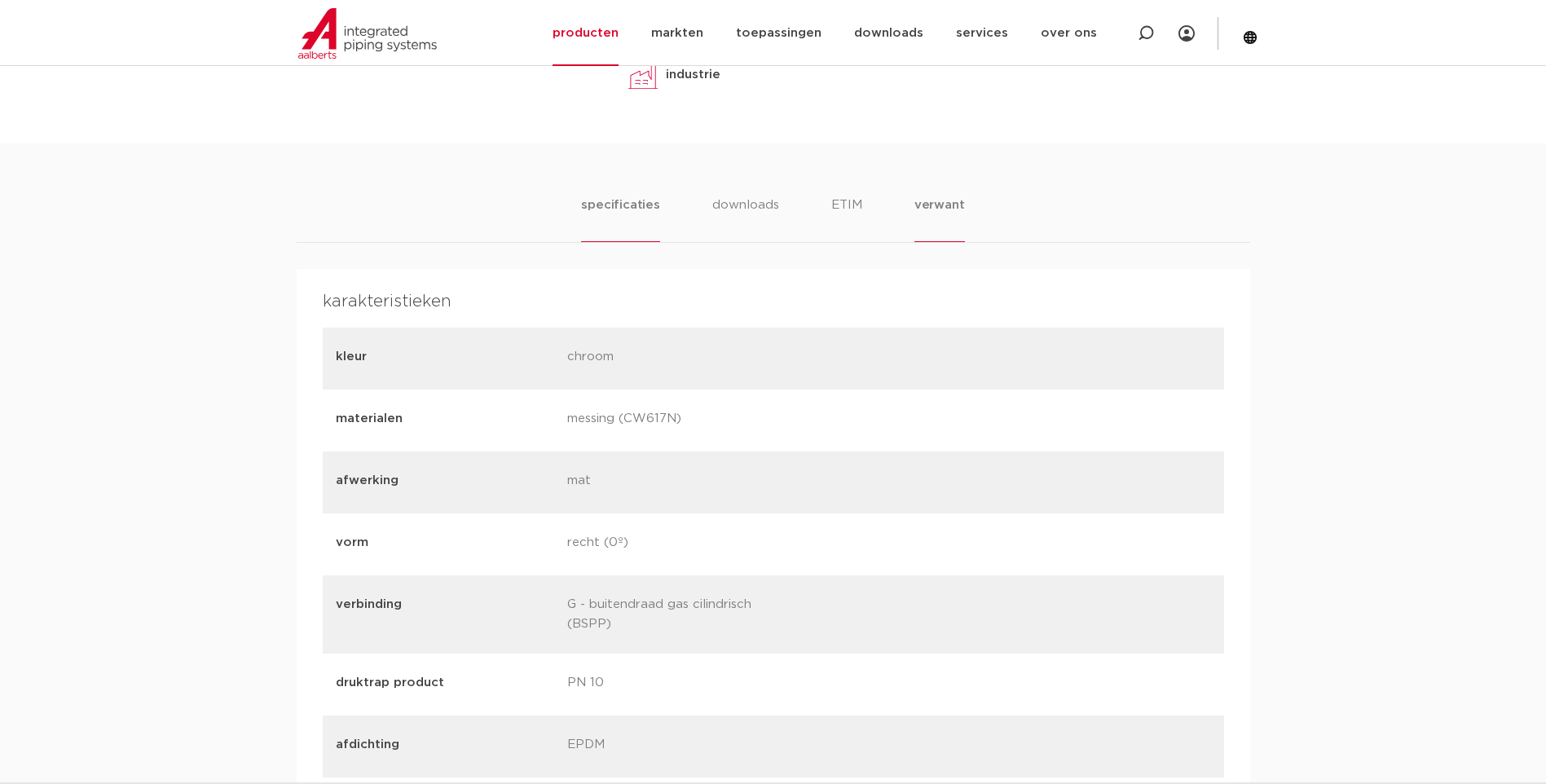
click at [931, 195] on li "verwant" at bounding box center [940, 218] width 50 height 47
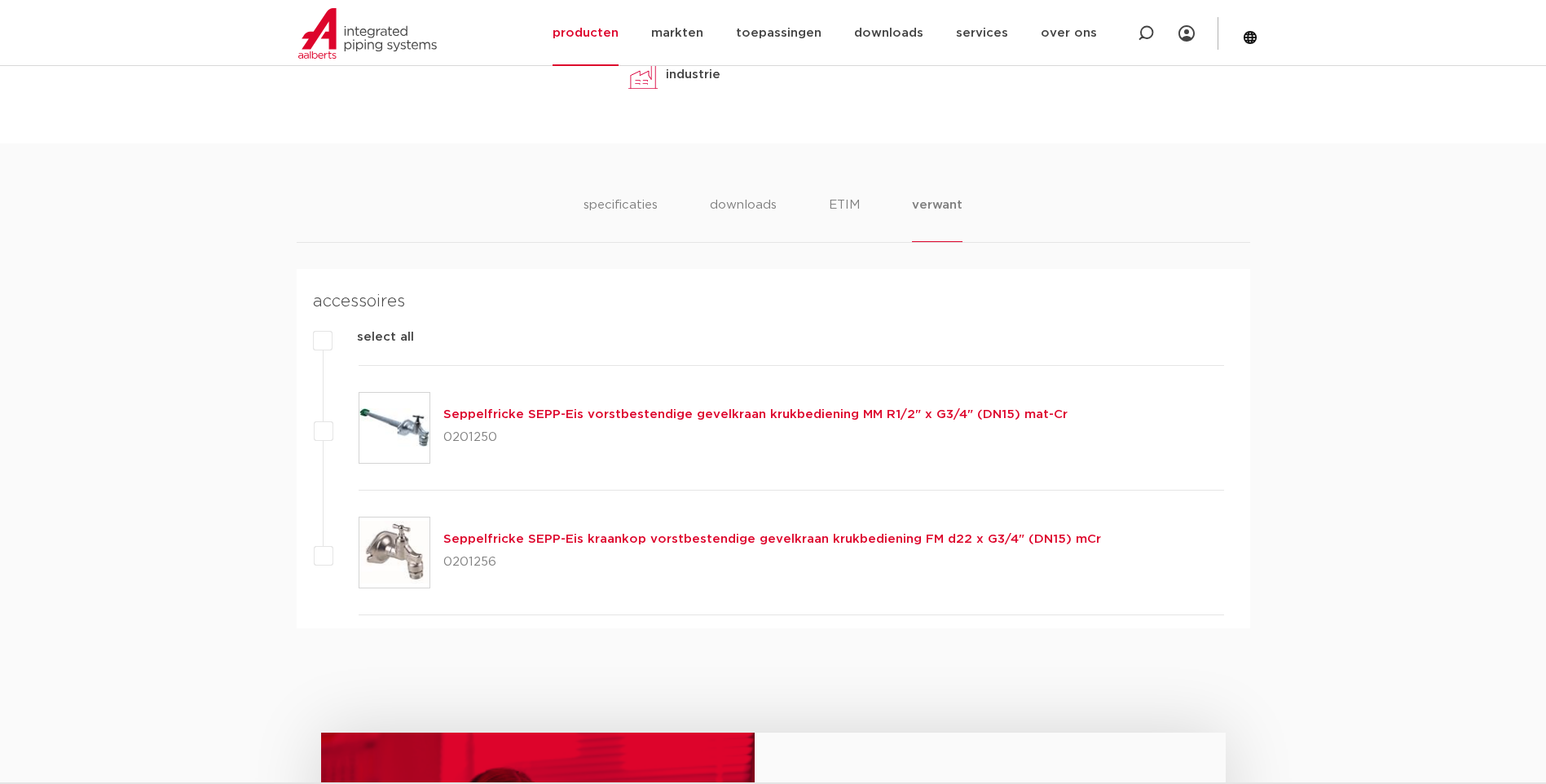
click at [533, 533] on link "Seppelfricke SEPP-Eis kraankop vorstbestendige gevelkraan krukbediening FM d22 …" at bounding box center [772, 539] width 658 height 12
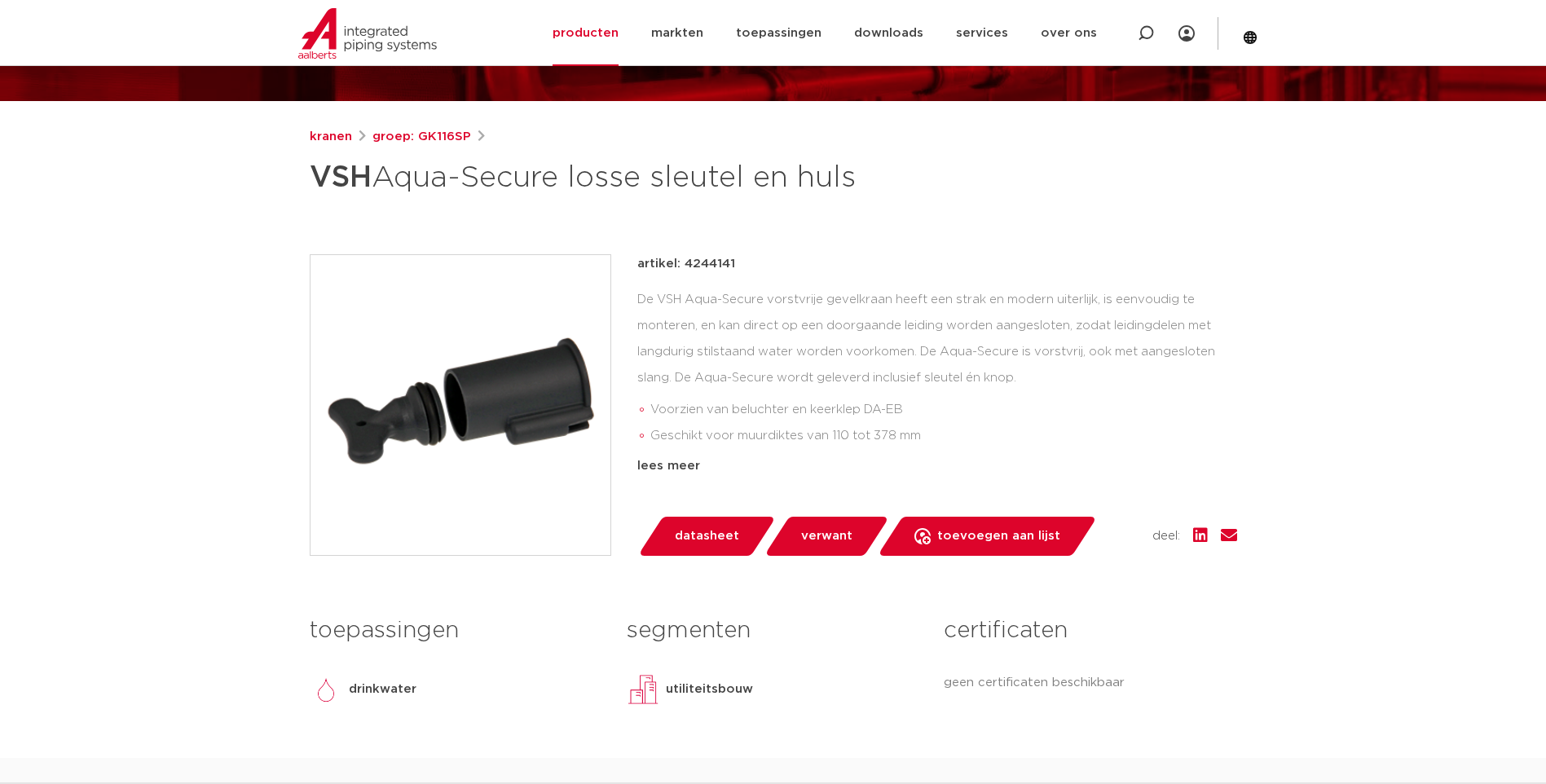
scroll to position [163, 0]
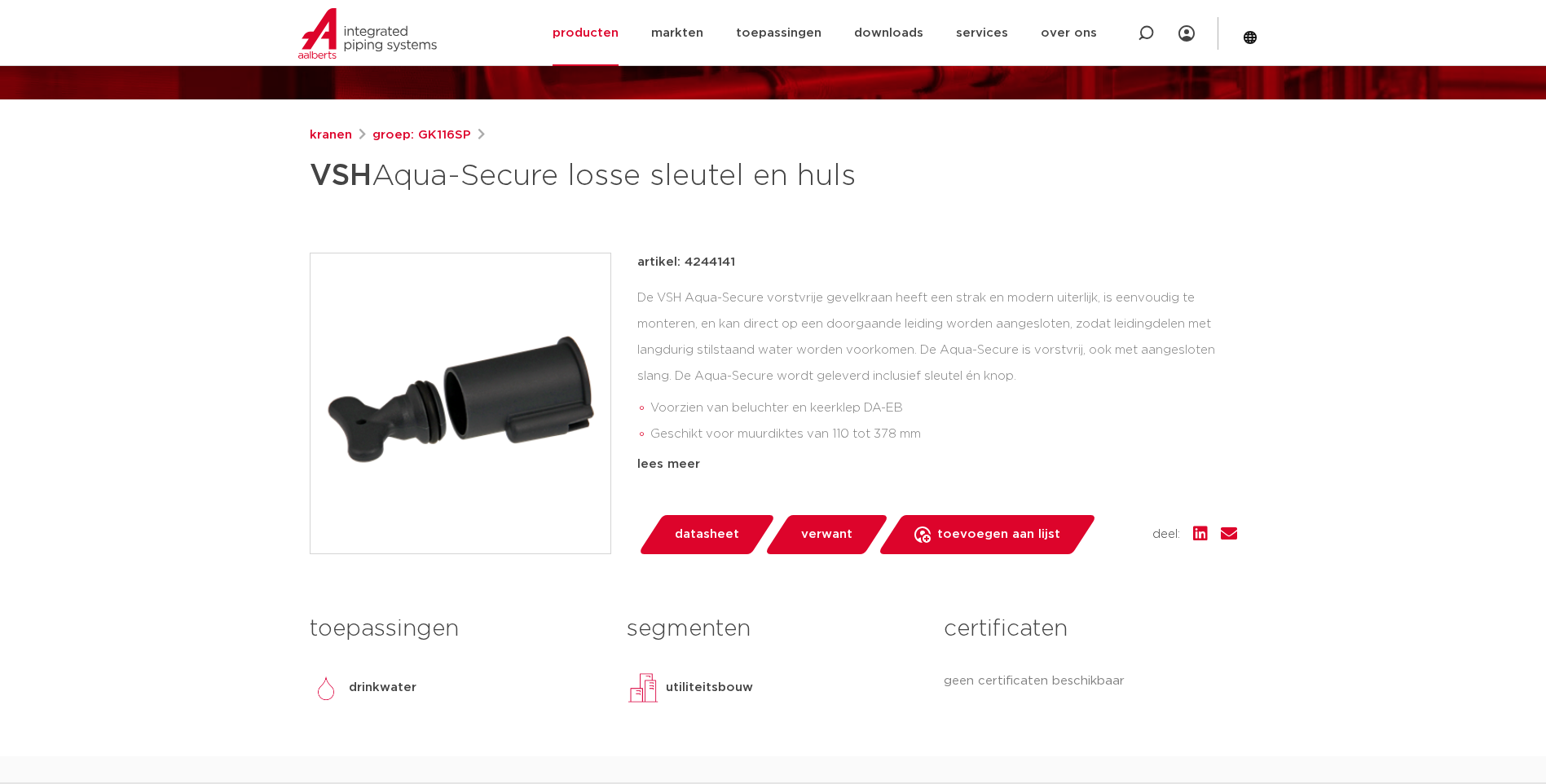
click at [512, 433] on img at bounding box center [460, 402] width 300 height 300
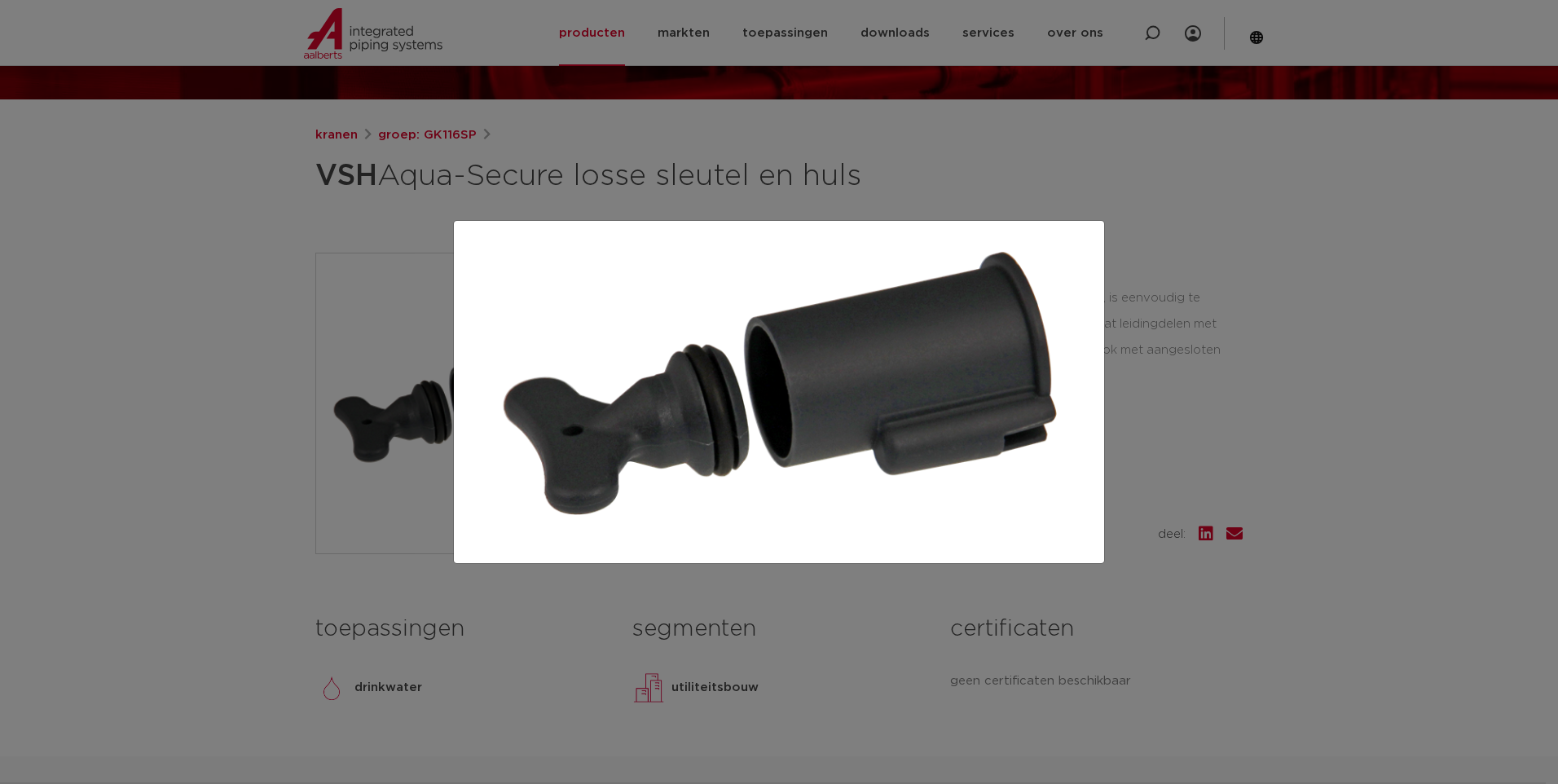
click at [1145, 402] on div at bounding box center [779, 392] width 1558 height 784
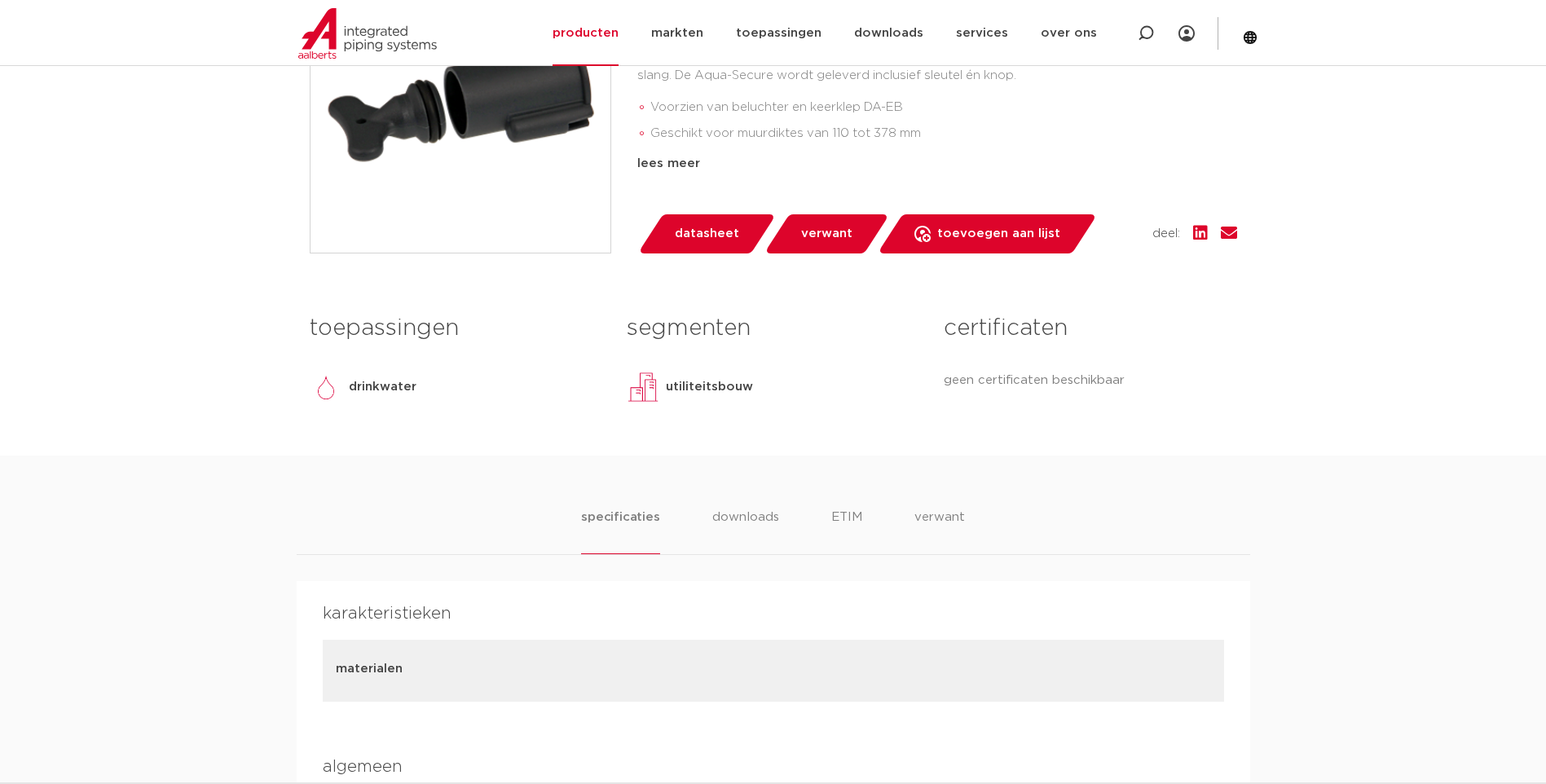
scroll to position [0, 0]
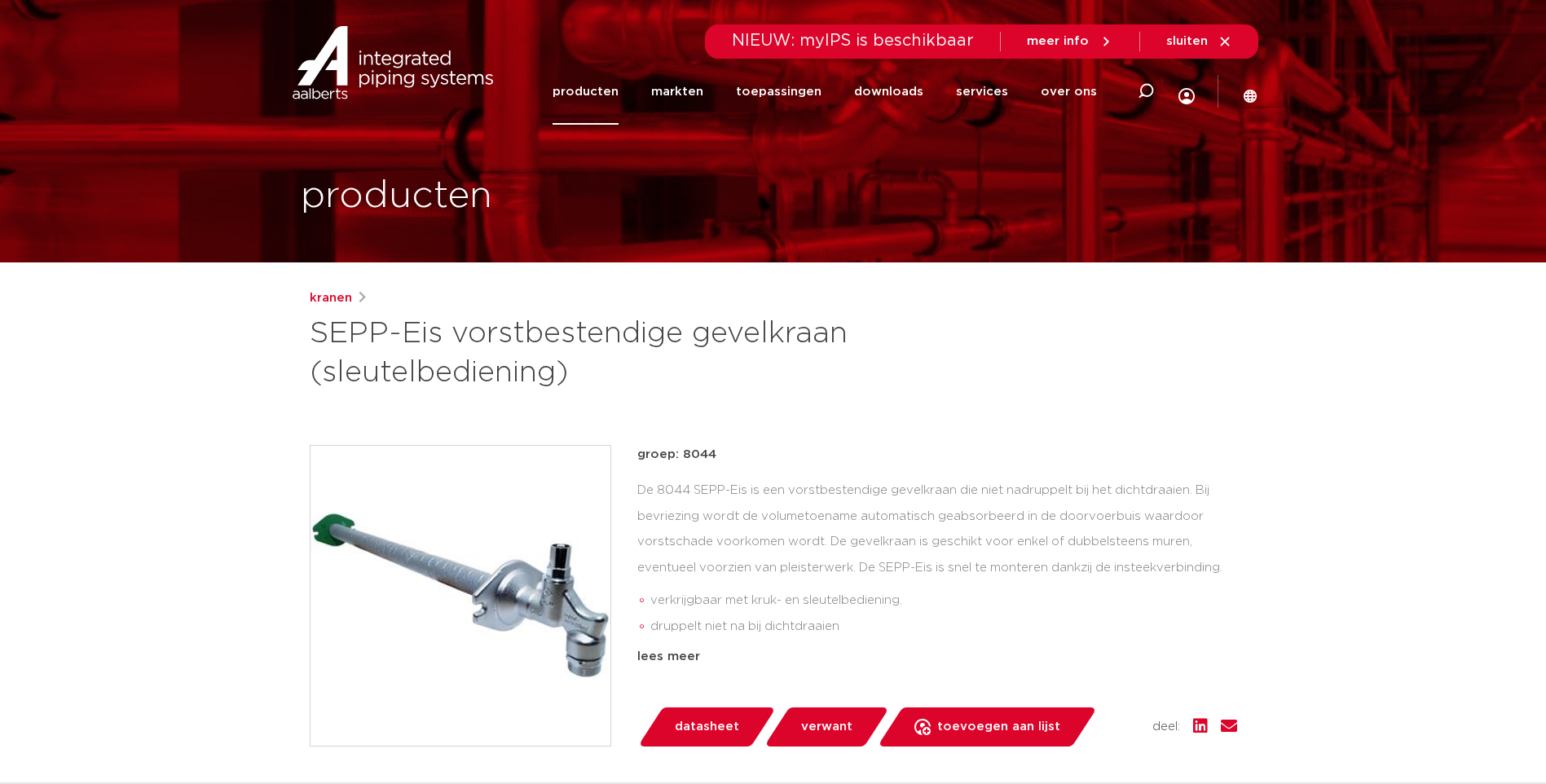
click at [706, 721] on span "datasheet" at bounding box center [707, 726] width 65 height 26
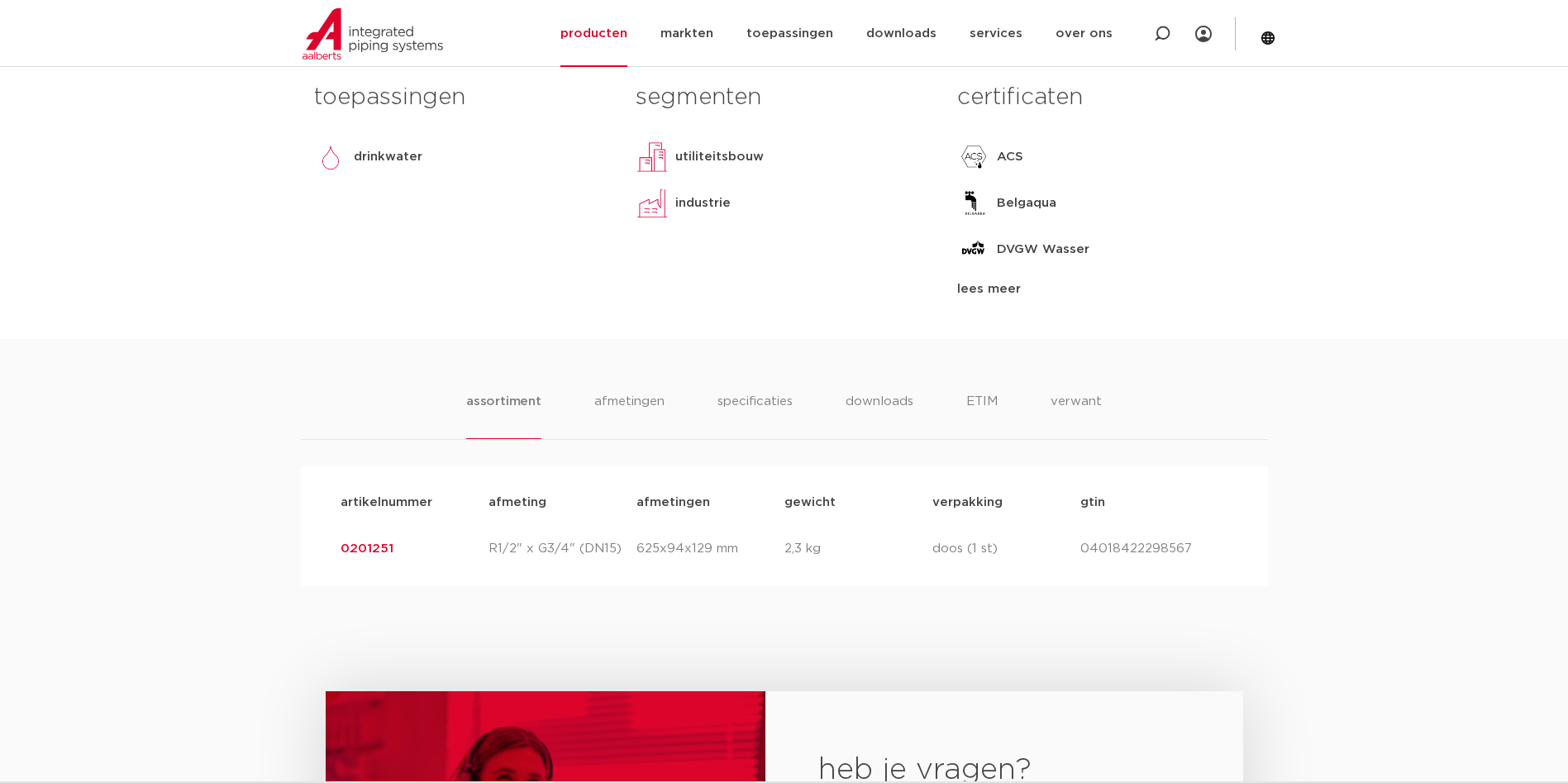
scroll to position [783, 0]
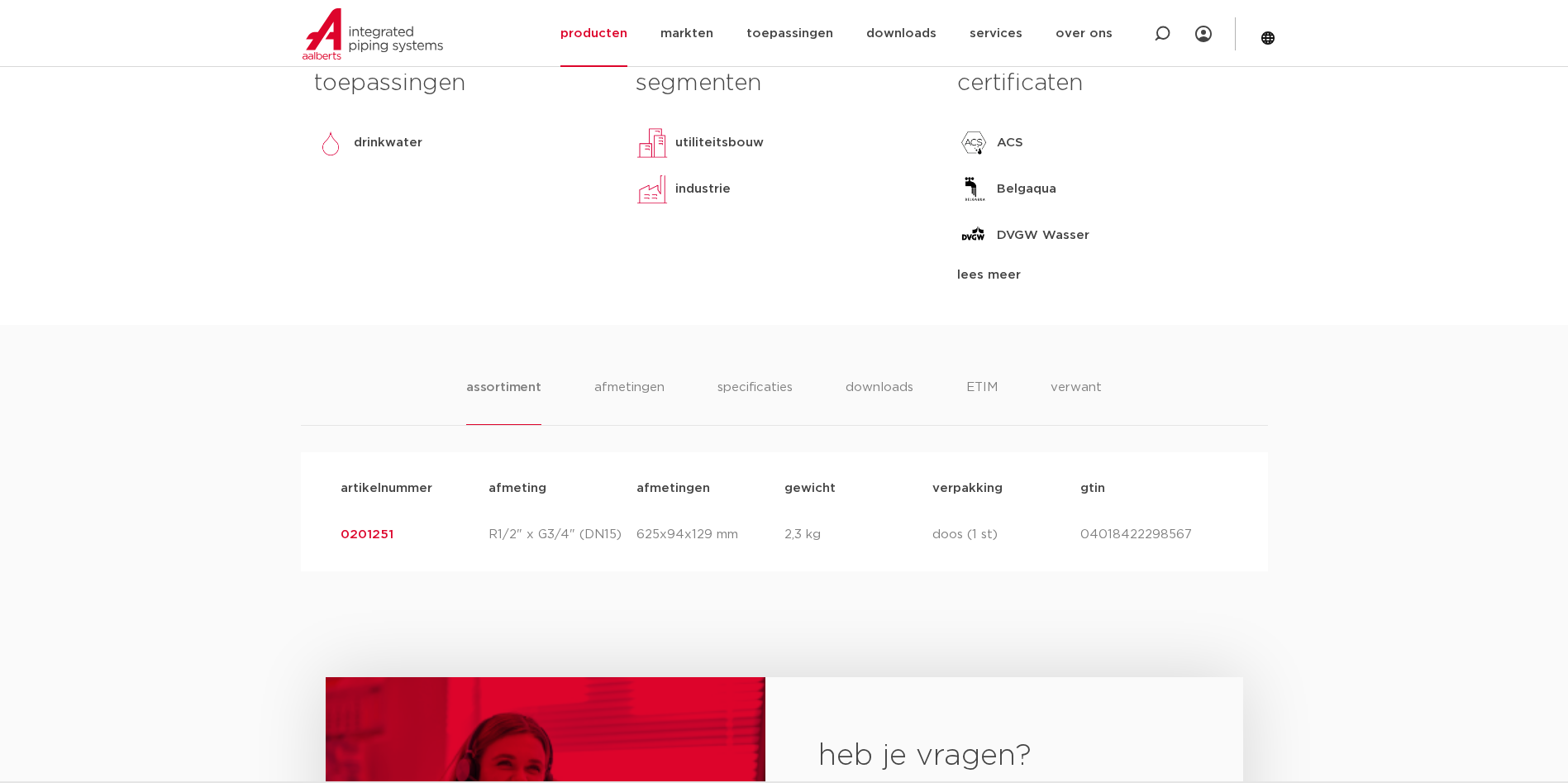
click at [755, 376] on div "assortiment [GEOGRAPHIC_DATA] specificaties downloads ETIM verwant assortiment …" at bounding box center [784, 447] width 1568 height 246
click at [756, 391] on li "specificaties" at bounding box center [755, 401] width 79 height 47
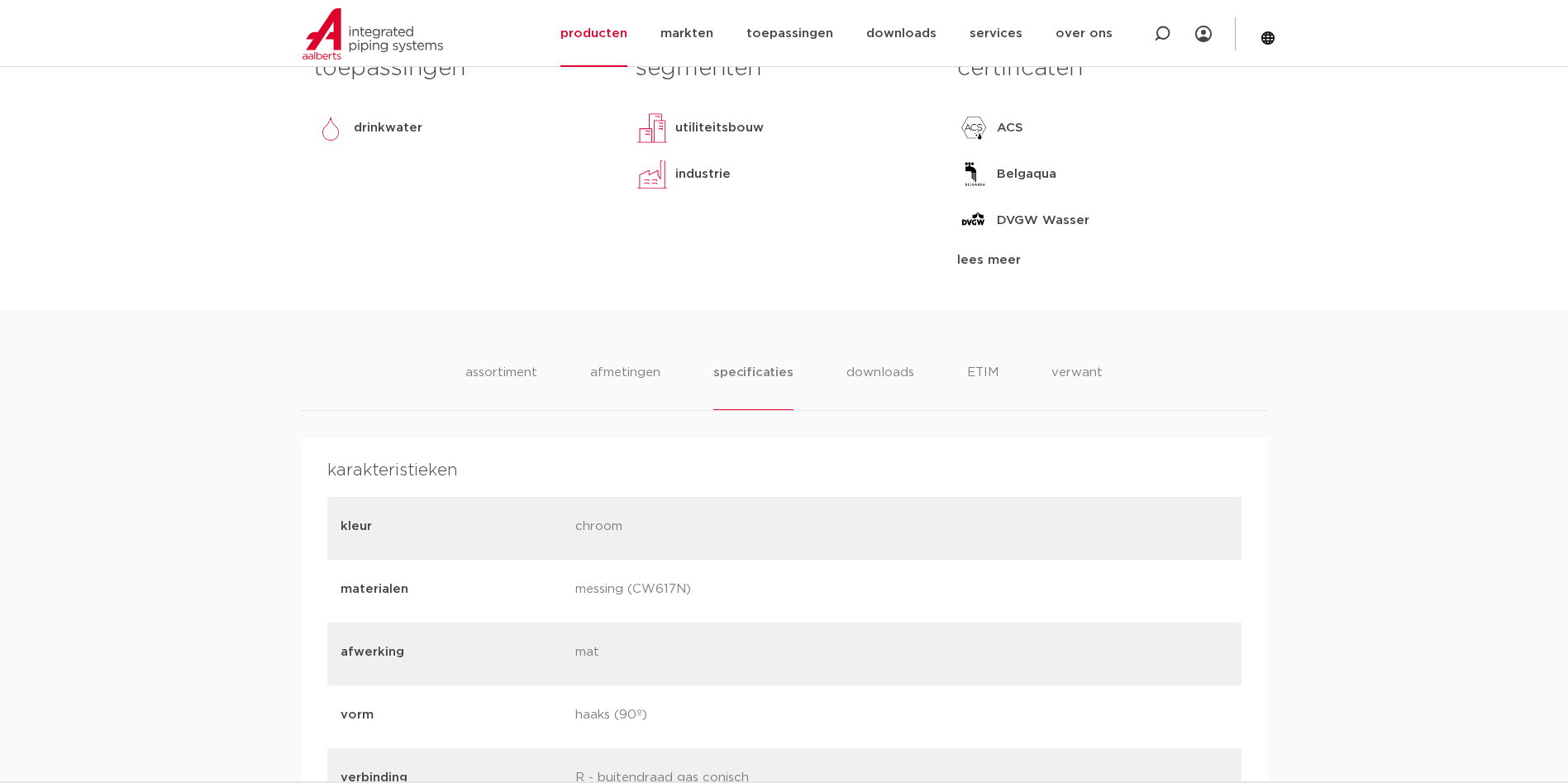
scroll to position [810, 0]
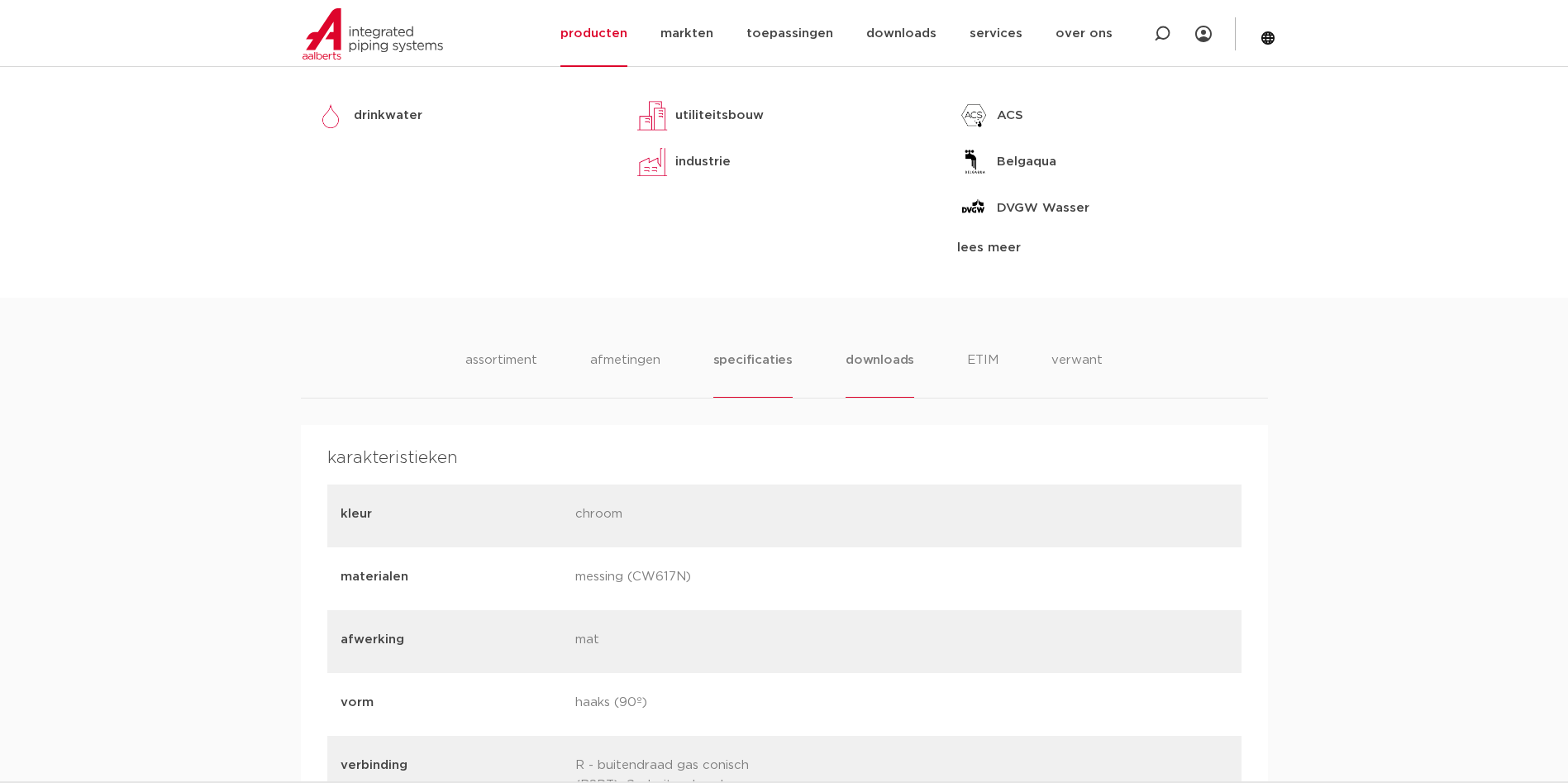
click at [872, 366] on li "downloads" at bounding box center [880, 374] width 69 height 47
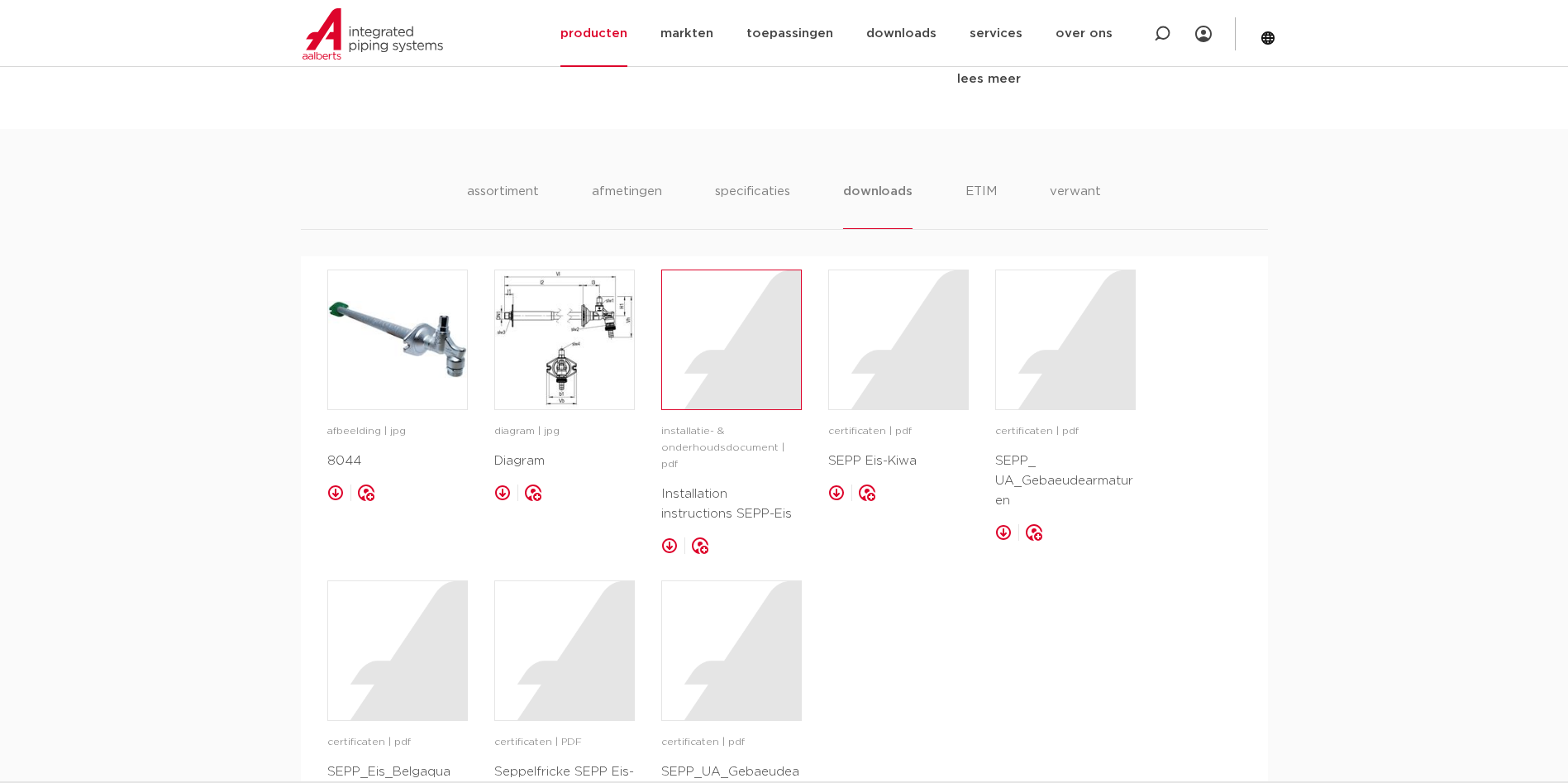
scroll to position [992, 0]
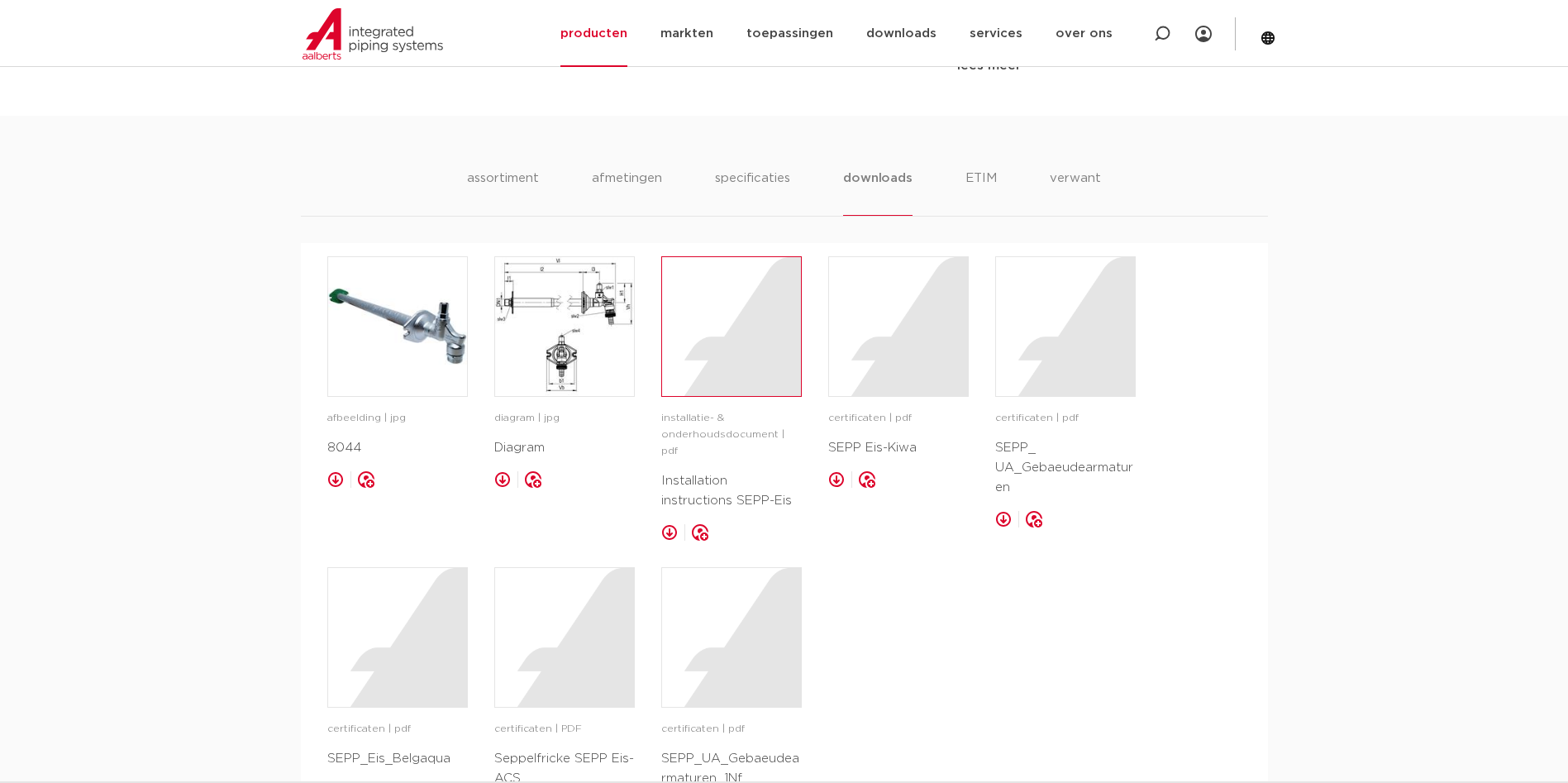
click at [734, 361] on div at bounding box center [732, 326] width 139 height 139
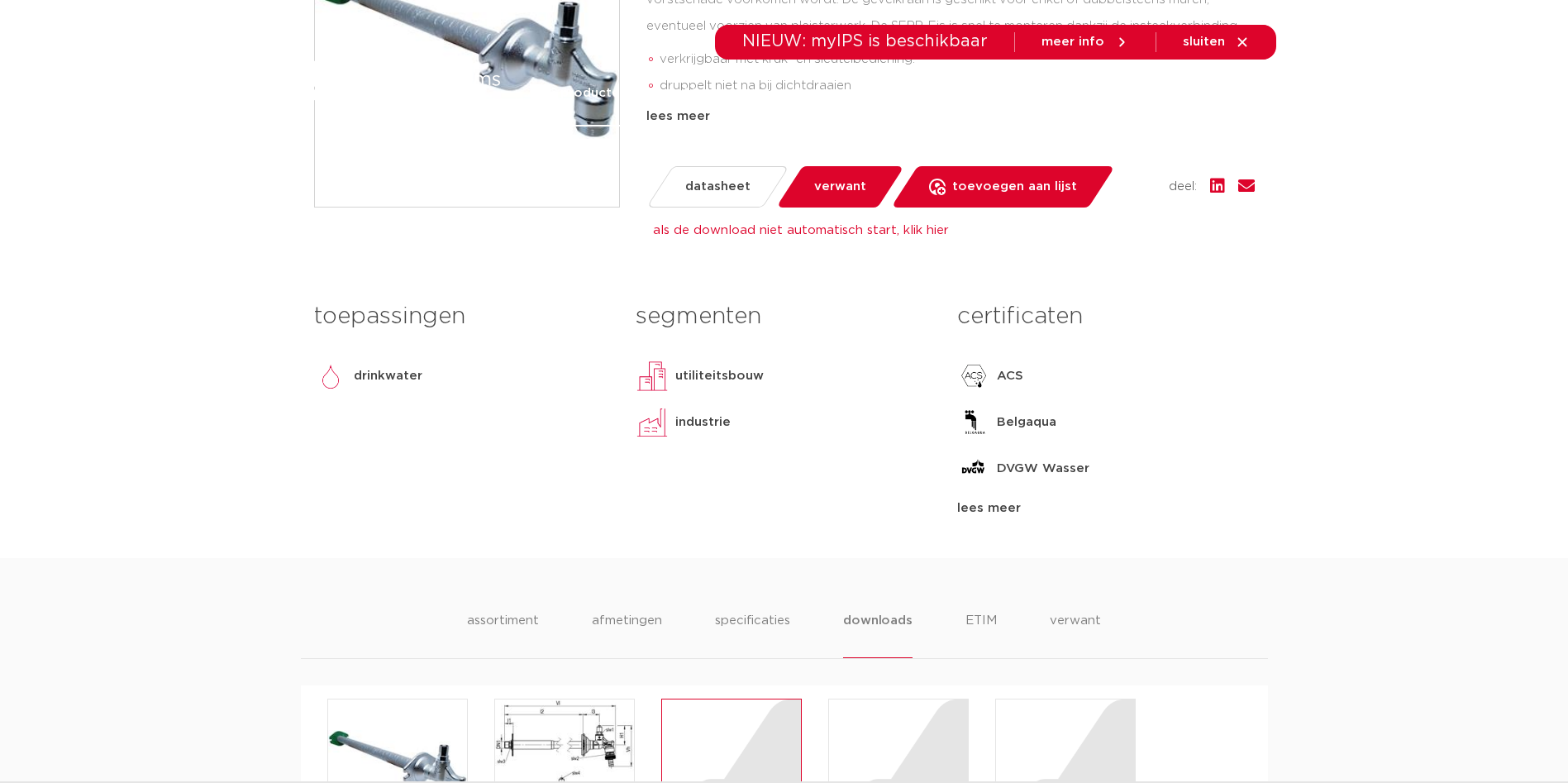
scroll to position [0, 0]
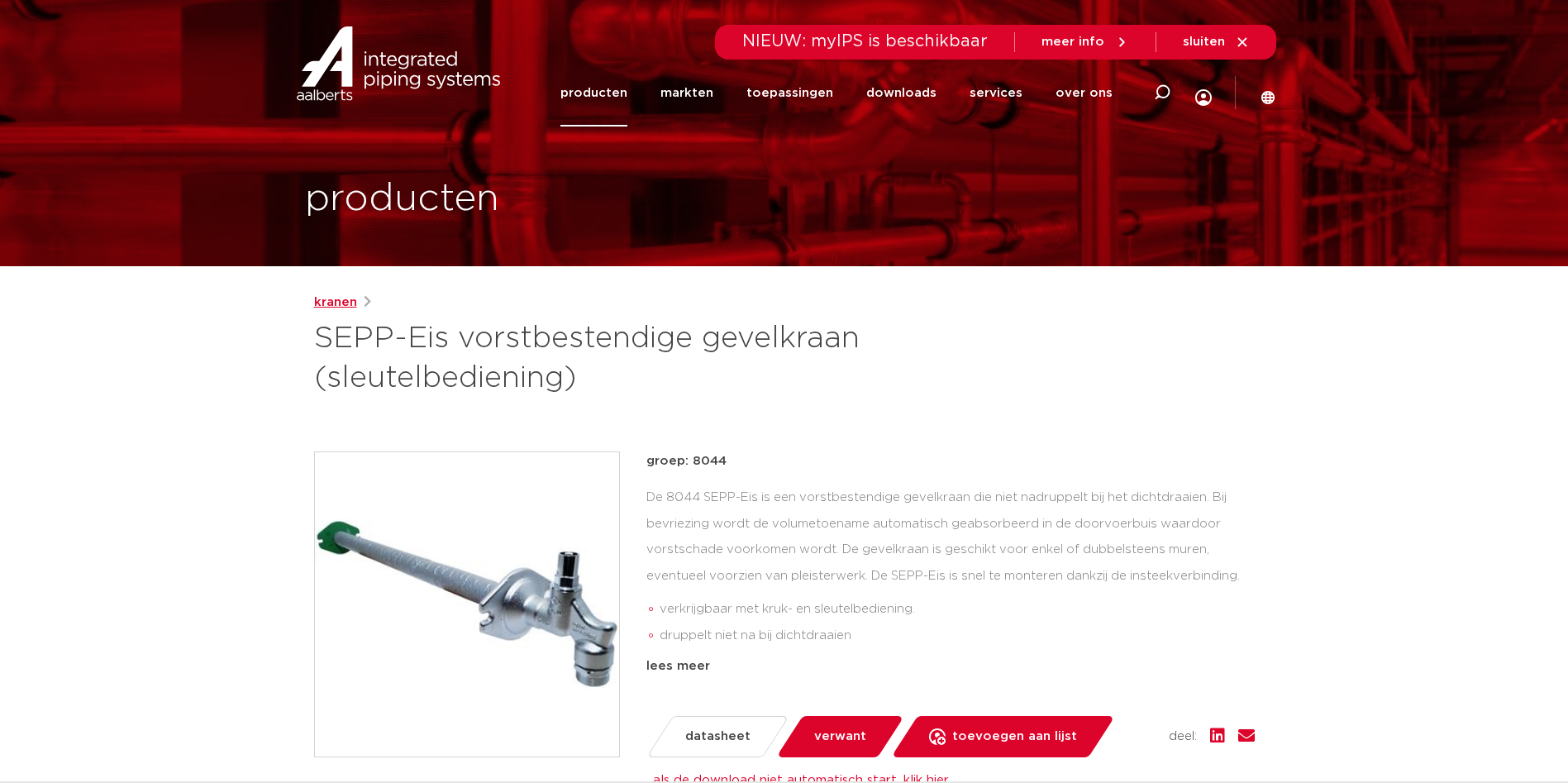
click at [343, 306] on link "kranen" at bounding box center [335, 302] width 43 height 20
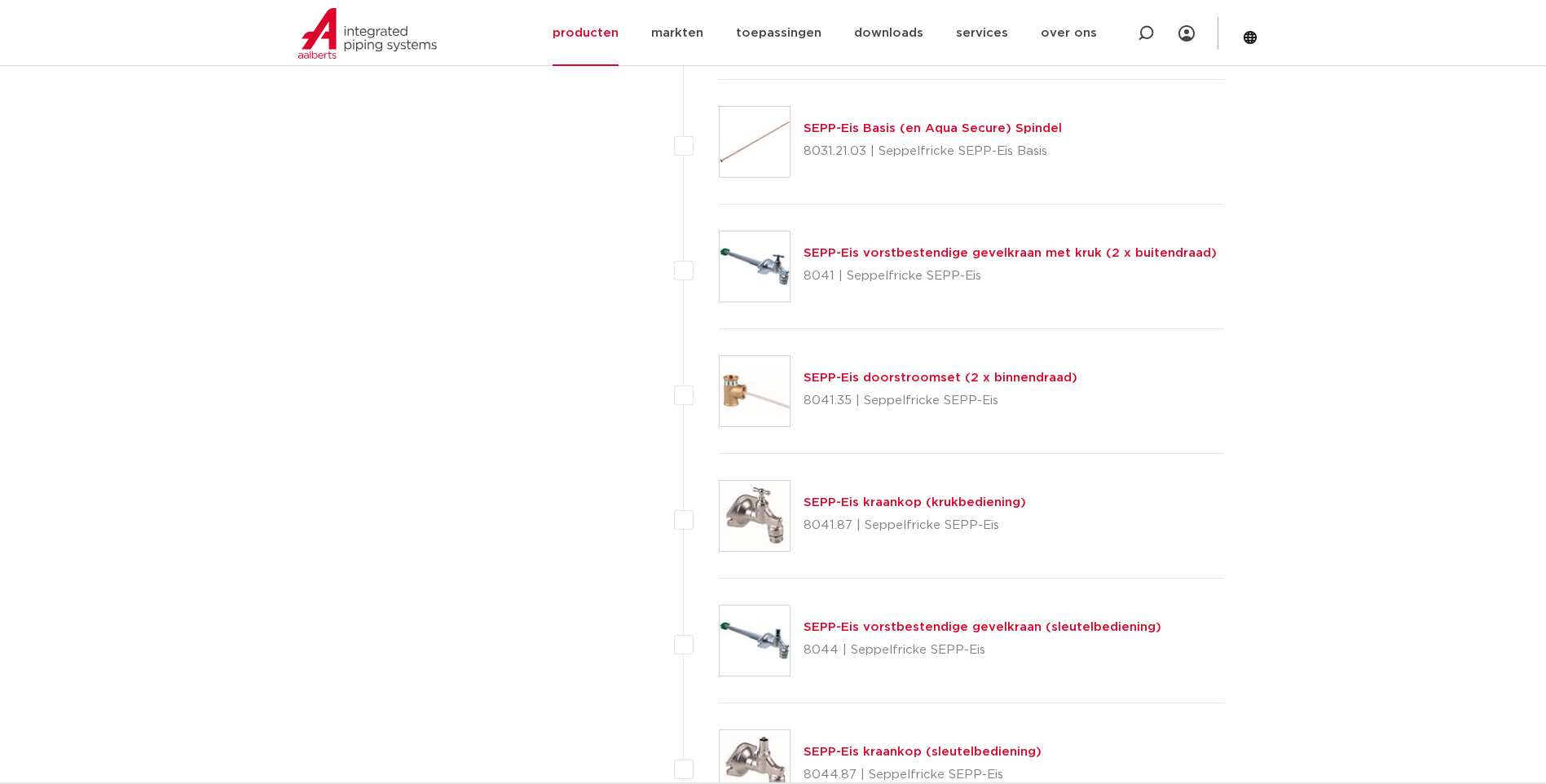
scroll to position [2911, 0]
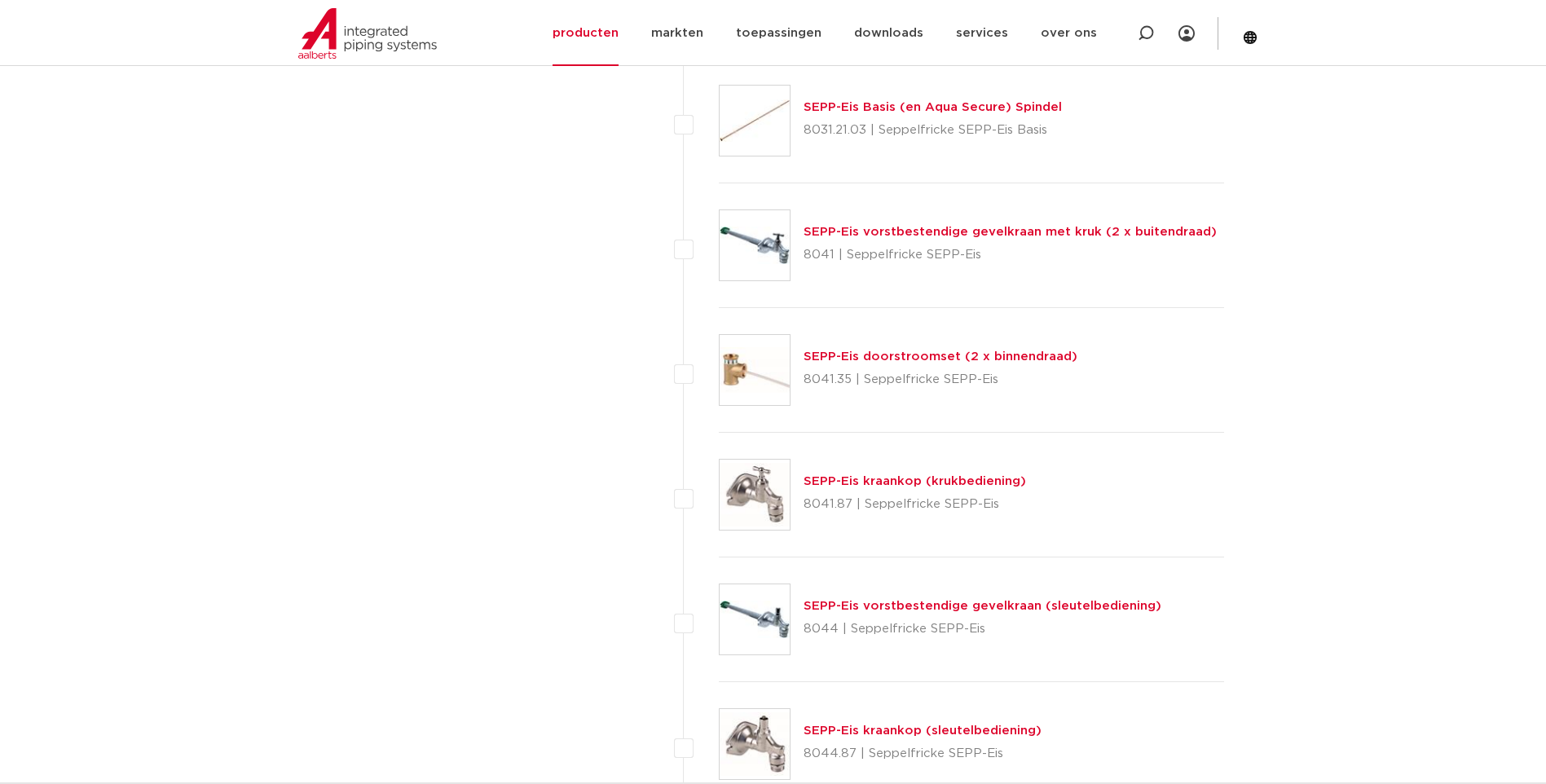
click at [898, 235] on link "SEPP-Eis vorstbestendige gevelkraan met kruk (2 x buitendraad)" at bounding box center [1010, 231] width 413 height 12
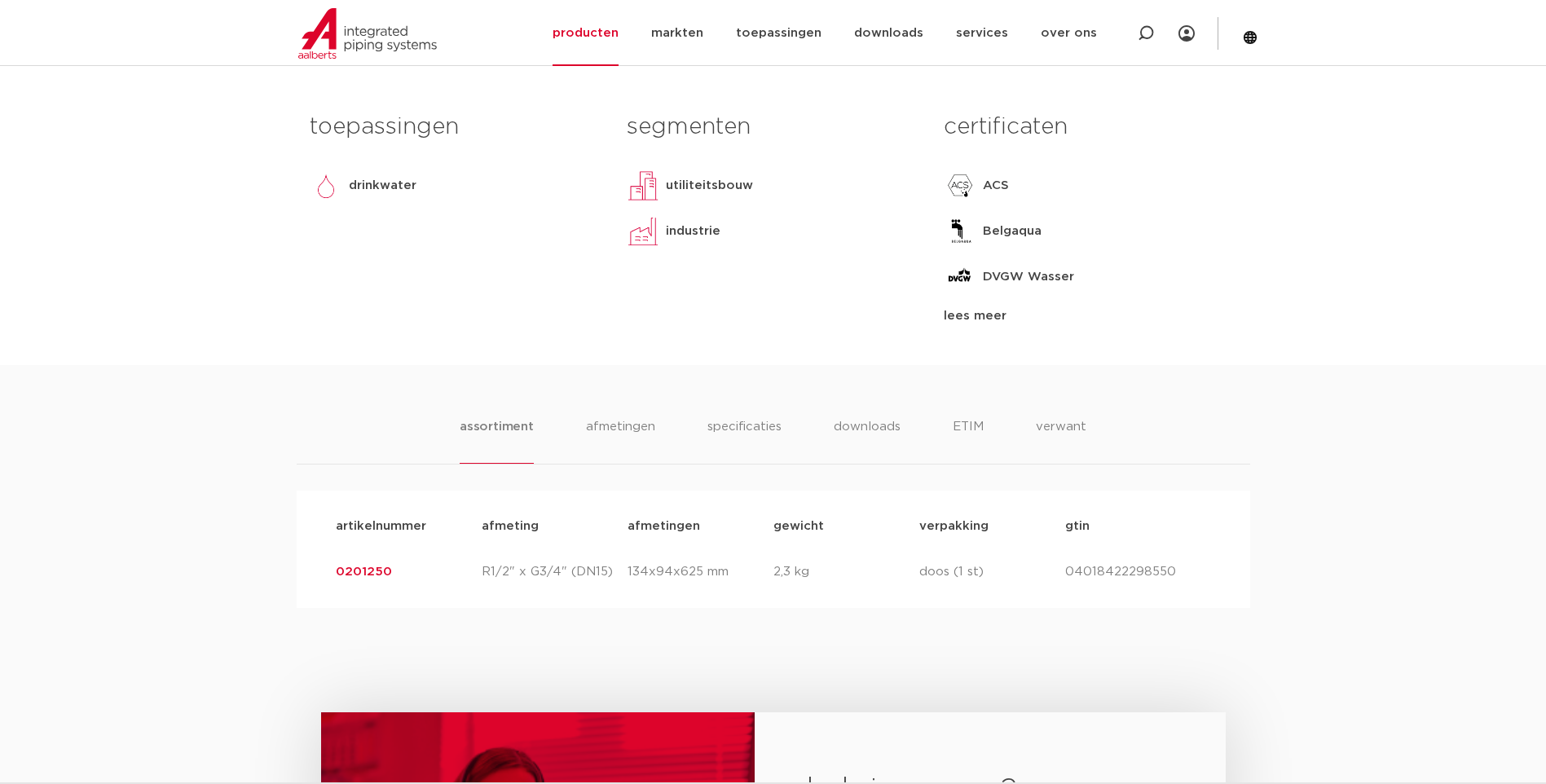
scroll to position [836, 0]
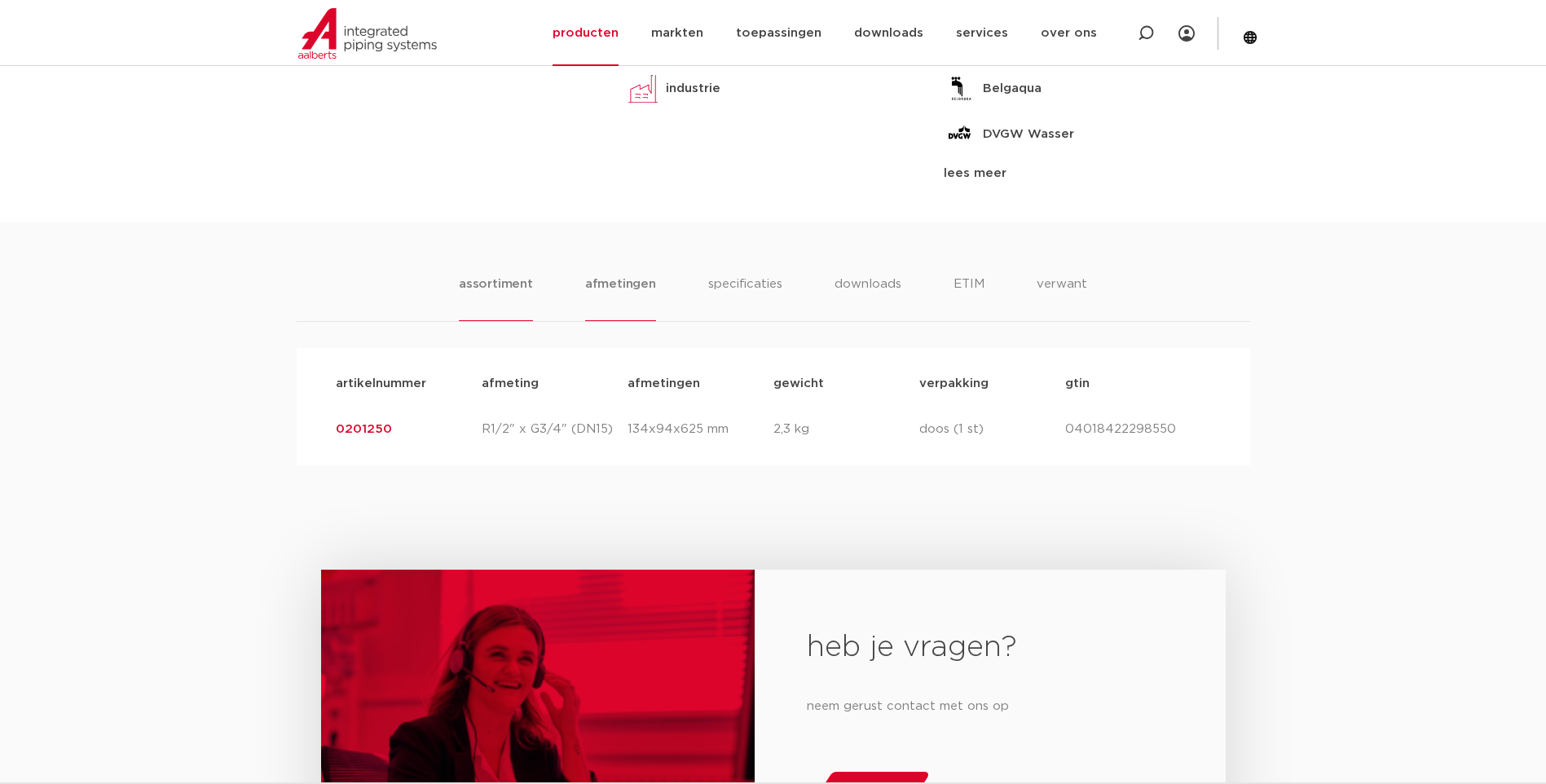
click at [621, 277] on li "afmetingen" at bounding box center [621, 297] width 70 height 47
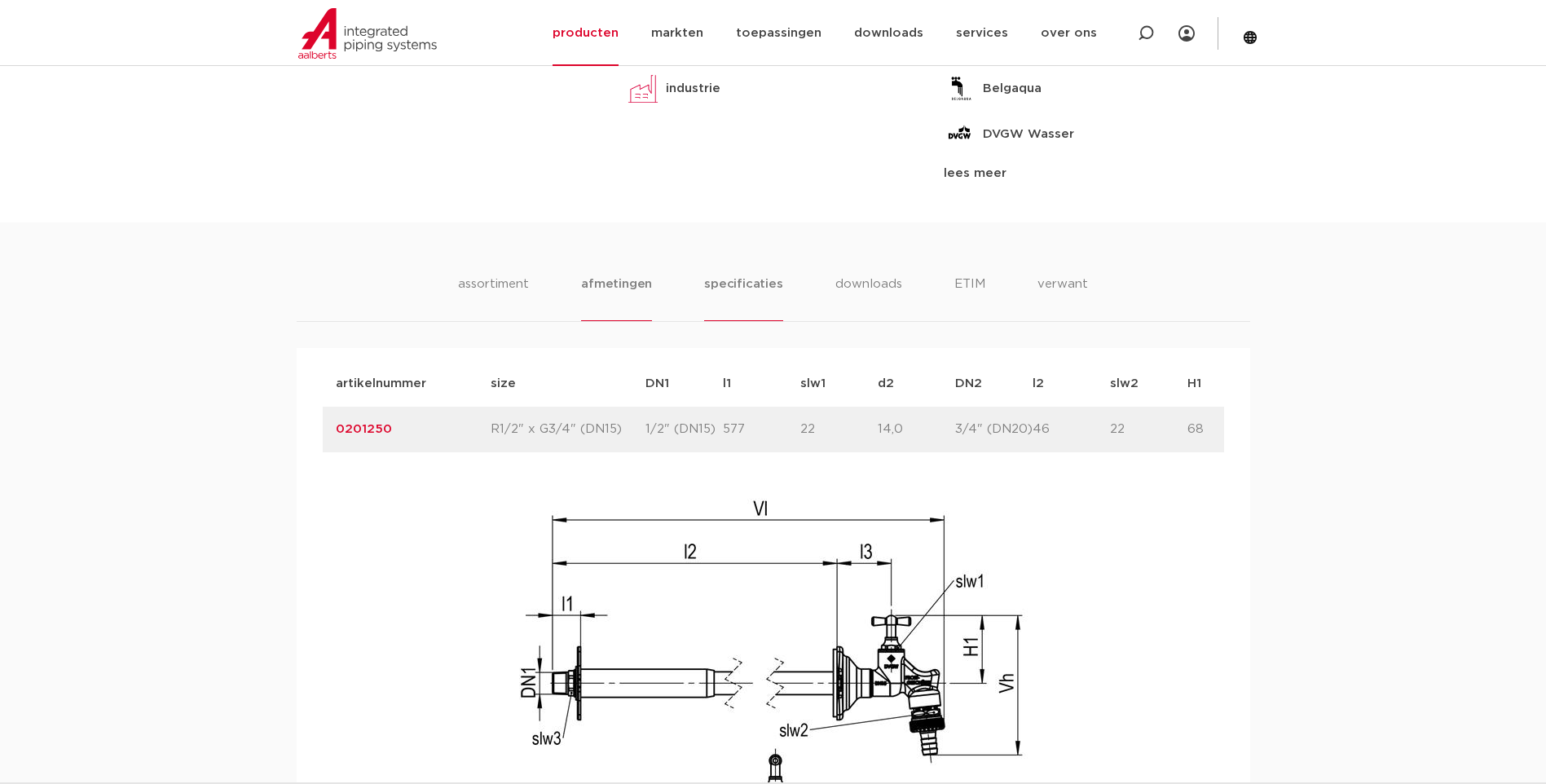
click at [739, 275] on li "specificaties" at bounding box center [743, 297] width 78 height 47
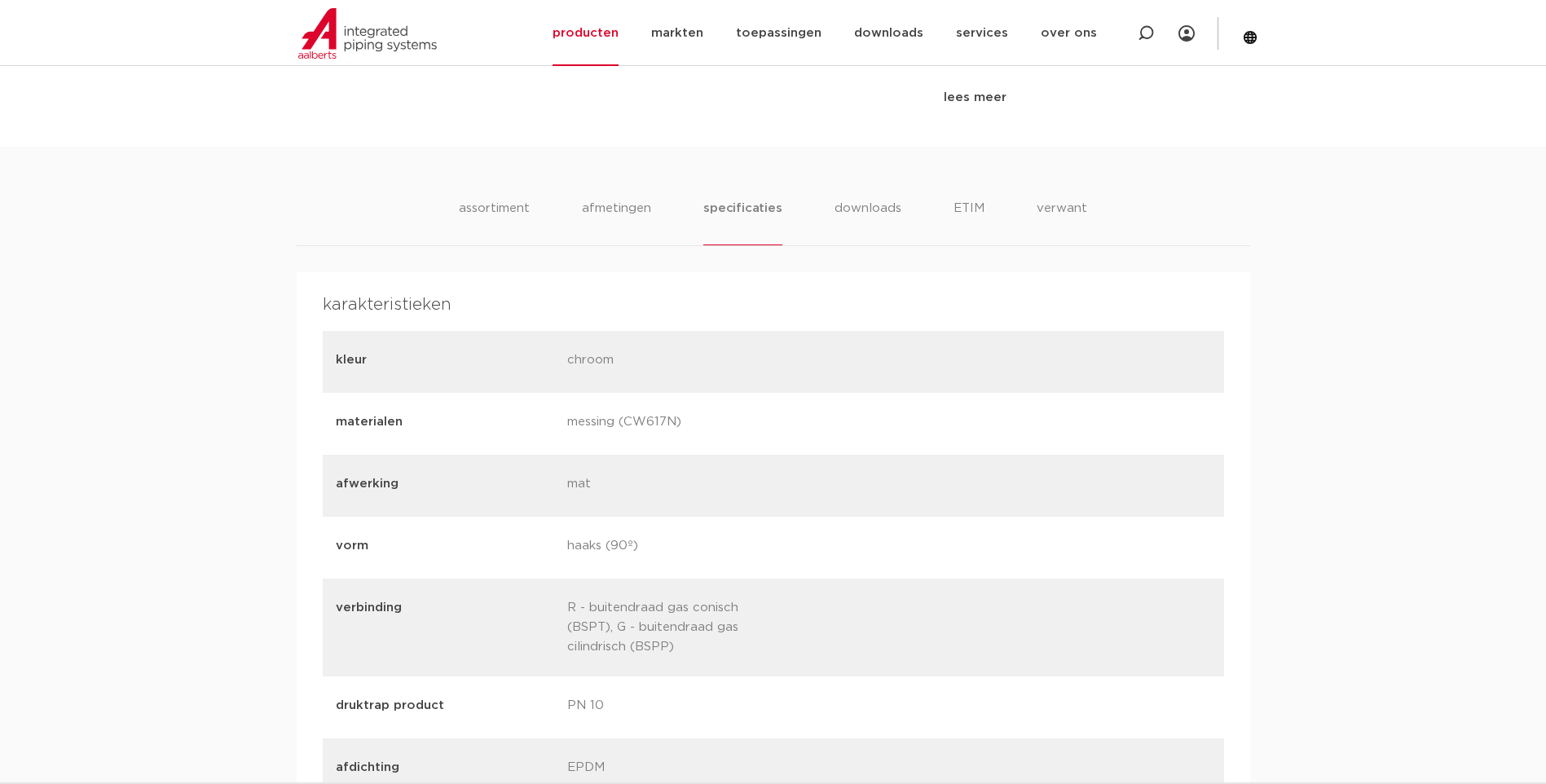
scroll to position [755, 0]
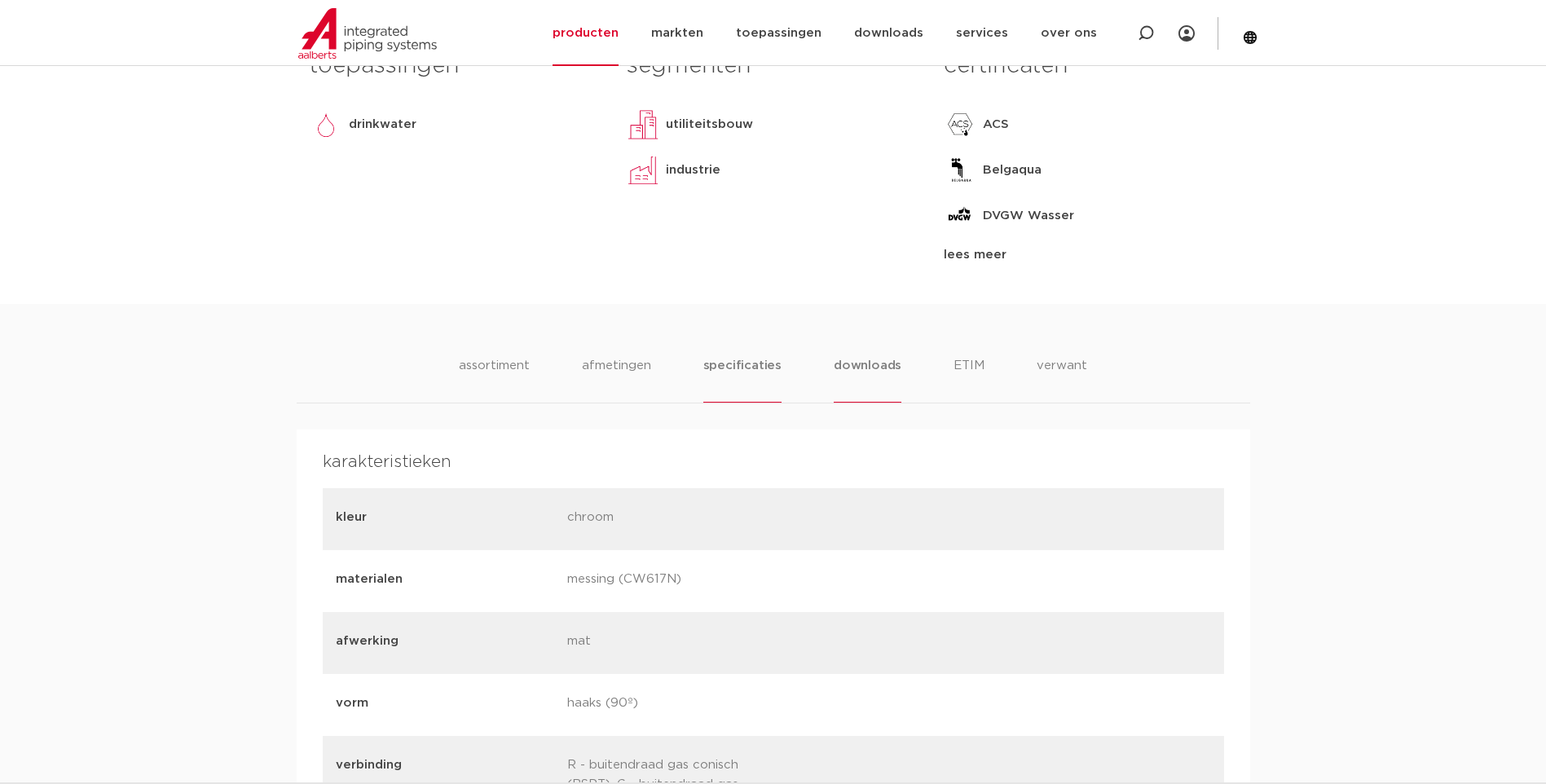
click at [854, 362] on li "downloads" at bounding box center [867, 379] width 68 height 47
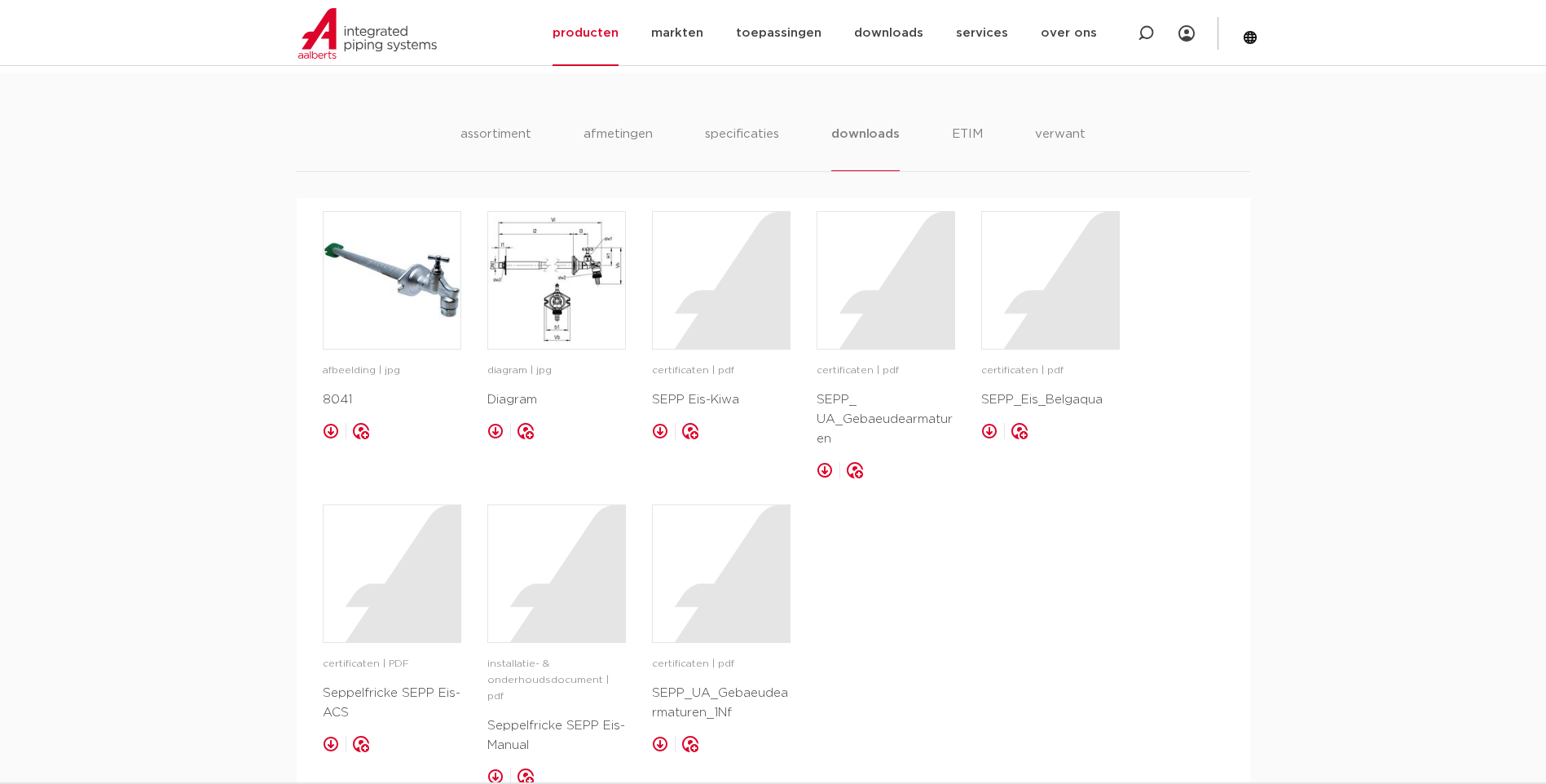
scroll to position [988, 0]
click at [551, 285] on img at bounding box center [557, 279] width 137 height 137
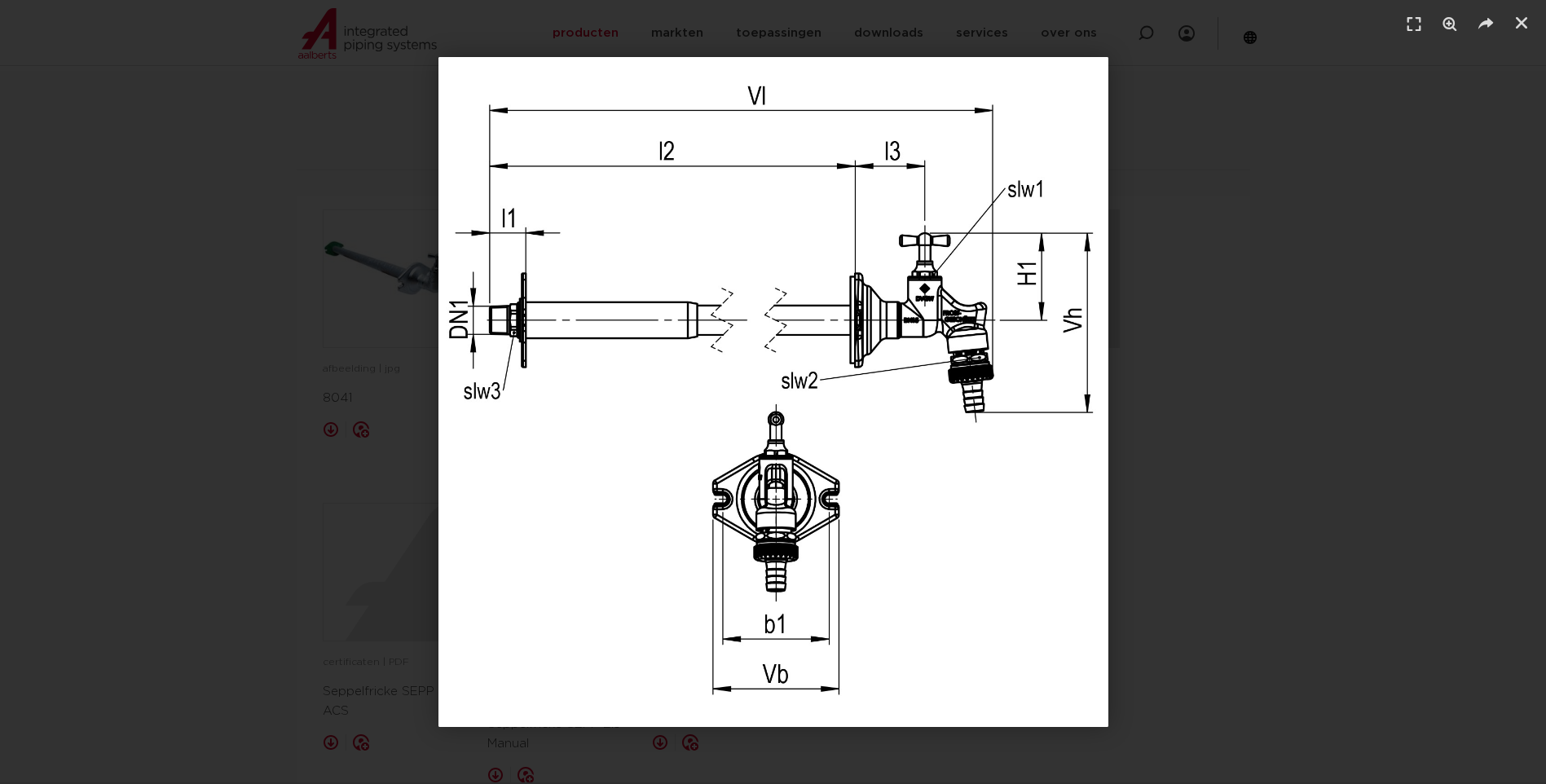
click at [1479, 368] on div "1 / 1" at bounding box center [773, 392] width 1432 height 670
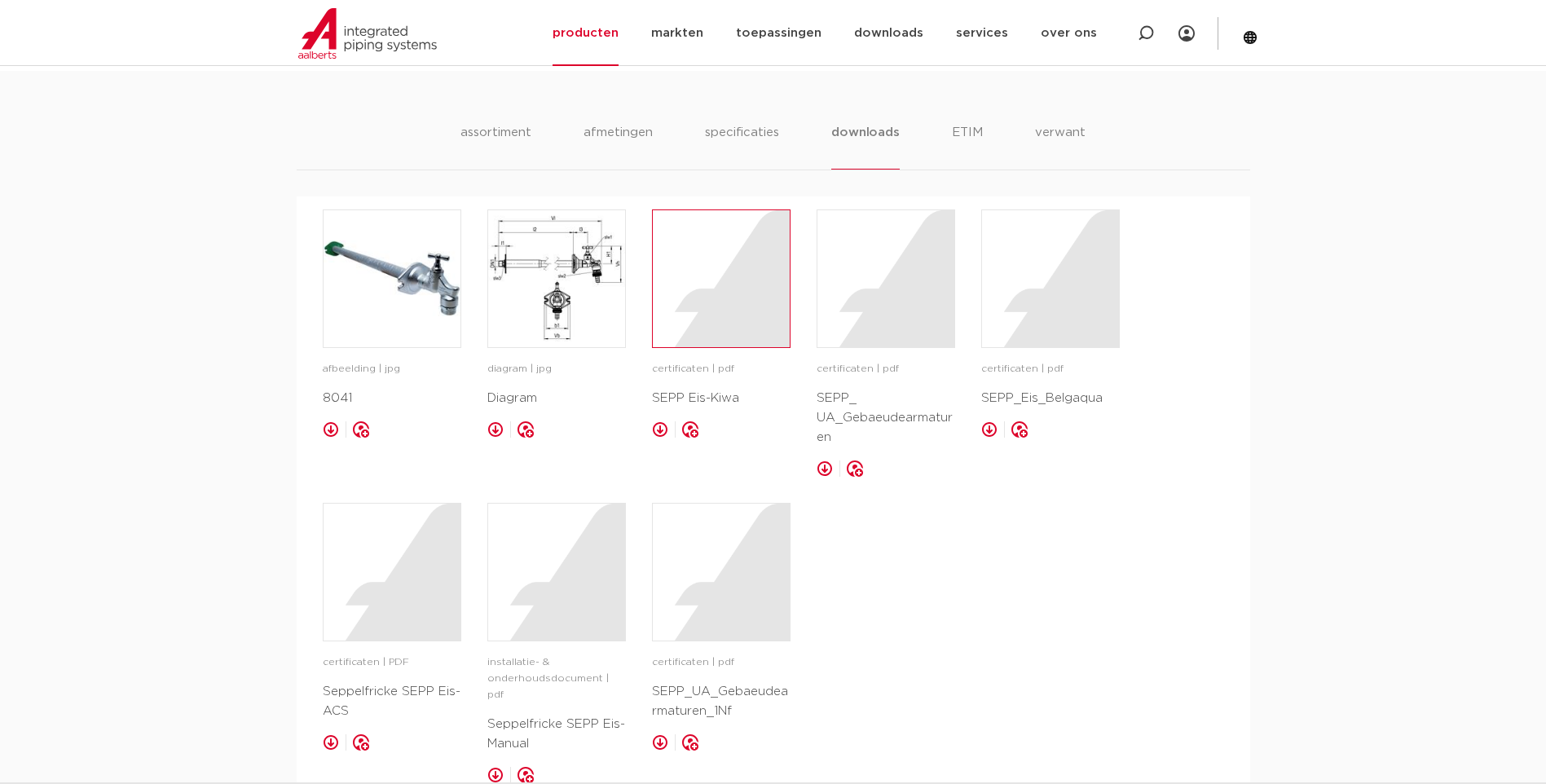
click at [720, 294] on div at bounding box center [722, 279] width 137 height 137
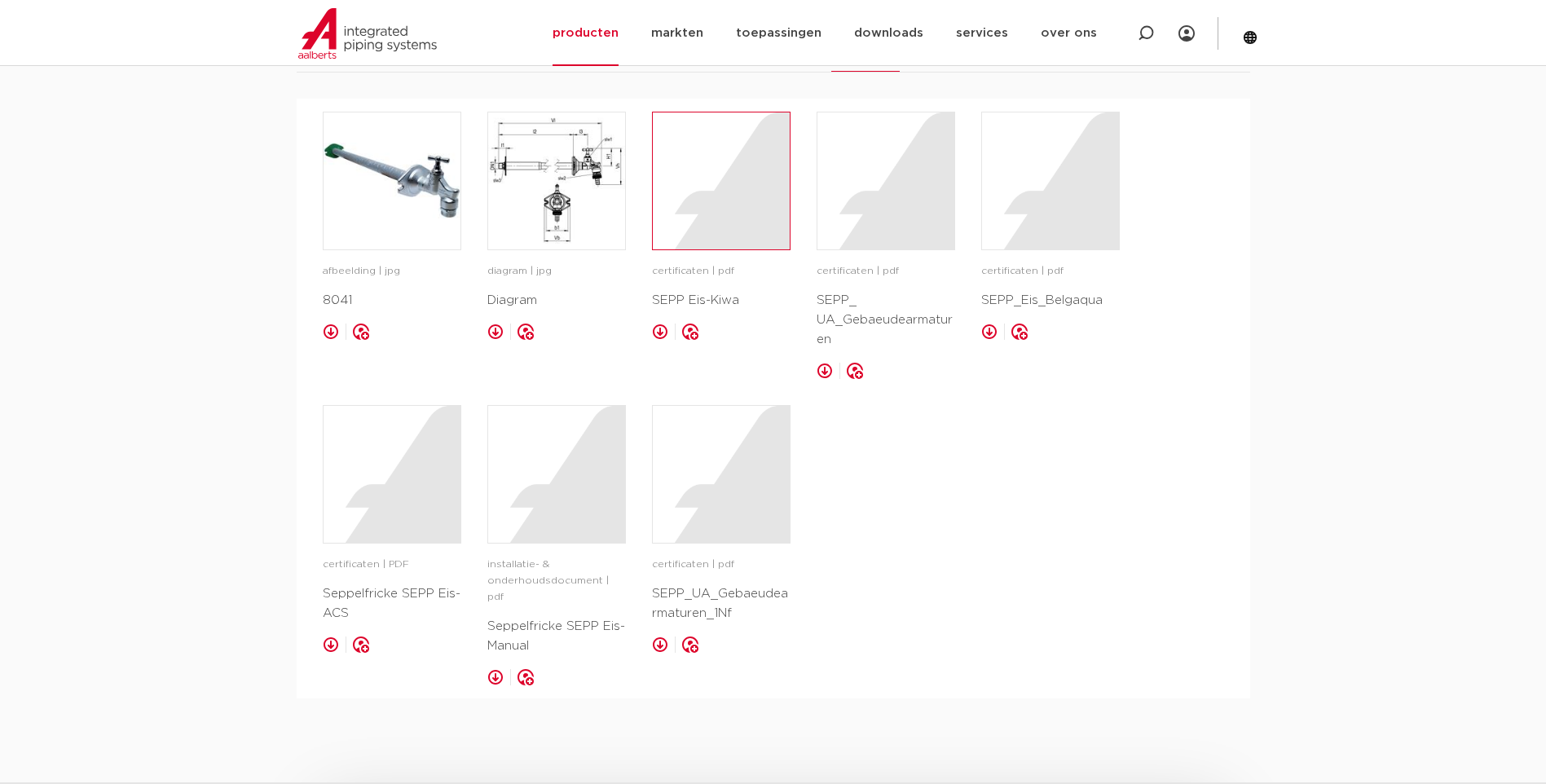
scroll to position [1124, 0]
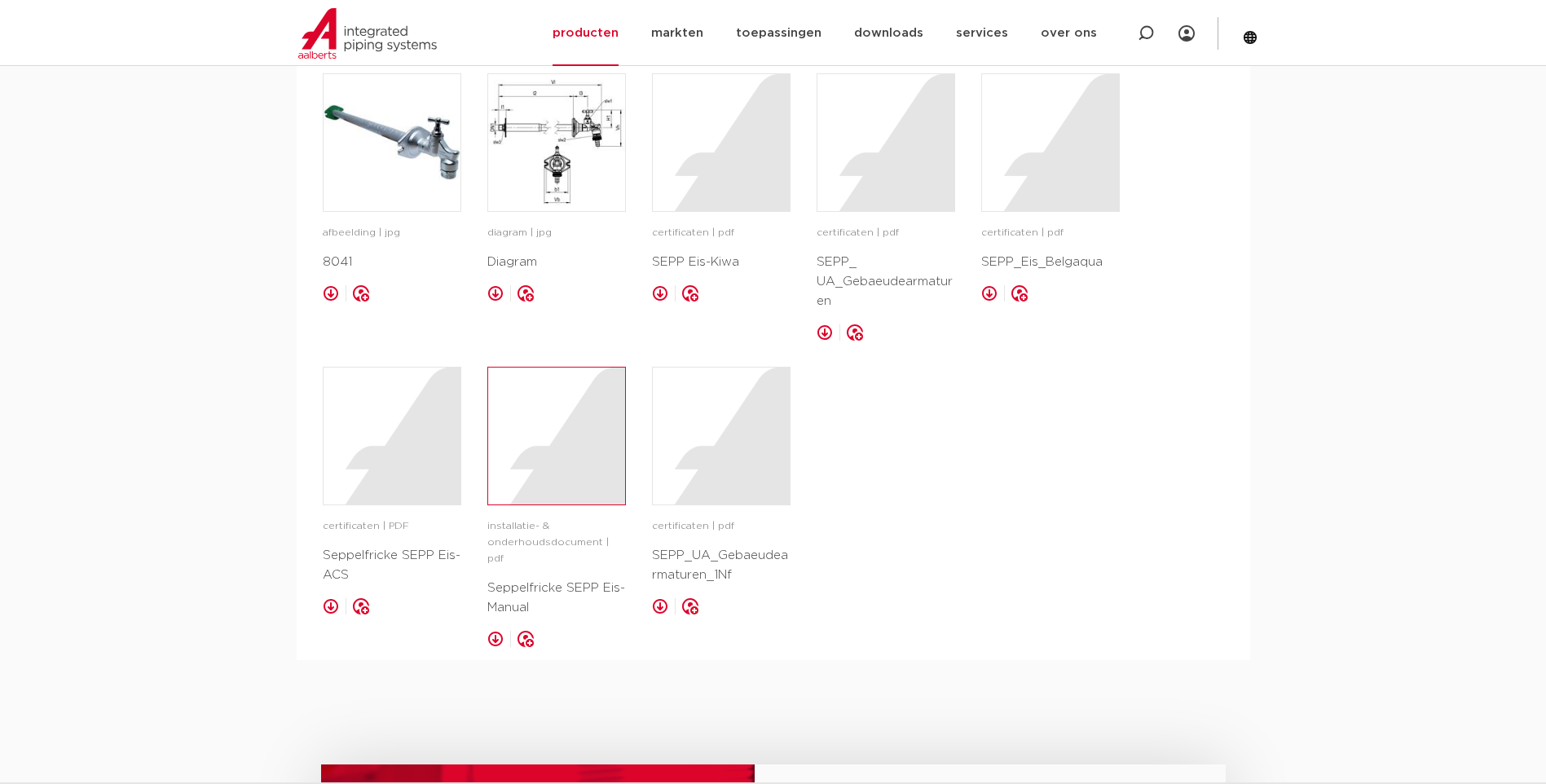
click at [564, 449] on div at bounding box center [557, 436] width 137 height 137
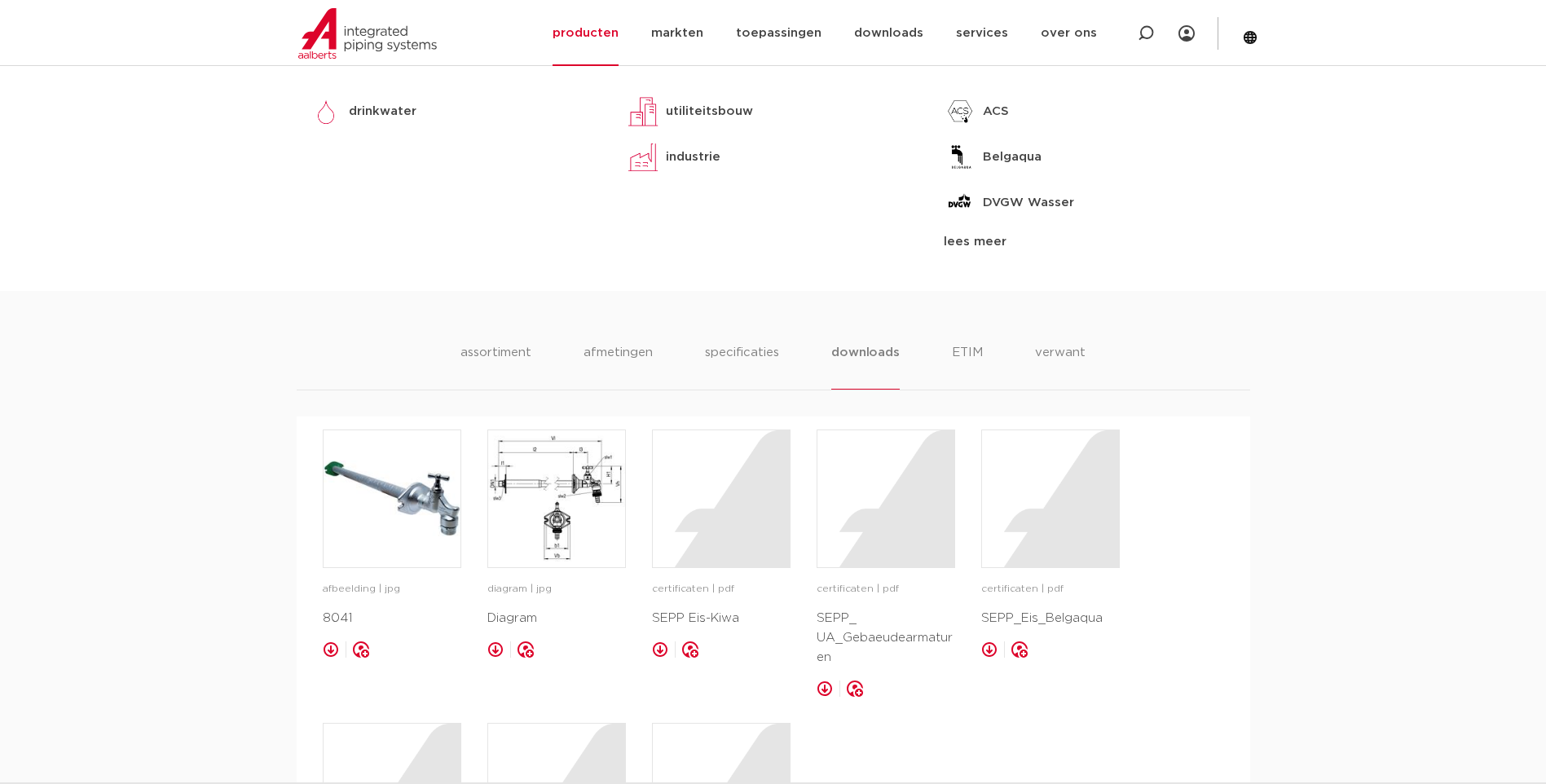
scroll to position [788, 0]
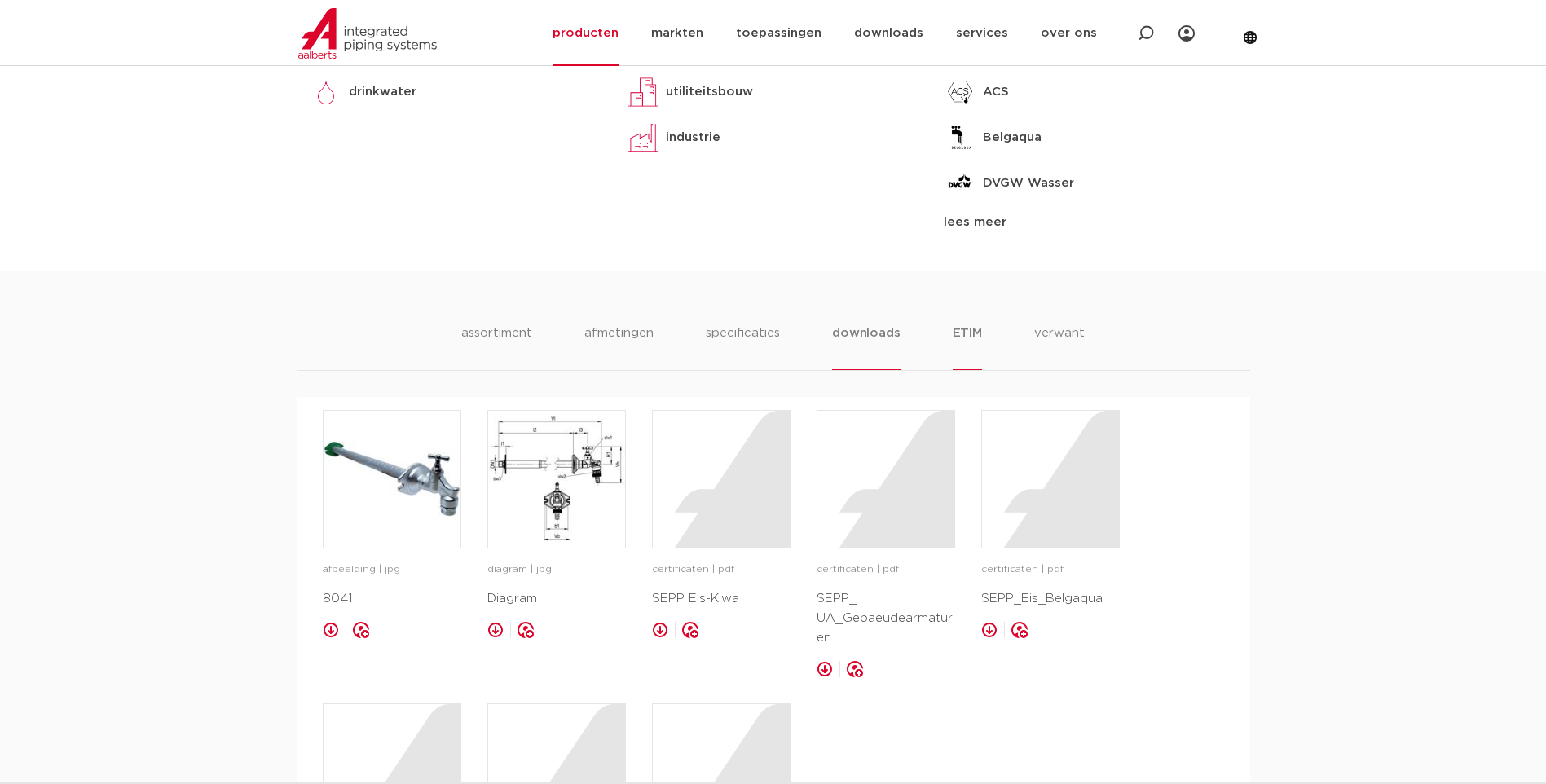
click at [955, 333] on li "ETIM" at bounding box center [967, 346] width 30 height 47
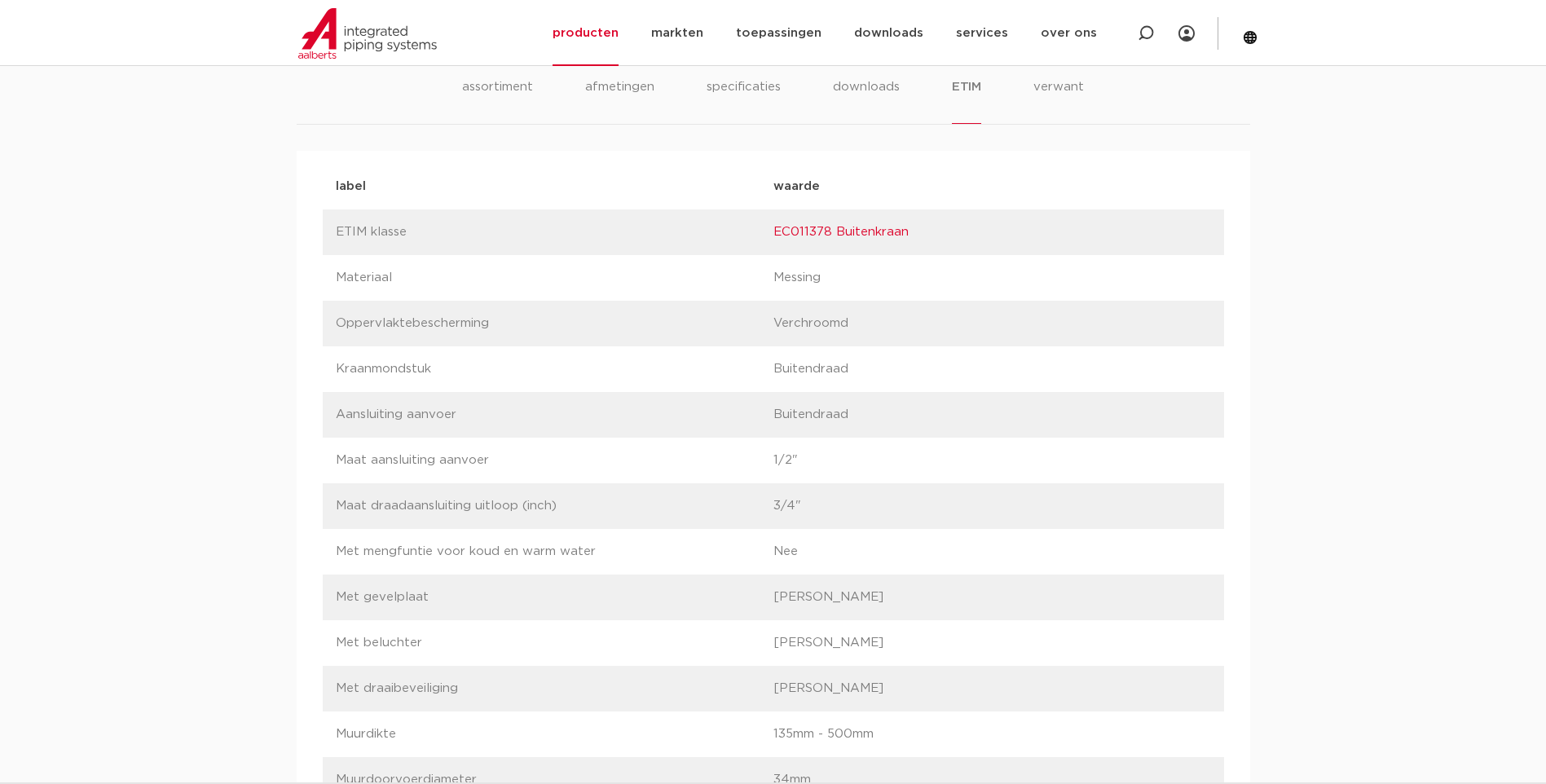
scroll to position [967, 0]
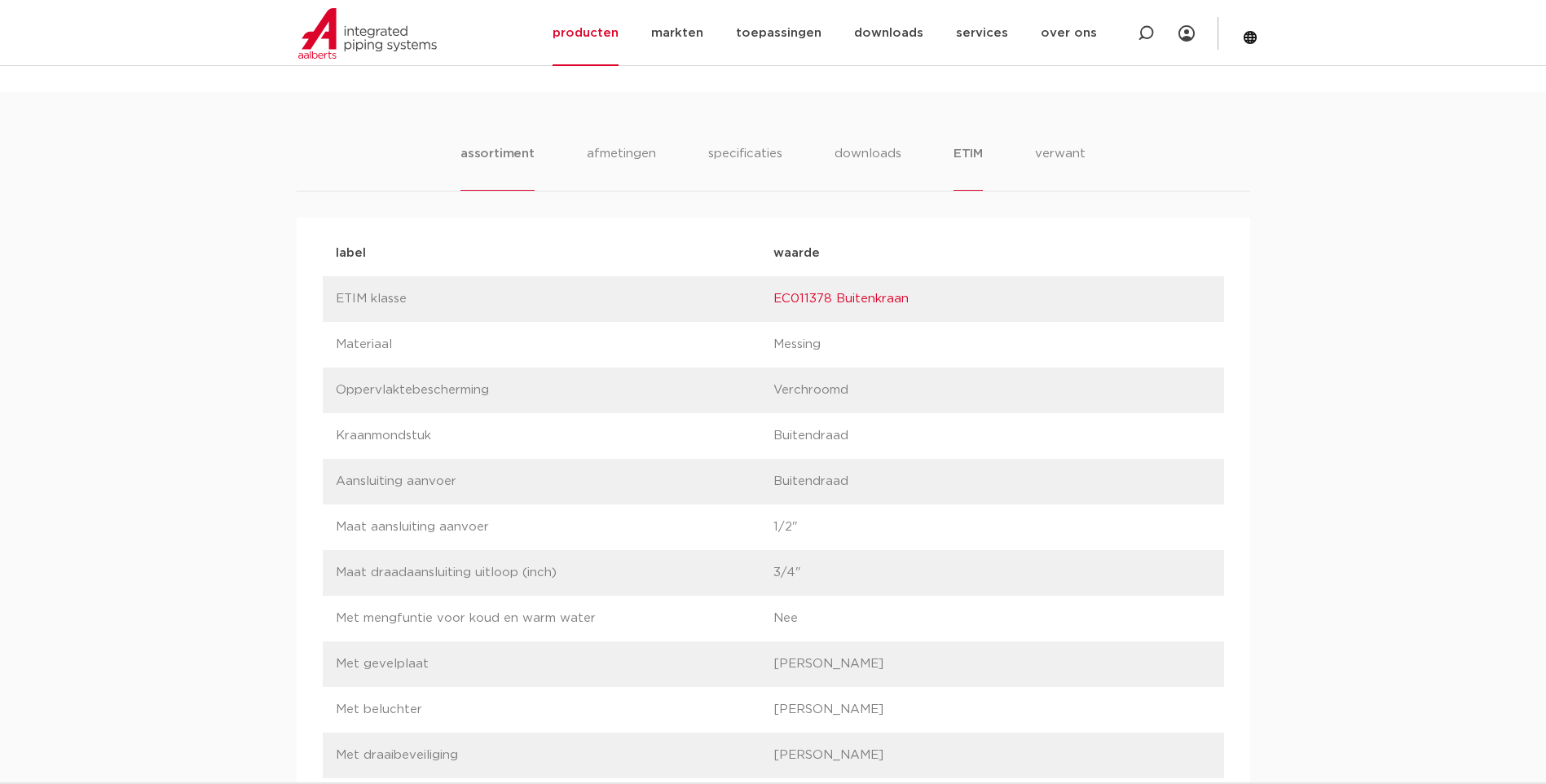
click at [529, 152] on li "assortiment" at bounding box center [498, 167] width 74 height 47
